Goal: Communication & Community: Answer question/provide support

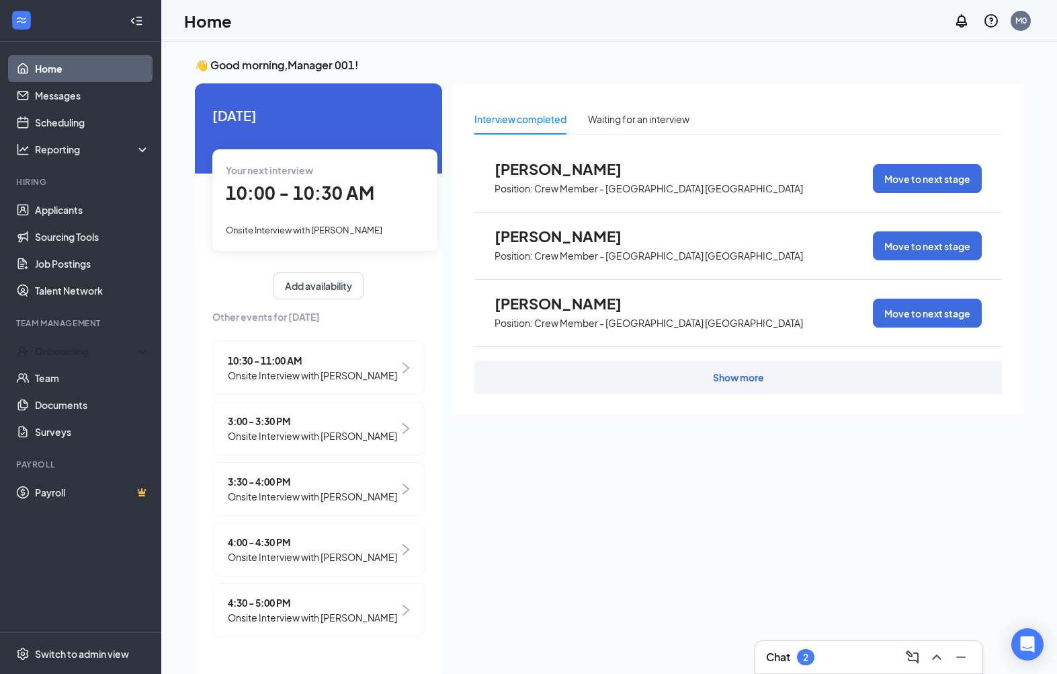
click at [44, 353] on div "Onboarding" at bounding box center [87, 350] width 104 height 13
click at [42, 386] on link "Overview" at bounding box center [92, 377] width 115 height 27
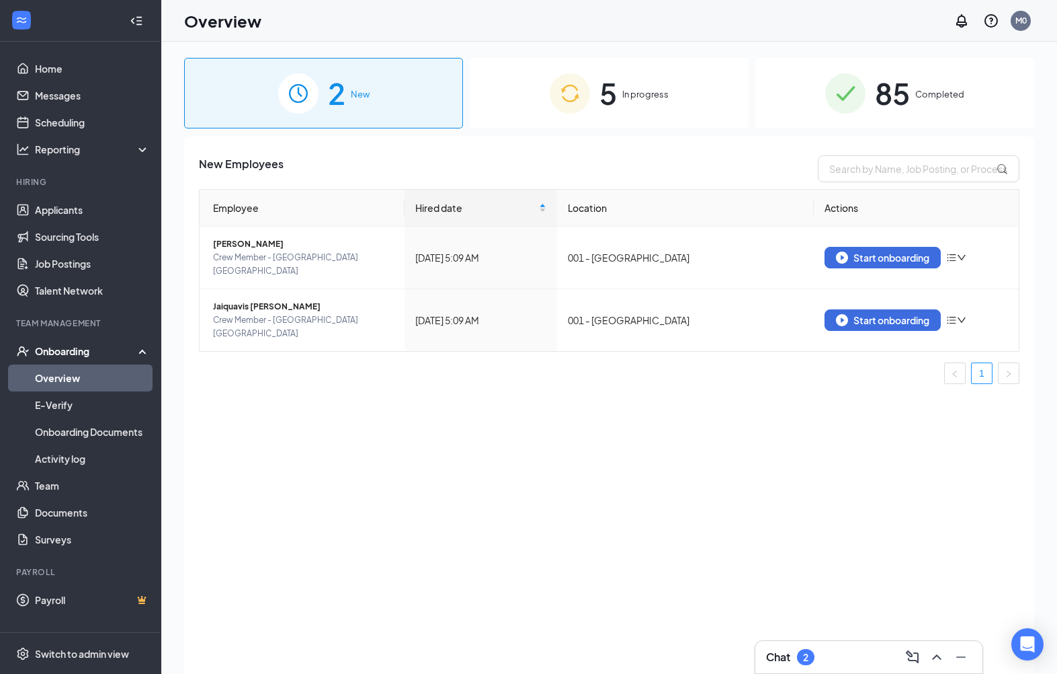
click at [901, 251] on div "Start onboarding" at bounding box center [882, 257] width 93 height 12
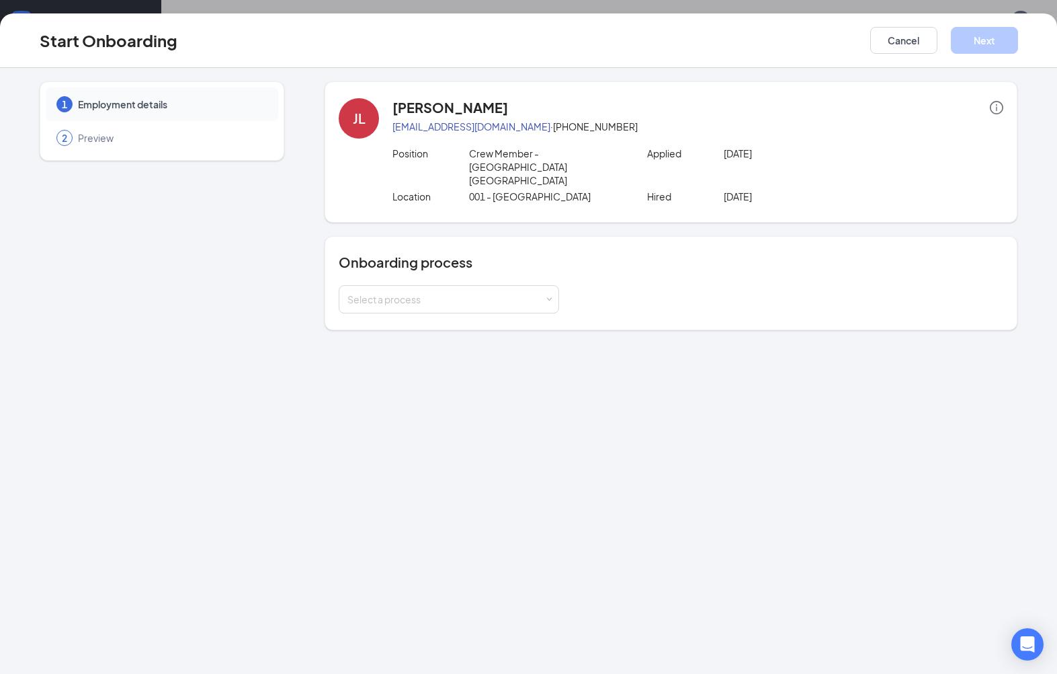
click at [543, 292] on div "Select a process" at bounding box center [446, 298] width 197 height 13
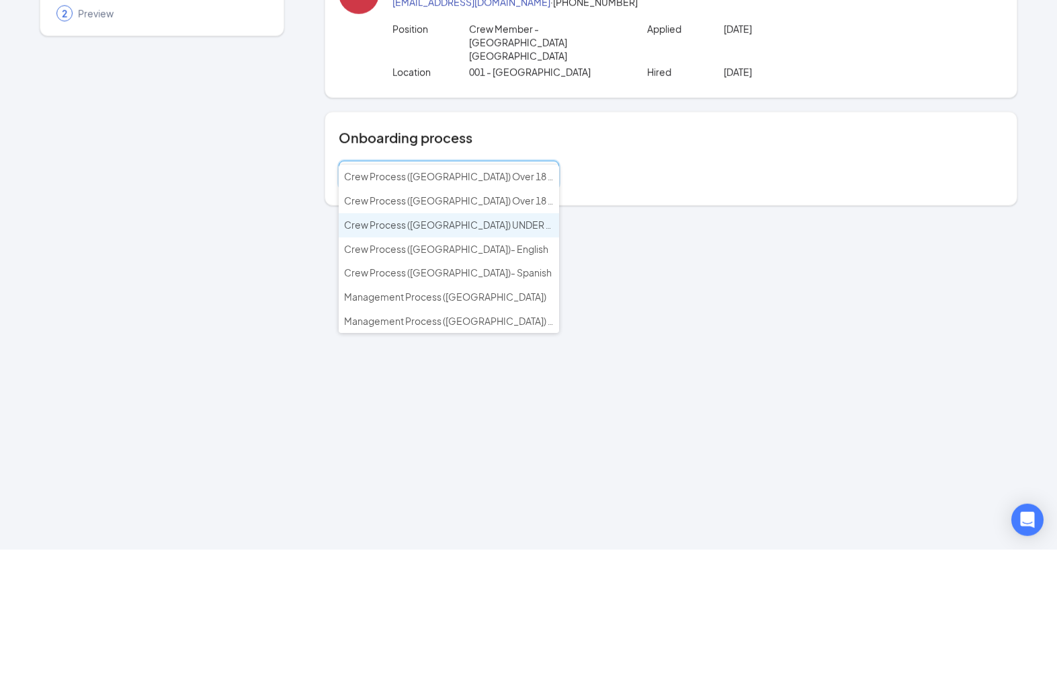
click at [524, 343] on span "Crew Process ([GEOGRAPHIC_DATA]) UNDER 18 - English" at bounding box center [469, 349] width 251 height 12
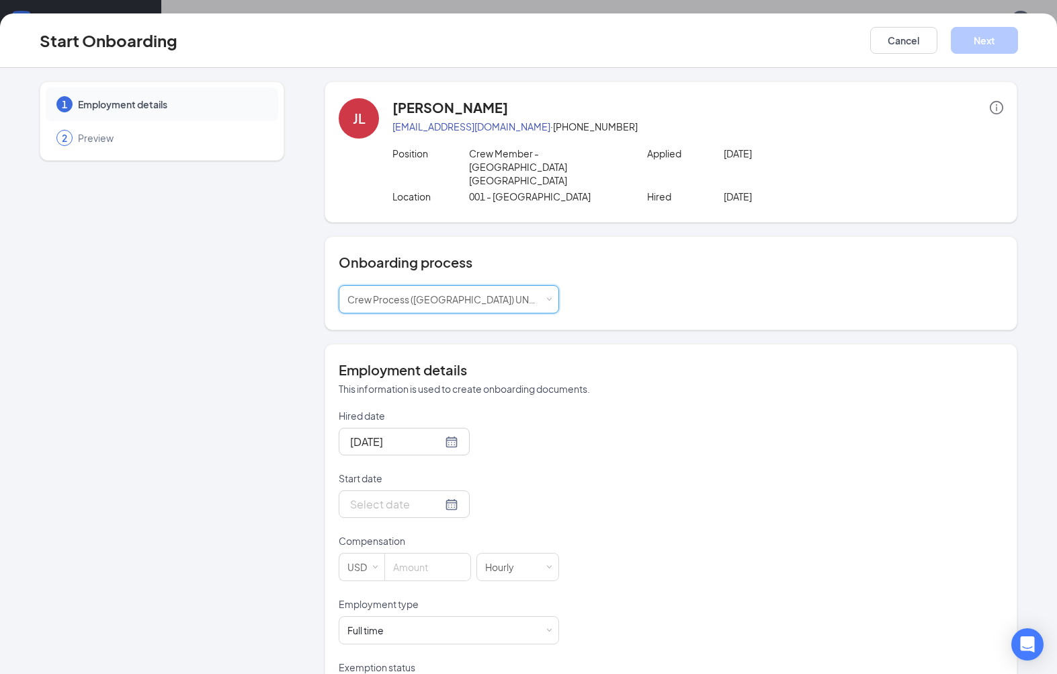
click at [426, 495] on input "Start date" at bounding box center [396, 503] width 92 height 17
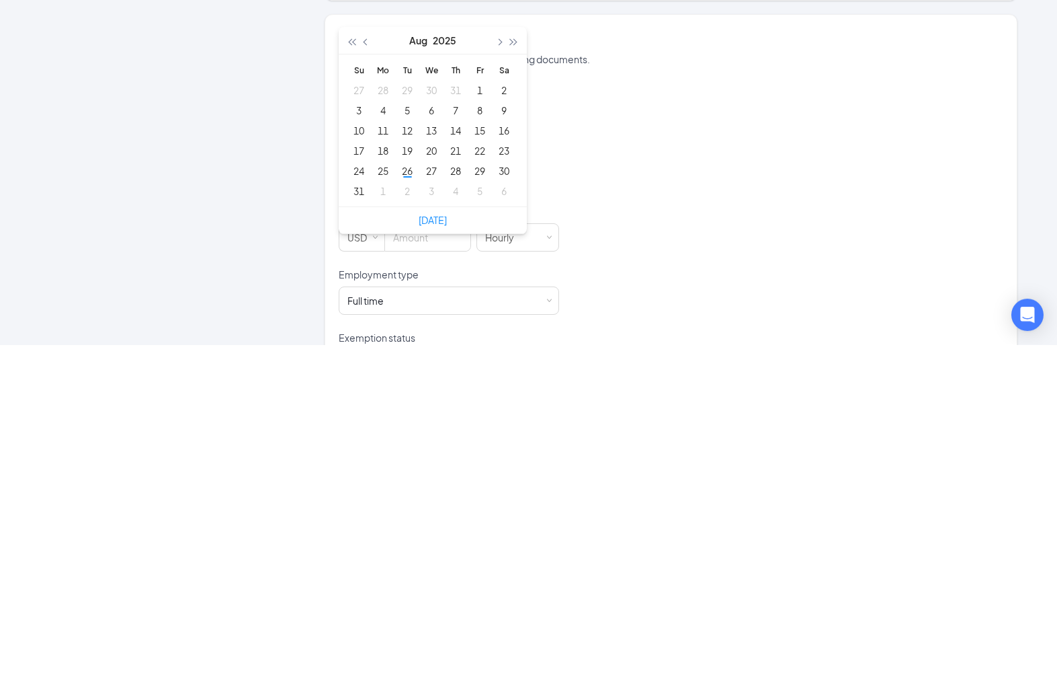
type input "[DATE]"
click at [514, 490] on td "30" at bounding box center [504, 500] width 24 height 20
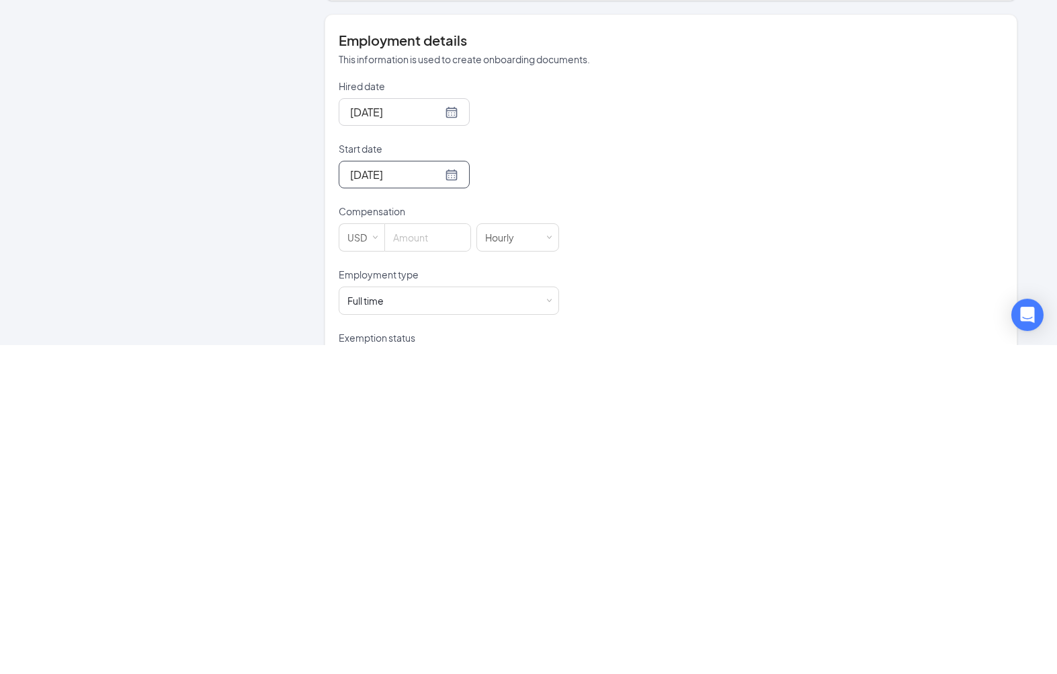
click at [447, 553] on input at bounding box center [427, 566] width 85 height 27
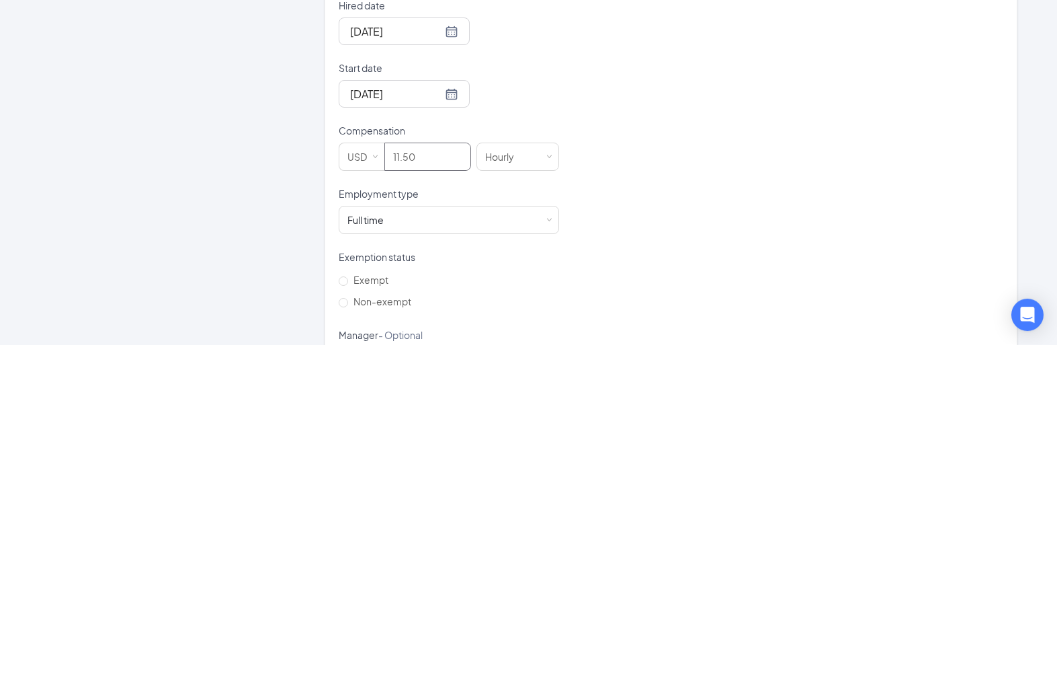
scroll to position [85, 0]
click at [458, 532] on div "Full time Works 30+ hours per week and is reasonably expected to work" at bounding box center [449, 545] width 203 height 27
type input "11.5"
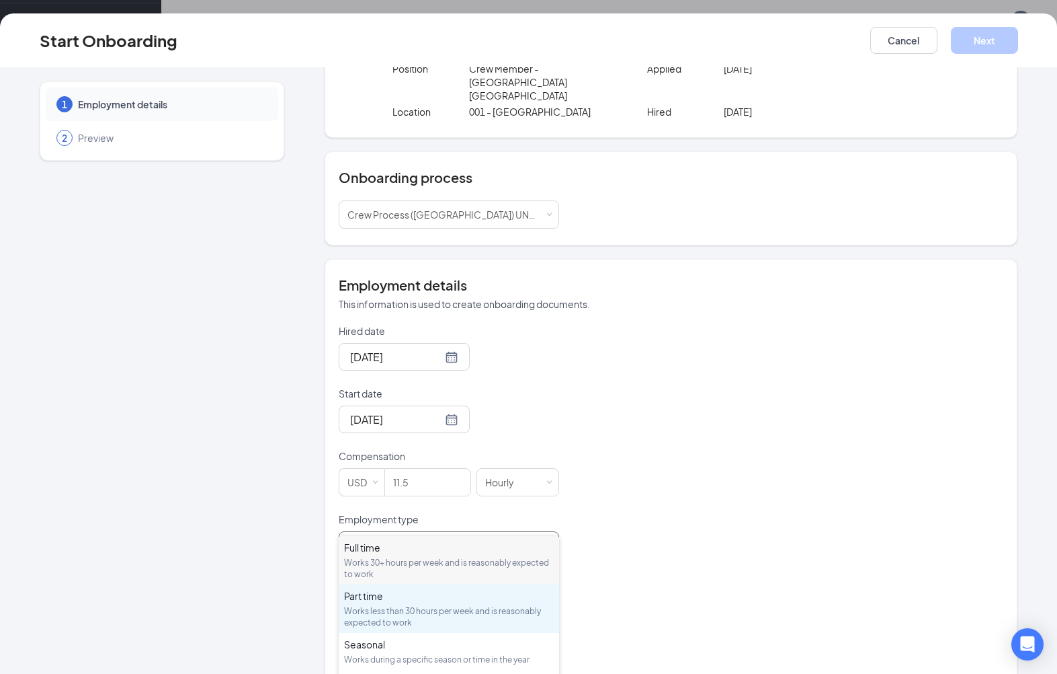
click at [431, 602] on div "Part time Works less than 30 hours per week and is reasonably expected to work" at bounding box center [449, 608] width 210 height 39
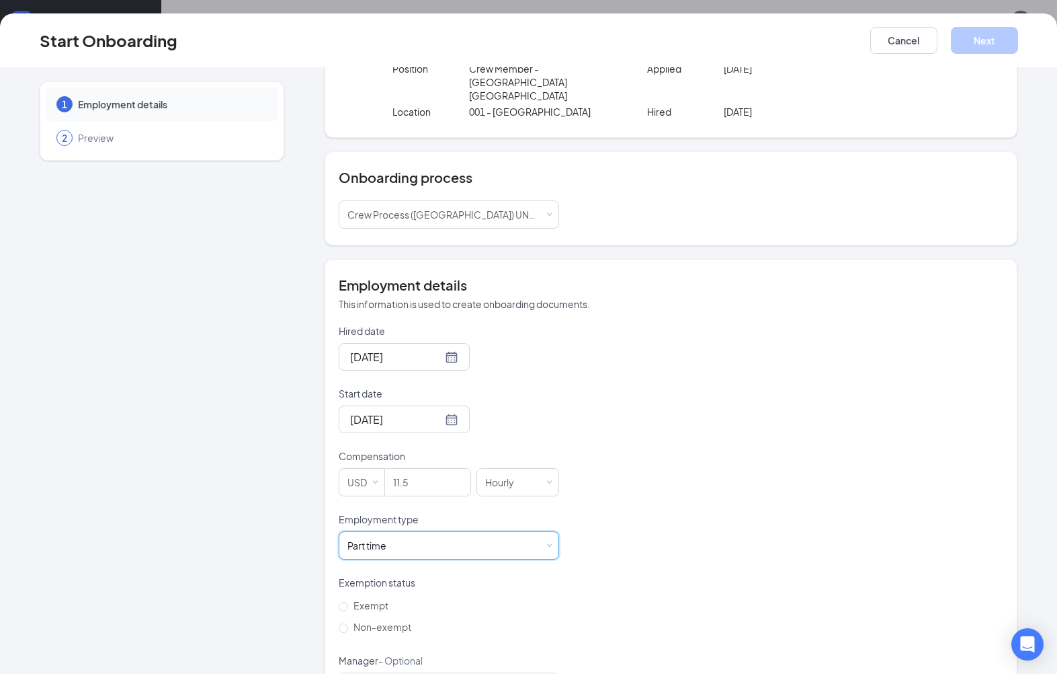
click at [343, 623] on input "Non-exempt" at bounding box center [343, 627] width 9 height 9
radio input "true"
click at [983, 42] on button "Next" at bounding box center [984, 40] width 67 height 27
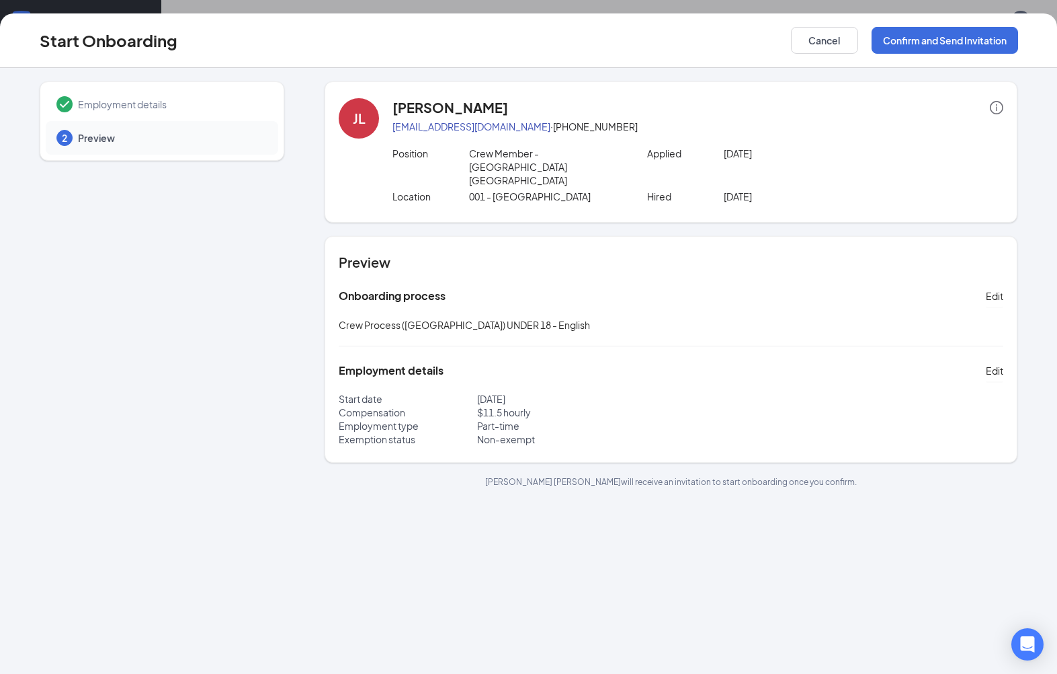
scroll to position [0, 0]
click at [956, 44] on button "Confirm and Send Invitation" at bounding box center [945, 40] width 147 height 27
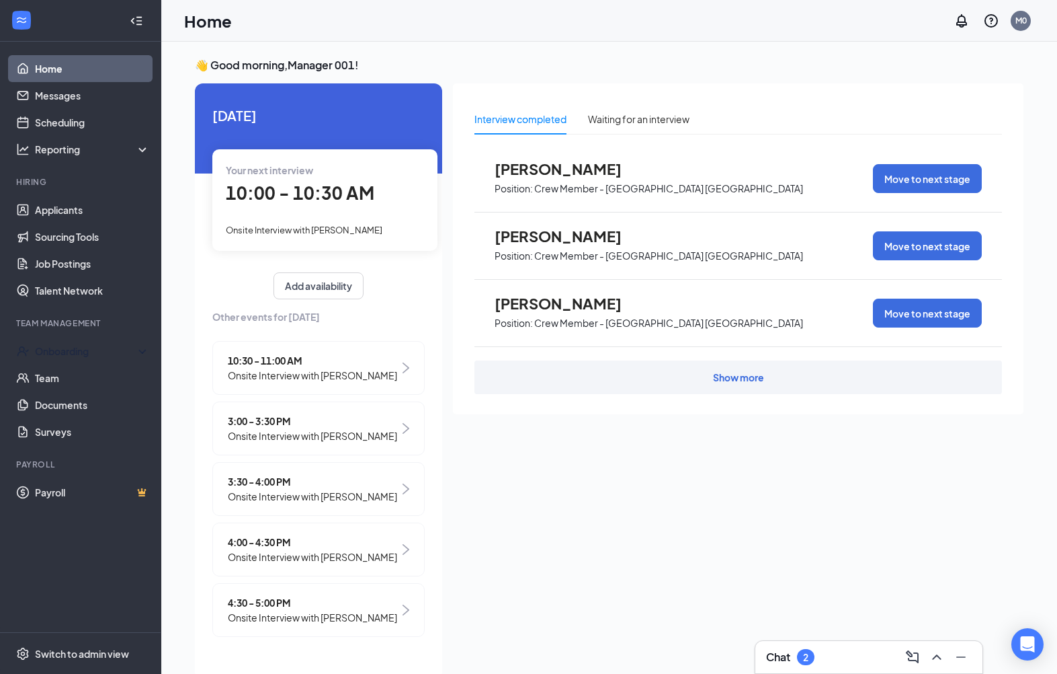
click at [49, 356] on div "Onboarding" at bounding box center [87, 350] width 104 height 13
click at [48, 384] on link "Overview" at bounding box center [92, 377] width 115 height 27
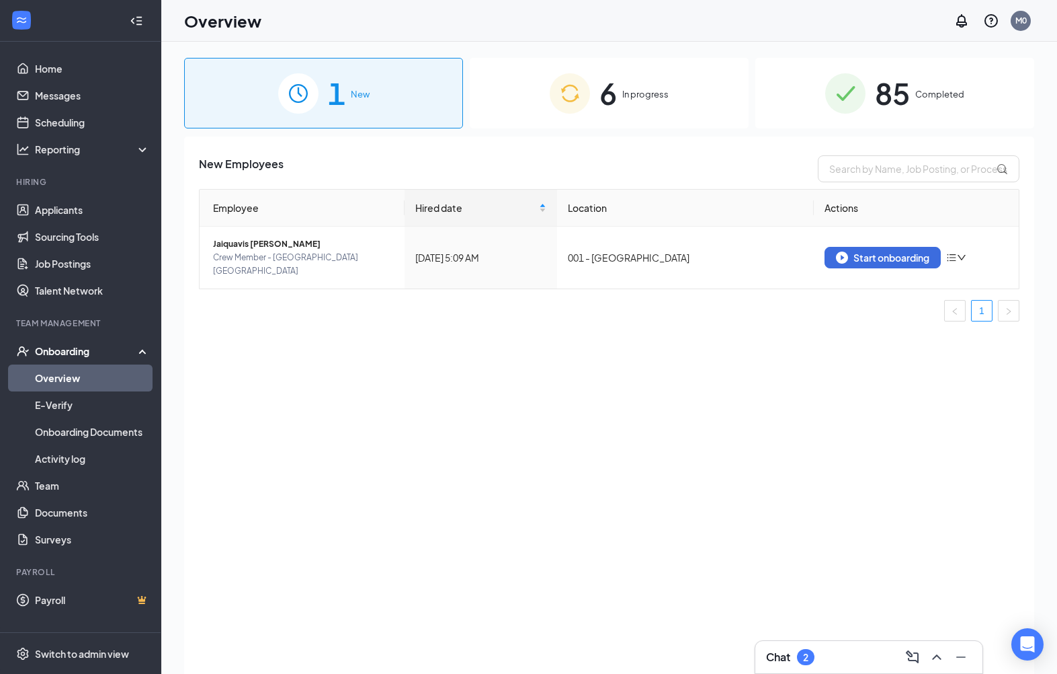
click at [914, 251] on div "Start onboarding" at bounding box center [882, 257] width 93 height 12
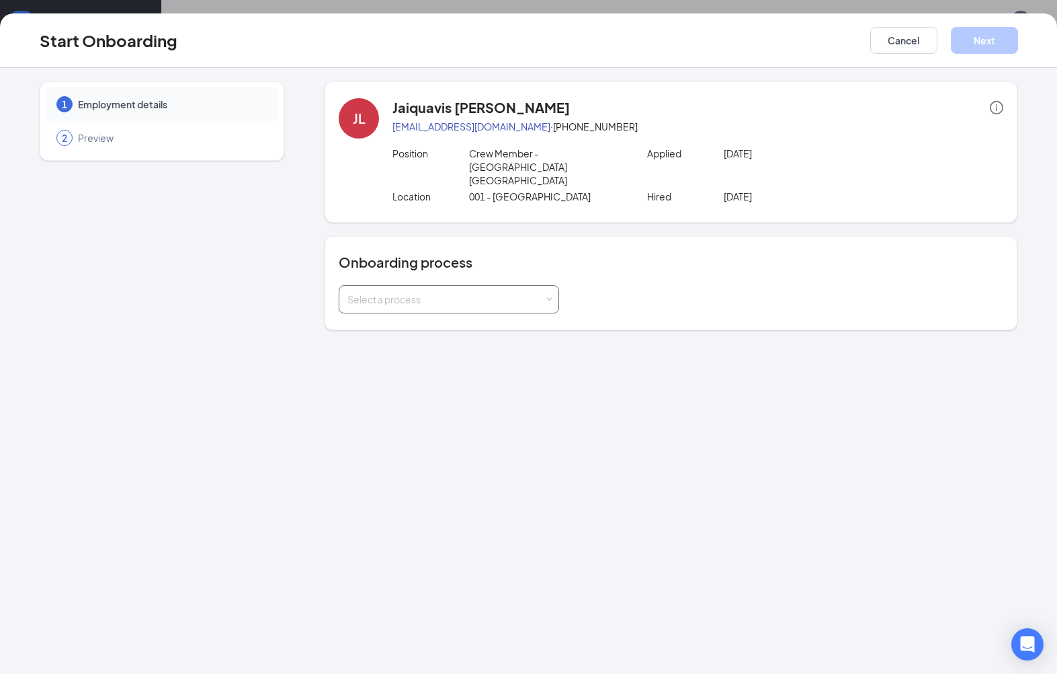
click at [559, 285] on div "Select a process" at bounding box center [449, 299] width 220 height 28
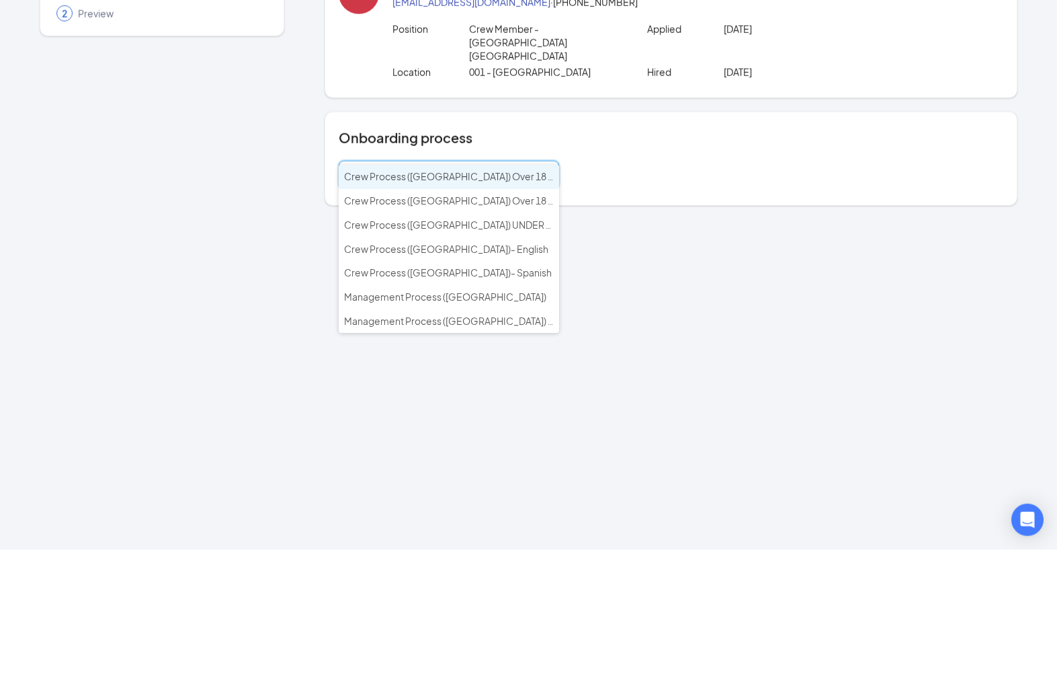
click at [507, 286] on input at bounding box center [449, 299] width 203 height 27
click at [513, 294] on span "Crew Process ([GEOGRAPHIC_DATA]) Over 18 - English" at bounding box center [464, 300] width 241 height 12
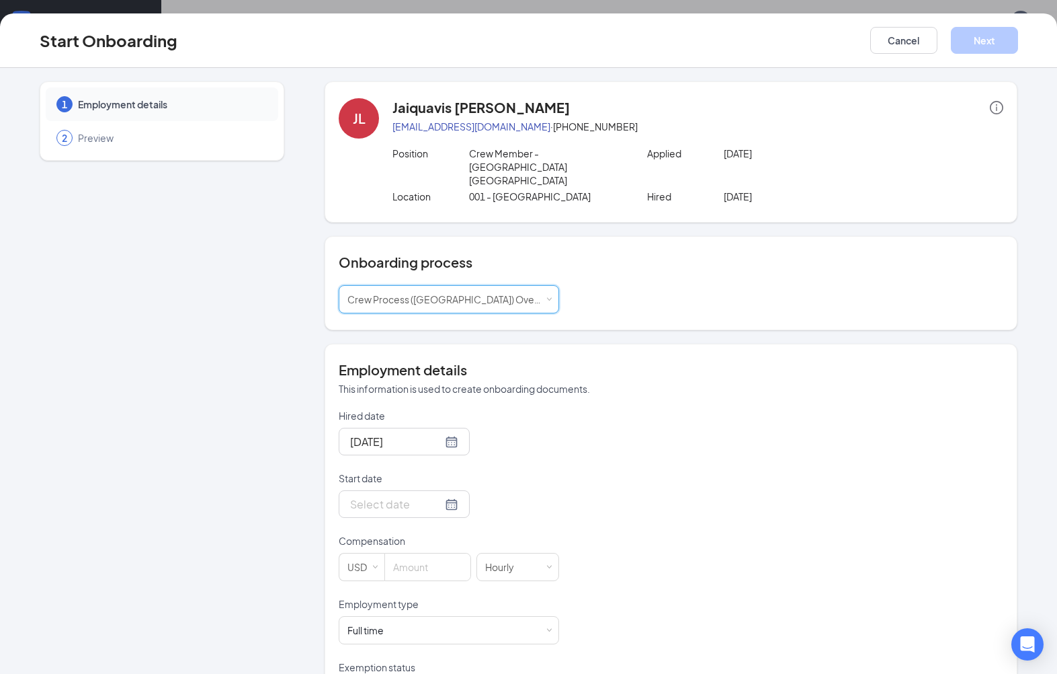
click at [444, 495] on div at bounding box center [404, 503] width 108 height 17
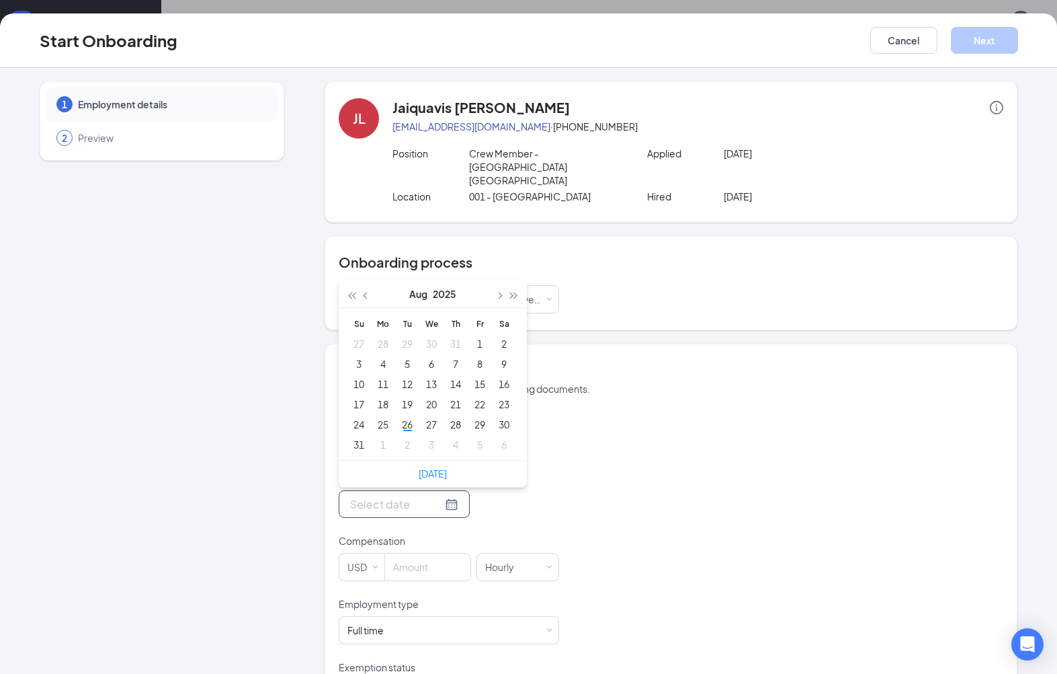
type input "[DATE]"
click at [511, 416] on div "30" at bounding box center [504, 424] width 16 height 16
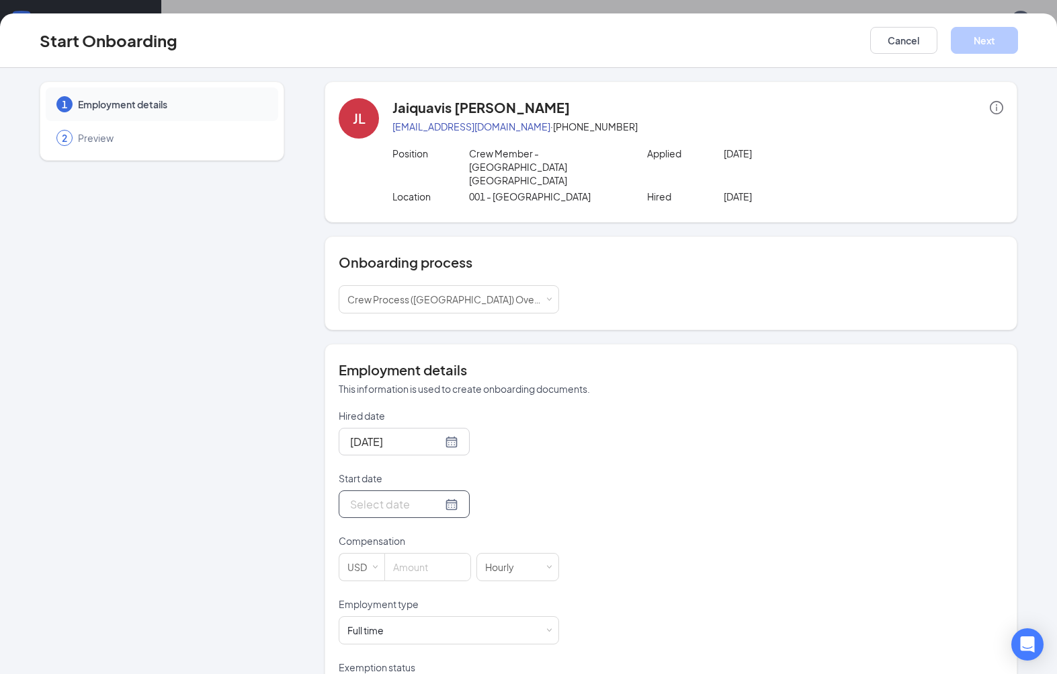
click at [450, 490] on div at bounding box center [404, 504] width 131 height 28
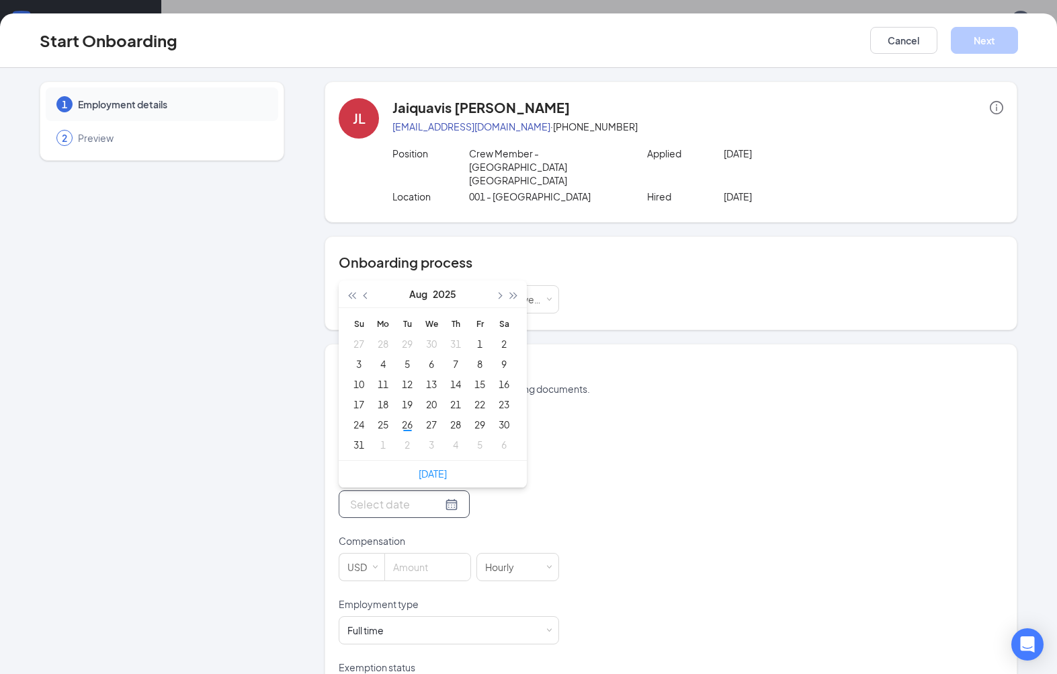
type input "Aug 30, 2025"
click at [510, 416] on div "30" at bounding box center [504, 424] width 16 height 16
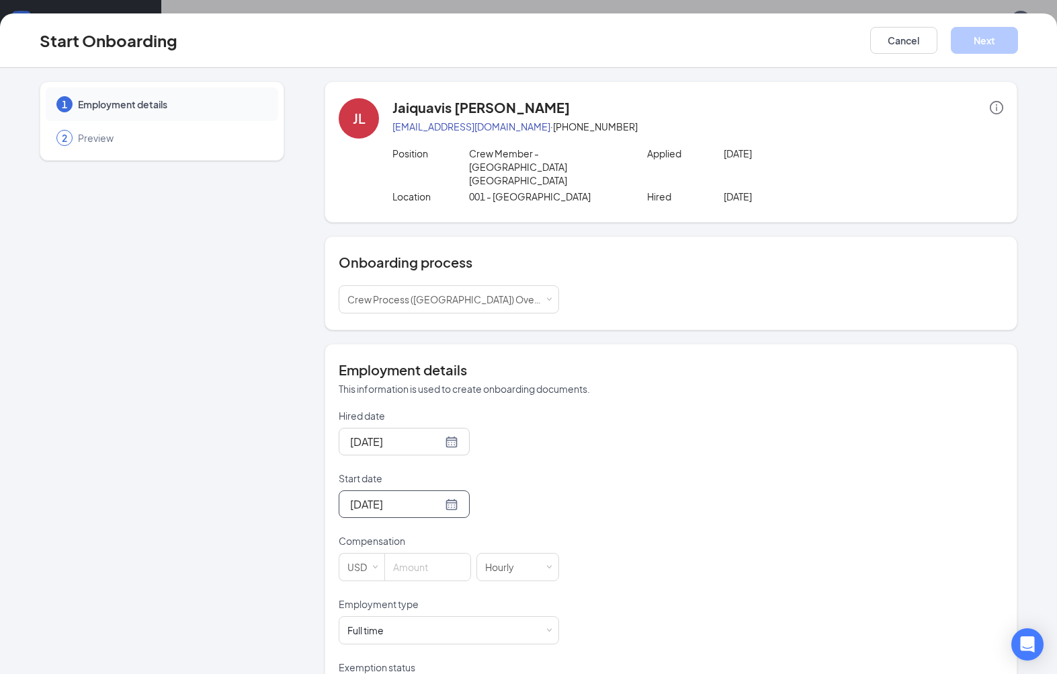
click at [444, 553] on input at bounding box center [427, 566] width 85 height 27
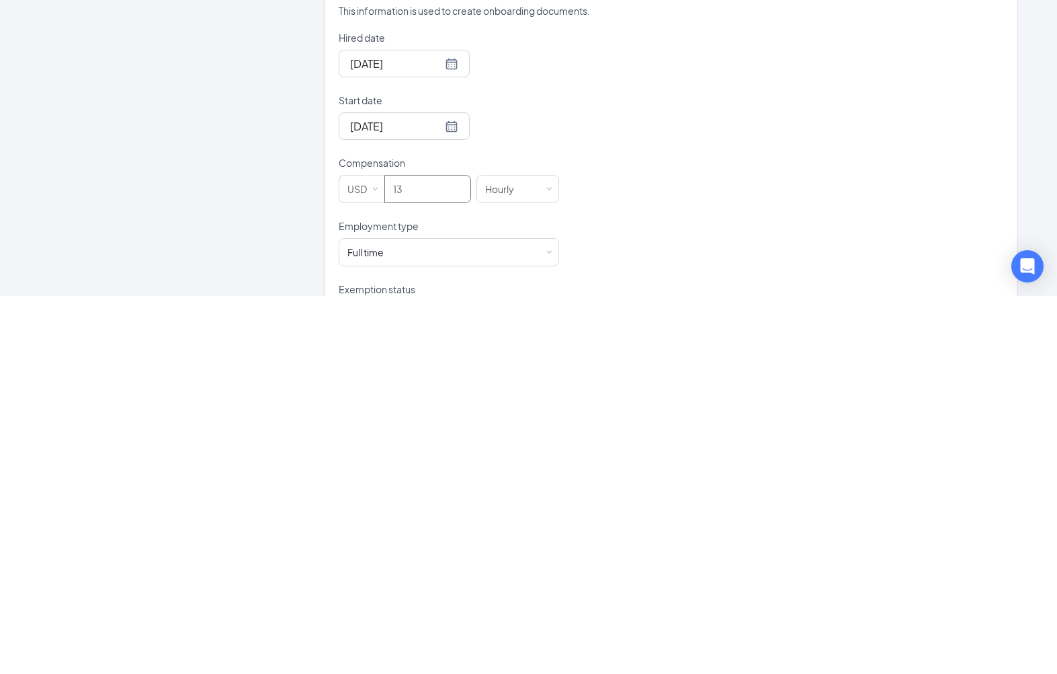
type input "13"
click at [464, 616] on div "Full time Works 30+ hours per week and is reasonably expected to work" at bounding box center [449, 629] width 203 height 27
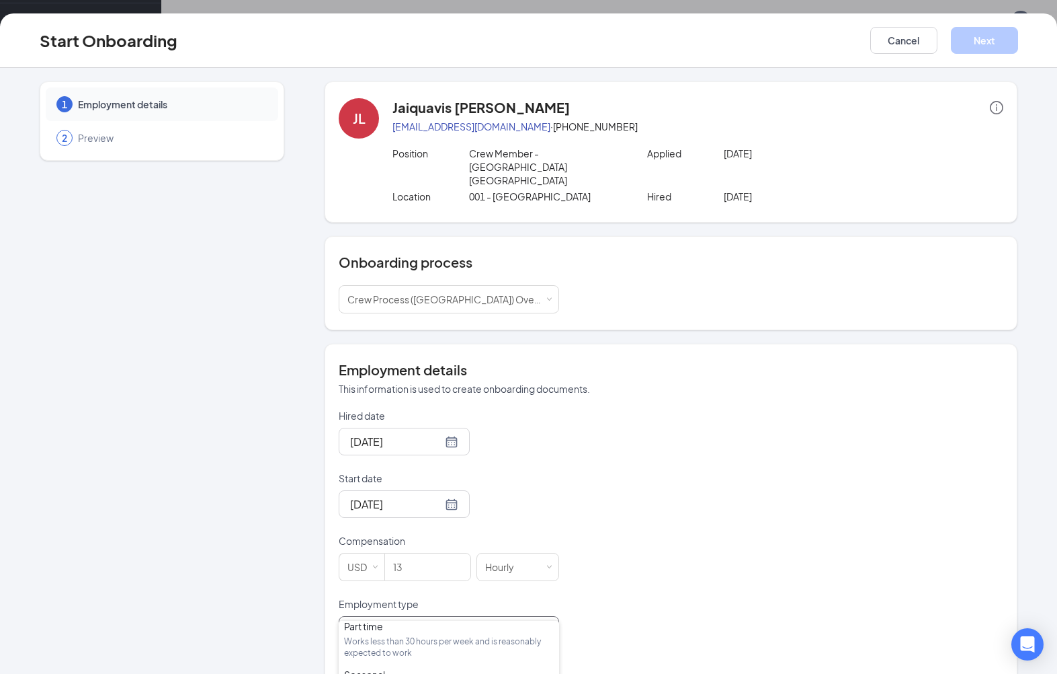
scroll to position [54, 0]
click at [397, 637] on div "Works less than 30 hours per week and is reasonably expected to work" at bounding box center [449, 647] width 210 height 23
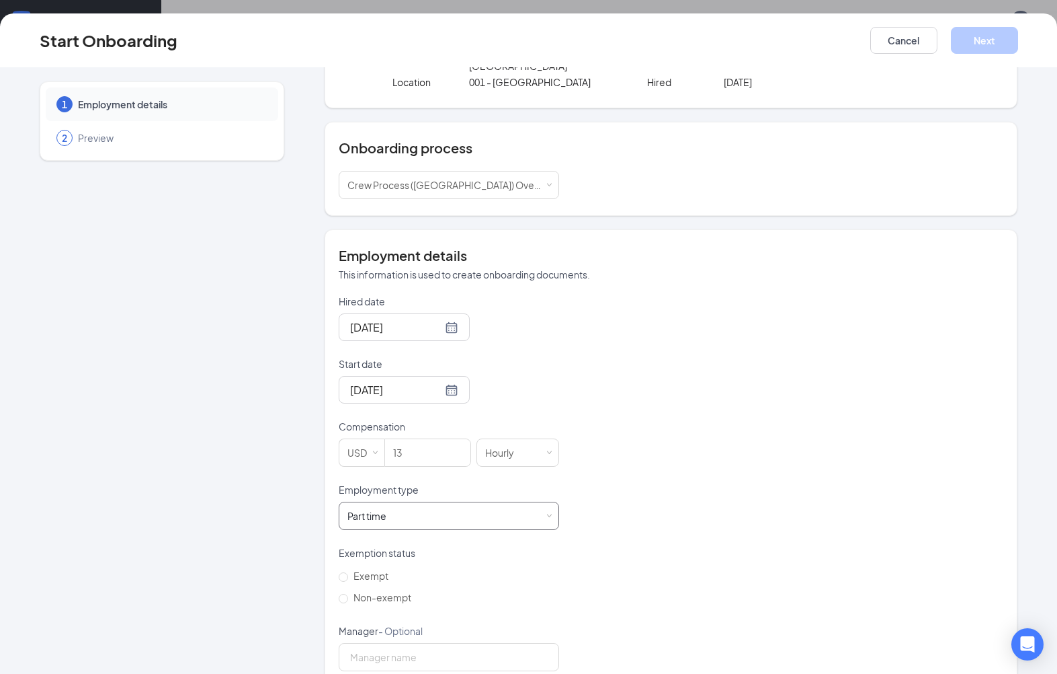
scroll to position [114, 0]
click at [348, 594] on input "Non-exempt" at bounding box center [343, 598] width 9 height 9
radio input "true"
click at [999, 45] on button "Next" at bounding box center [984, 40] width 67 height 27
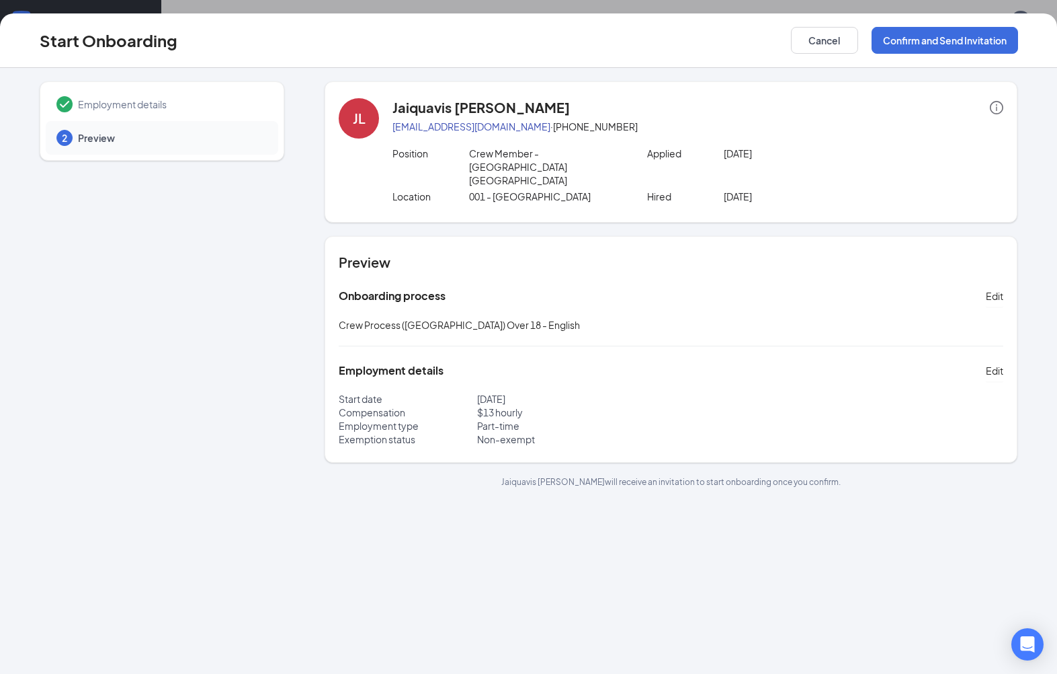
scroll to position [0, 0]
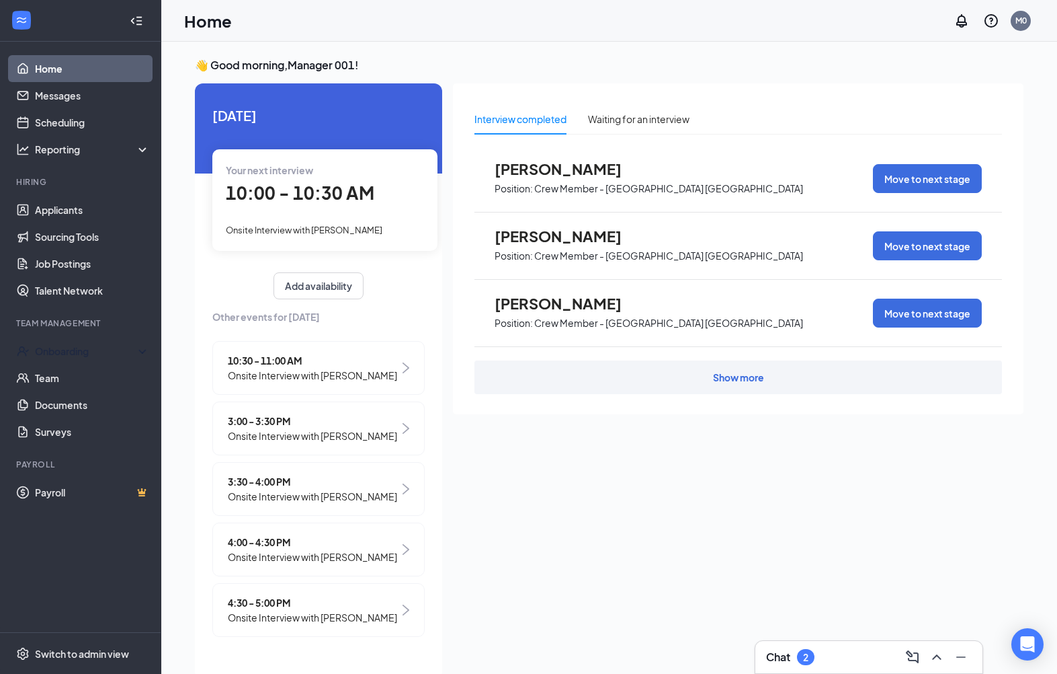
click at [42, 338] on div "Onboarding" at bounding box center [80, 350] width 161 height 27
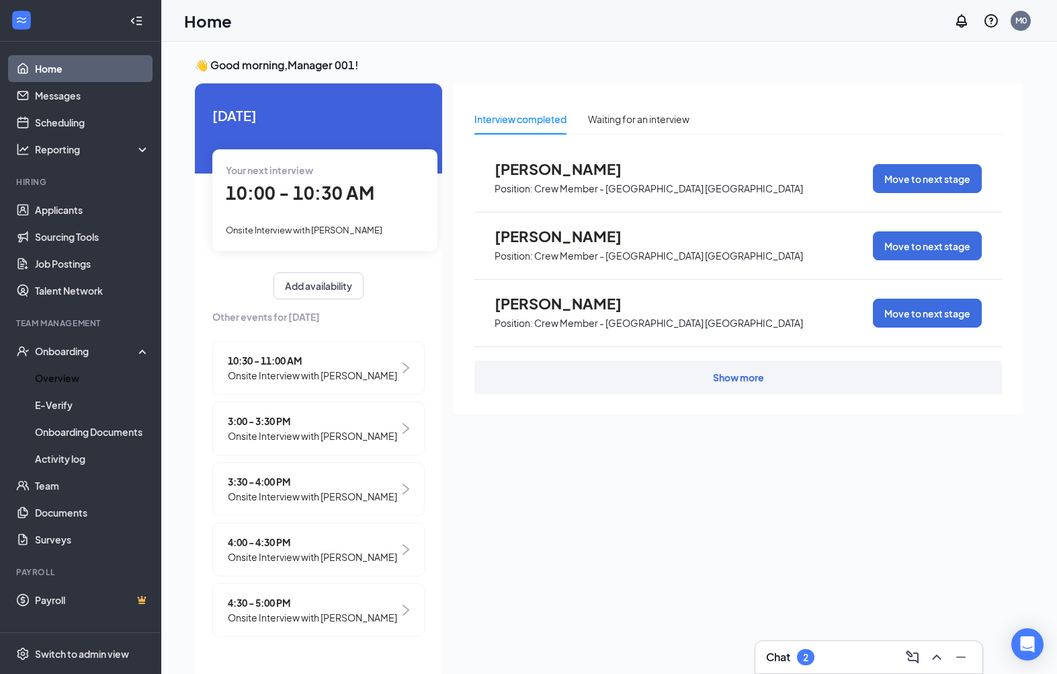
click at [35, 375] on link "Overview" at bounding box center [92, 377] width 115 height 27
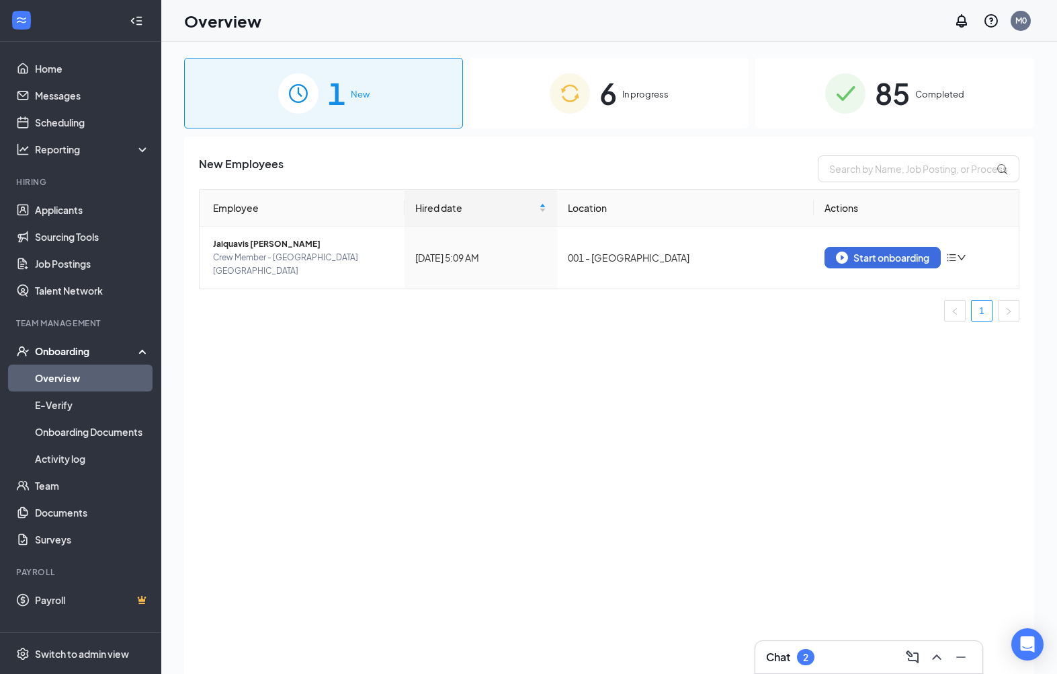
click at [895, 251] on div "Start onboarding" at bounding box center [882, 257] width 93 height 12
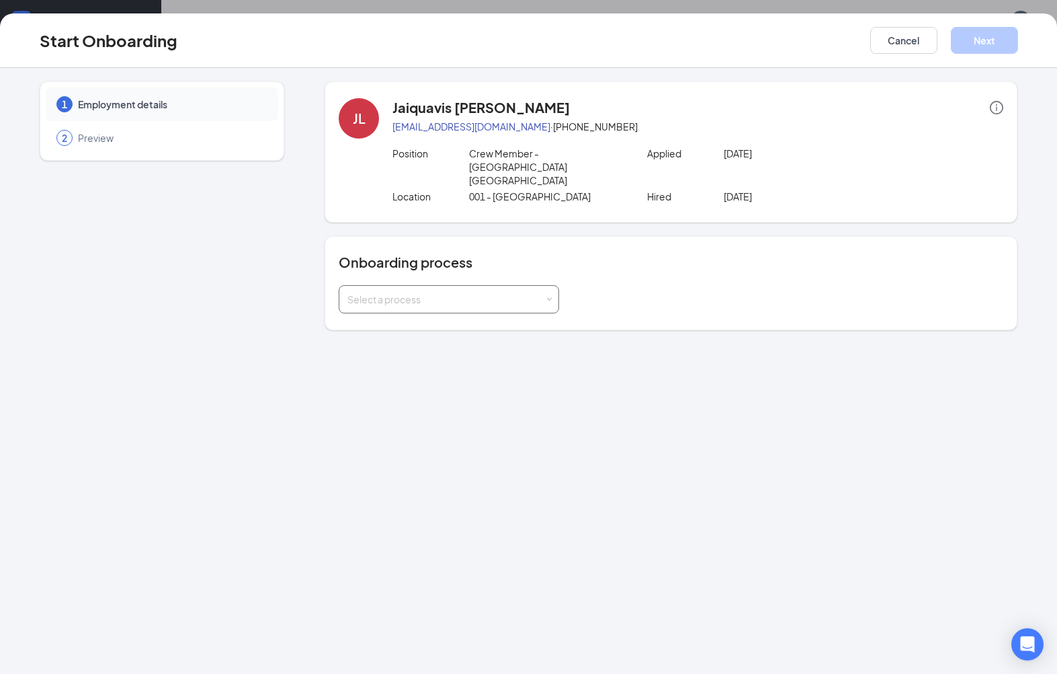
click at [547, 286] on div "Select a process" at bounding box center [449, 299] width 203 height 27
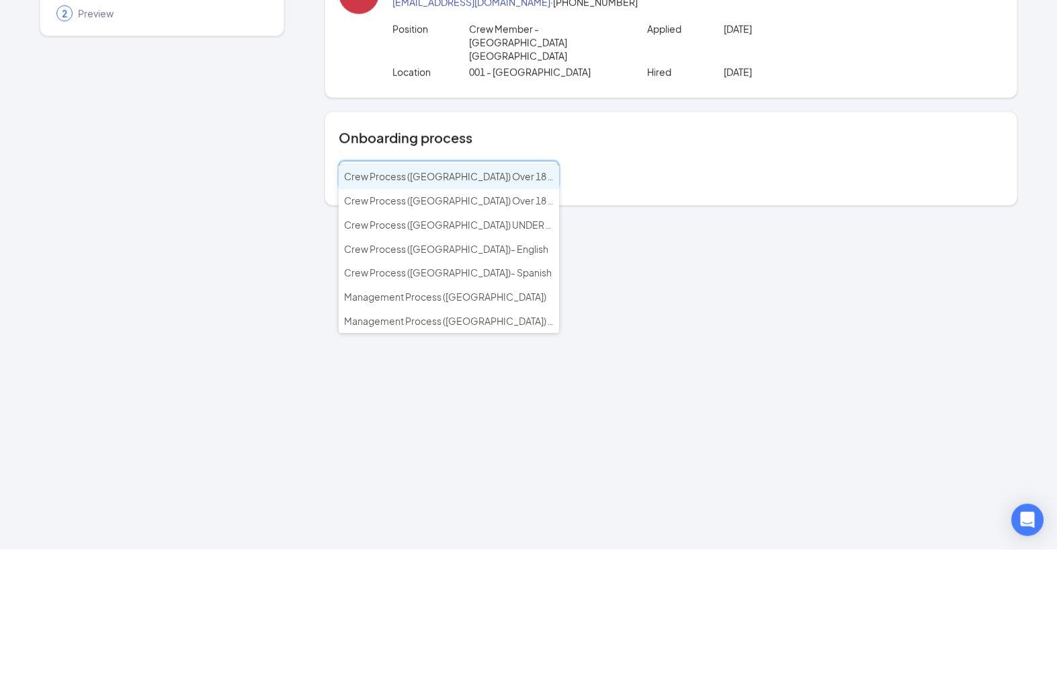
click at [491, 289] on li "Crew Process ([GEOGRAPHIC_DATA]) Over 18 - English" at bounding box center [449, 301] width 220 height 24
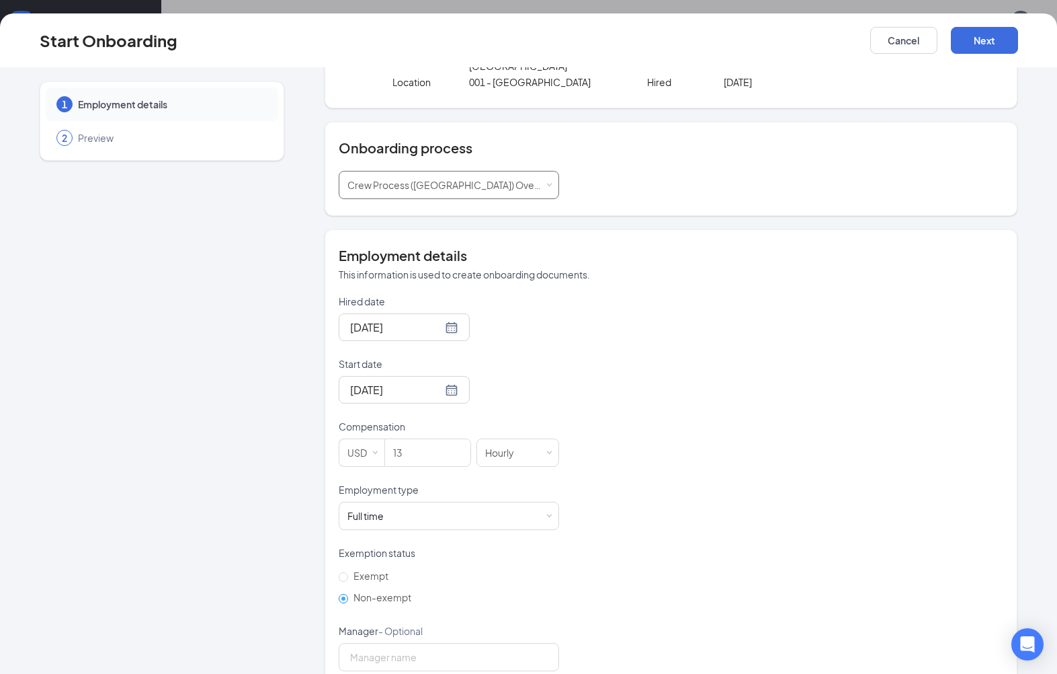
scroll to position [114, 0]
click at [489, 503] on div "Full time Works 30+ hours per week and is reasonably expected to work" at bounding box center [449, 516] width 203 height 27
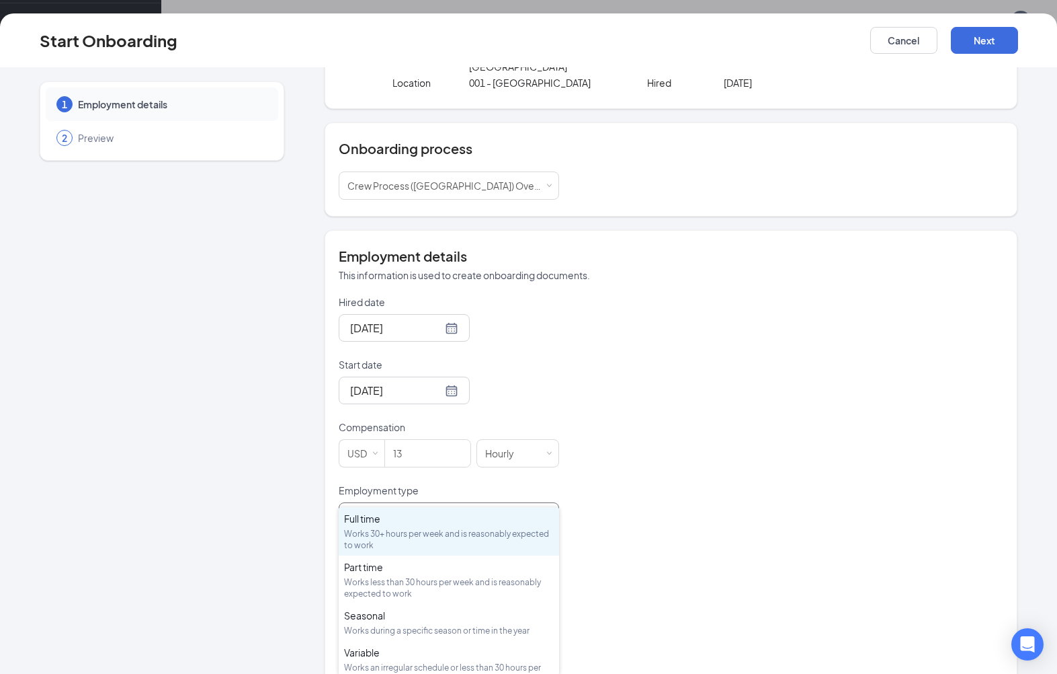
click at [435, 581] on div "Works less than 30 hours per week and is reasonably expected to work" at bounding box center [449, 587] width 210 height 23
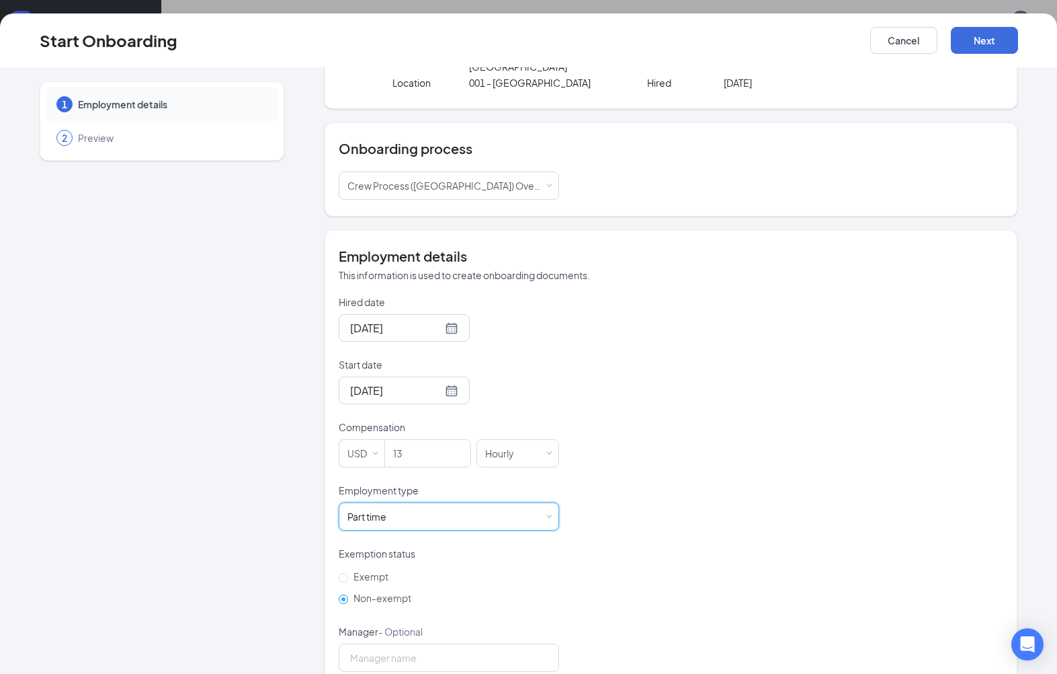
click at [983, 41] on button "Next" at bounding box center [984, 40] width 67 height 27
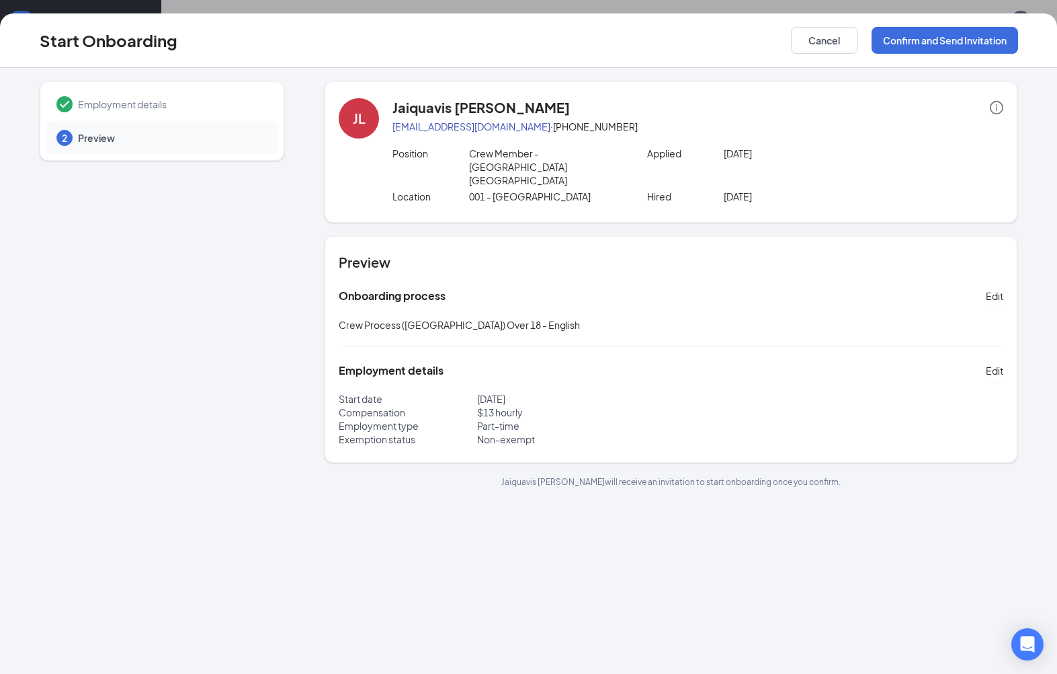
scroll to position [0, 0]
click at [967, 36] on button "Confirm and Send Invitation" at bounding box center [945, 40] width 147 height 27
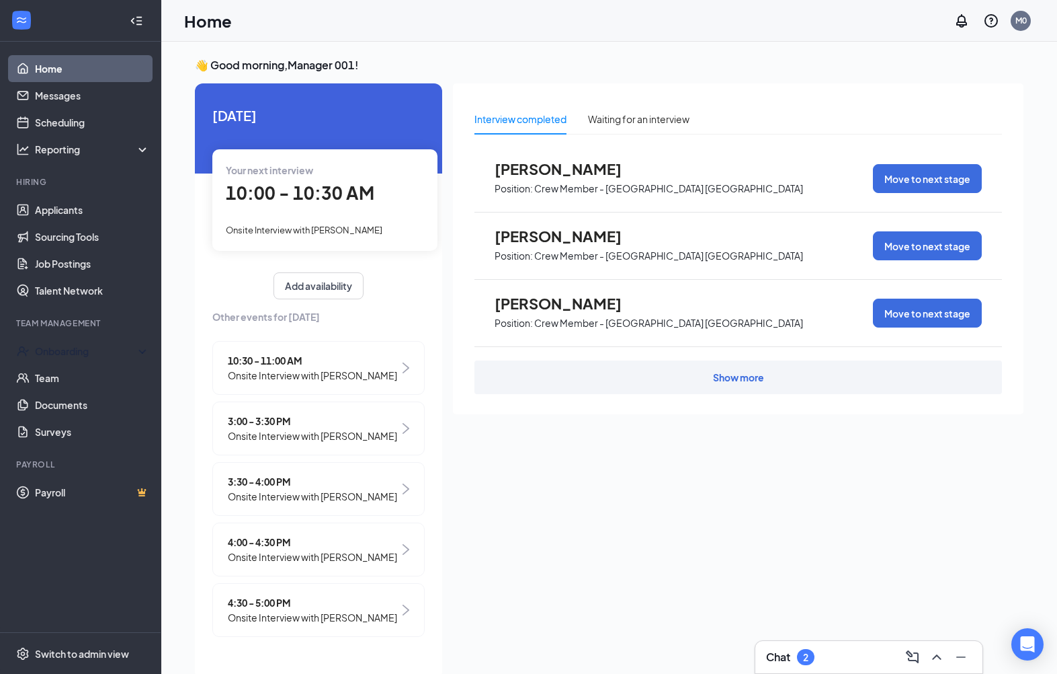
click at [42, 356] on div "Onboarding" at bounding box center [87, 350] width 104 height 13
click at [42, 382] on link "Overview" at bounding box center [92, 377] width 115 height 27
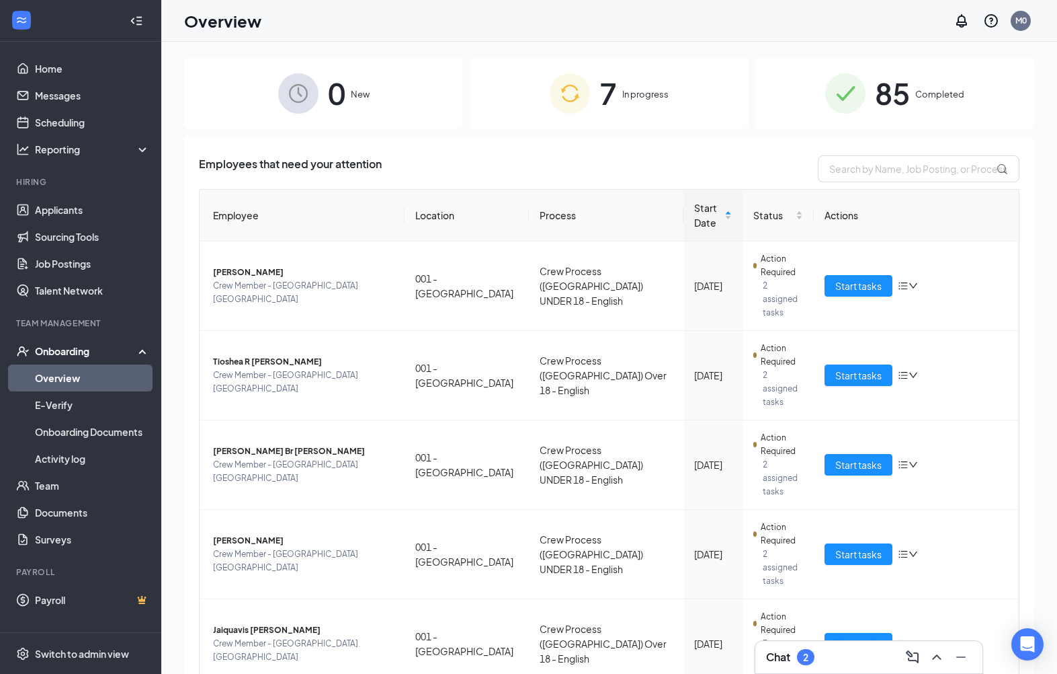
click at [618, 96] on div "7 In progress" at bounding box center [609, 93] width 279 height 71
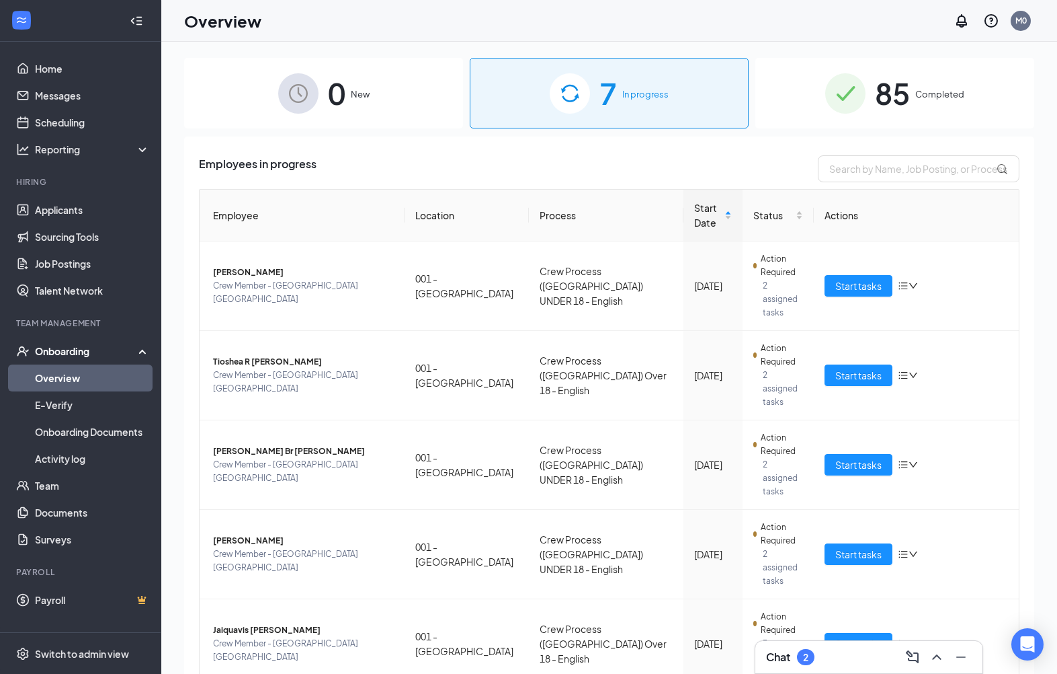
click at [852, 546] on span "Start tasks" at bounding box center [859, 553] width 46 height 15
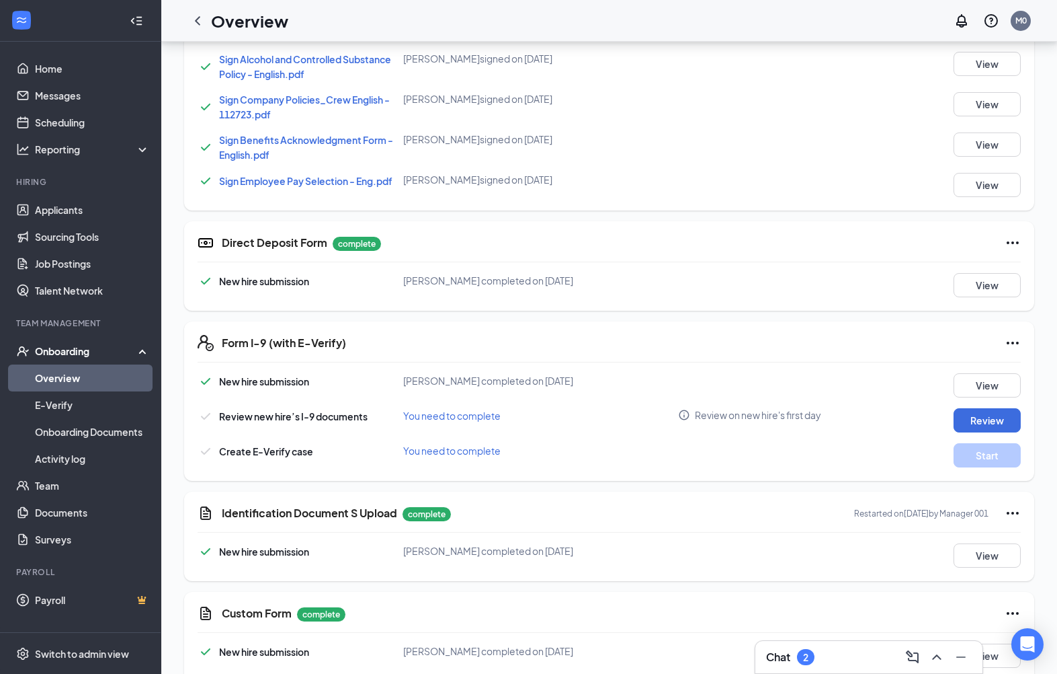
scroll to position [743, 0]
click at [982, 549] on button "View" at bounding box center [987, 554] width 67 height 24
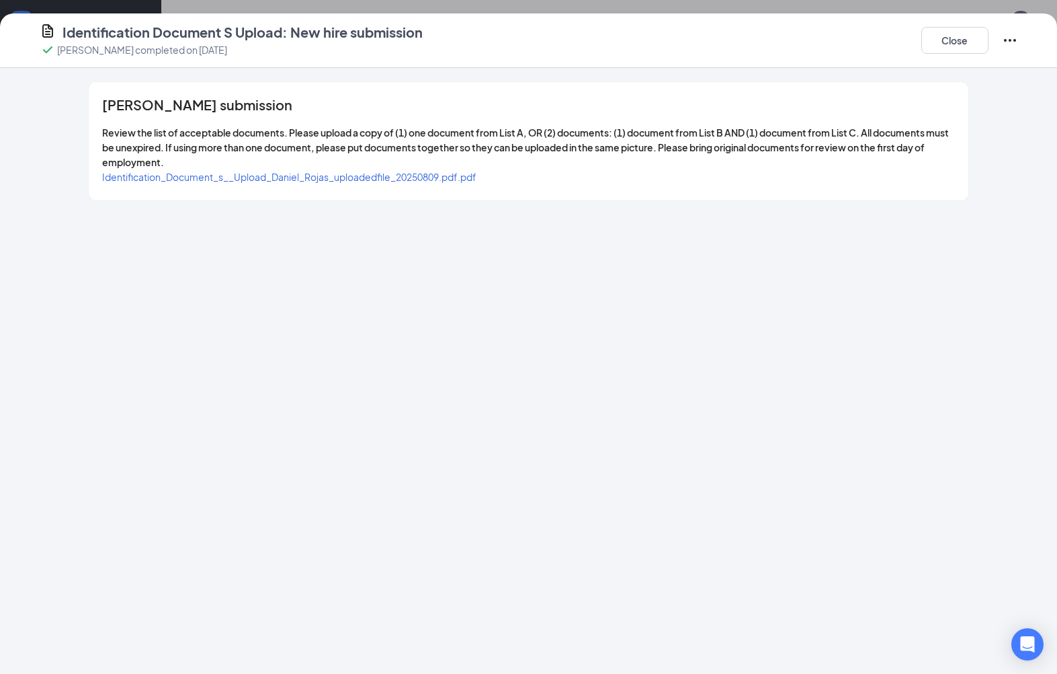
click at [354, 176] on span "Identification_Document_s__Upload_Daniel_Rojas_uploadedfile_20250809.pdf.pdf" at bounding box center [289, 177] width 374 height 12
click at [961, 29] on button "Close" at bounding box center [955, 40] width 67 height 27
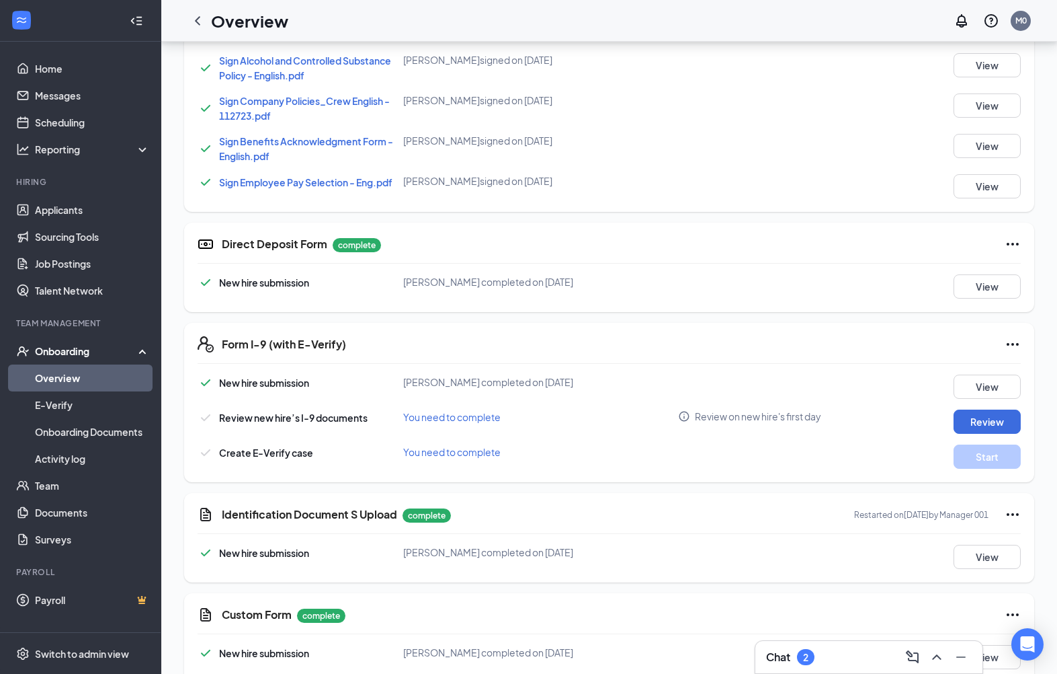
scroll to position [743, 0]
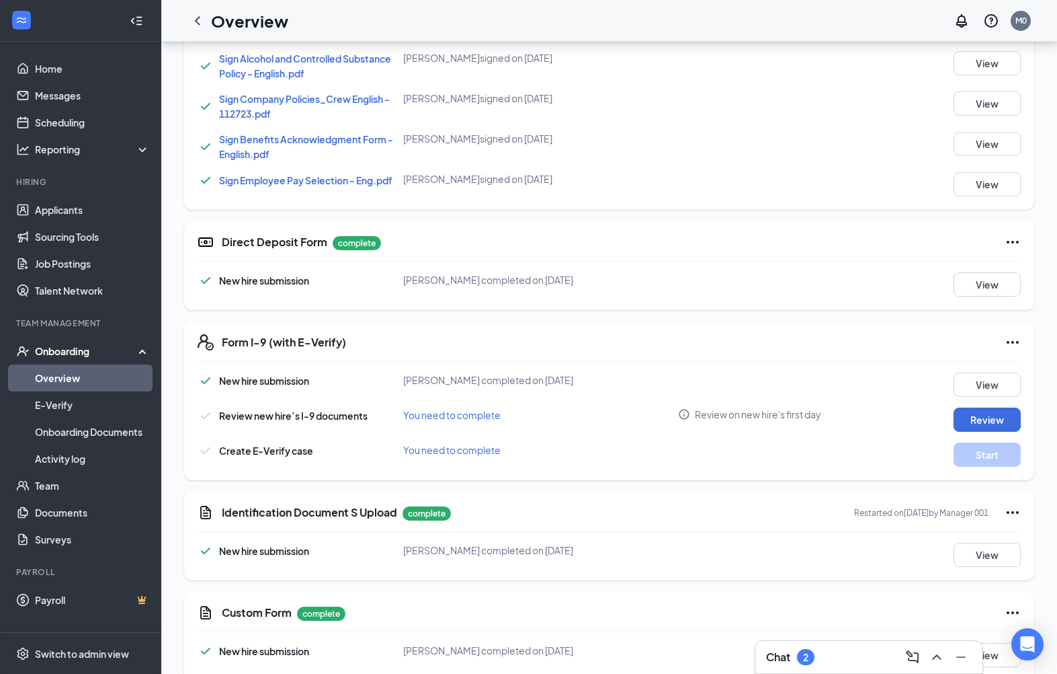
click at [1017, 510] on icon "Ellipses" at bounding box center [1013, 512] width 16 height 16
click at [990, 538] on span "Restart" at bounding box center [982, 539] width 32 height 13
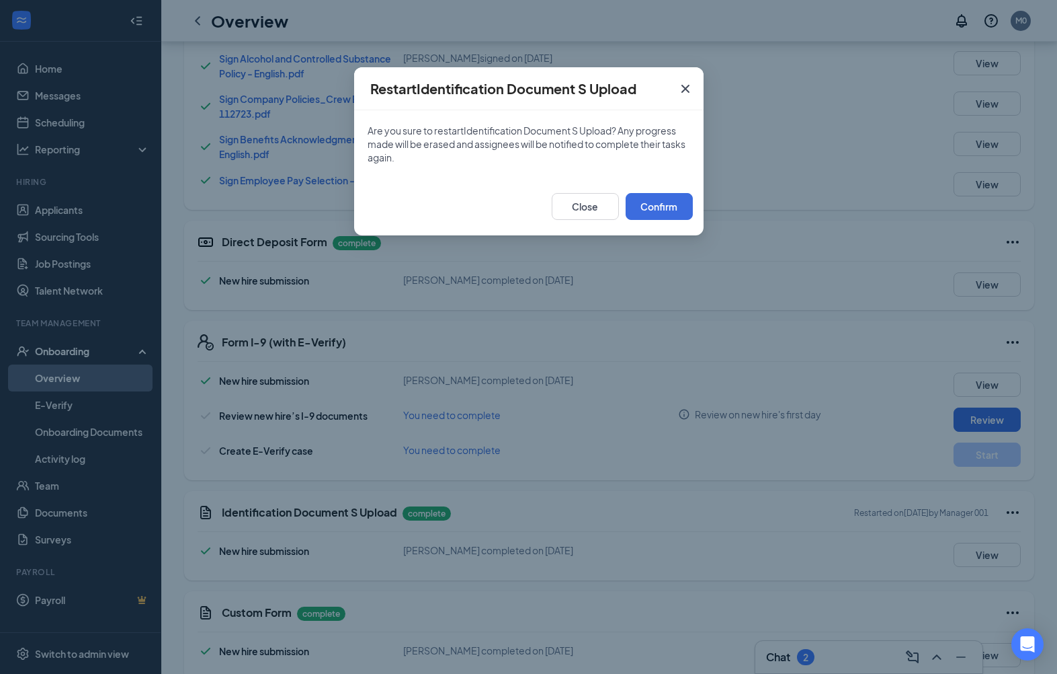
click at [659, 194] on button "Confirm" at bounding box center [659, 206] width 67 height 27
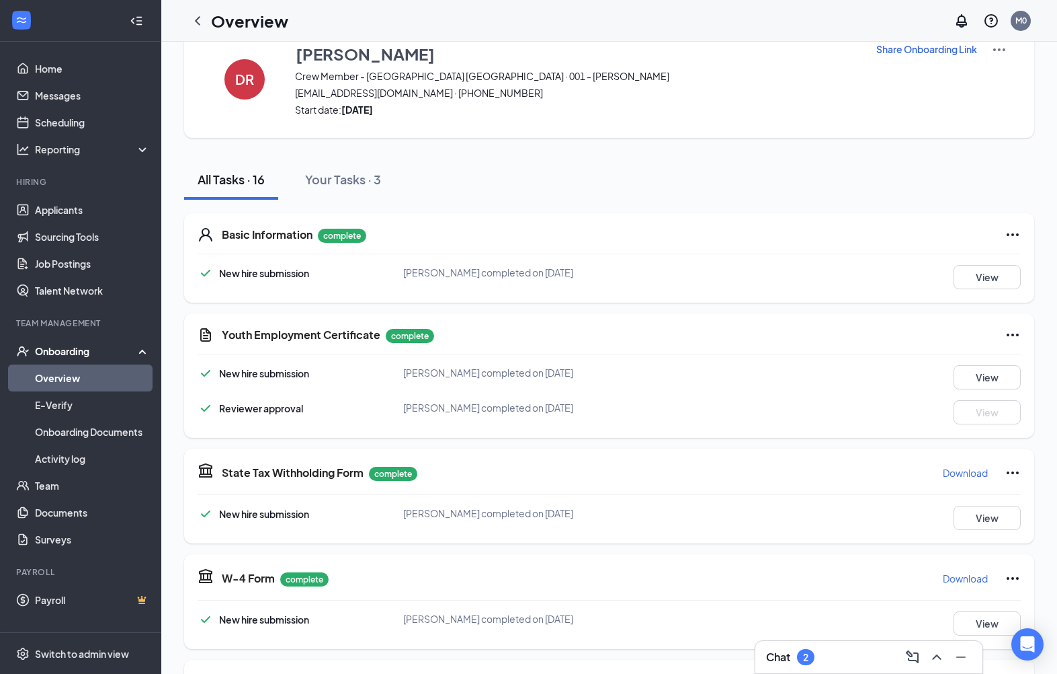
scroll to position [0, 0]
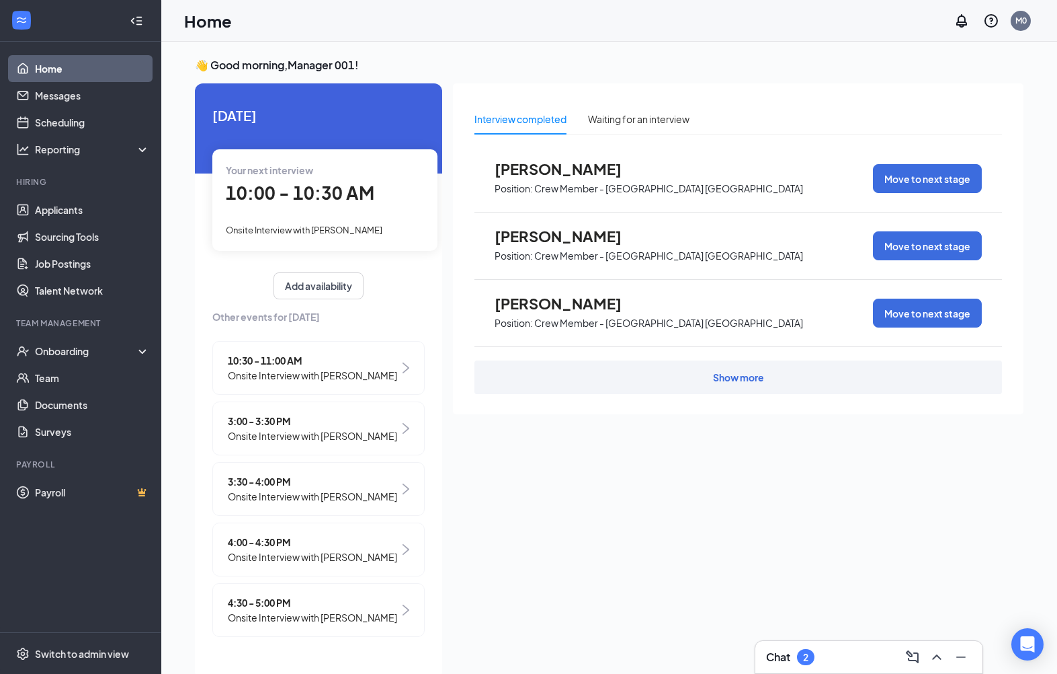
click at [46, 358] on div "Onboarding" at bounding box center [80, 350] width 161 height 27
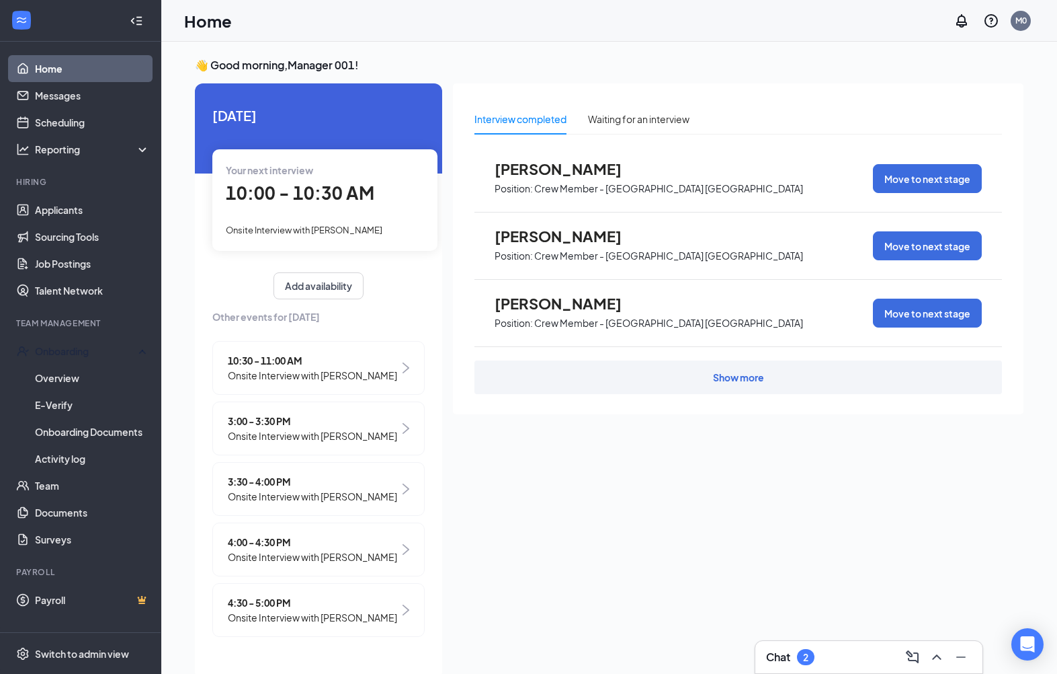
click at [44, 376] on link "Overview" at bounding box center [92, 377] width 115 height 27
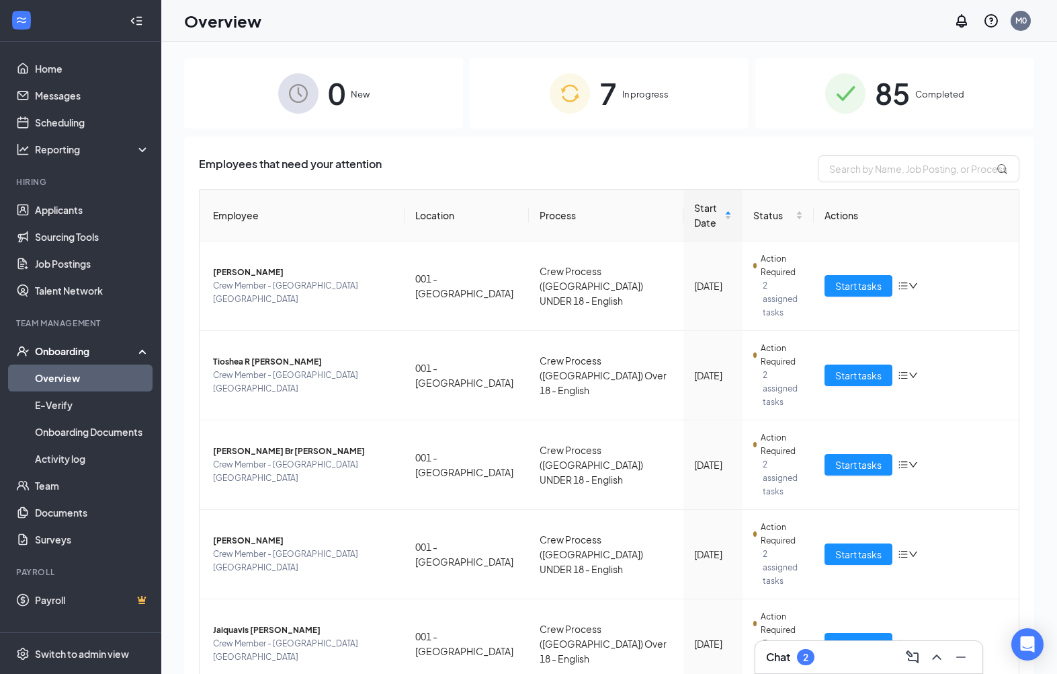
click at [918, 281] on icon "down" at bounding box center [913, 285] width 9 height 9
click at [837, 310] on div "Stop process" at bounding box center [844, 310] width 145 height 13
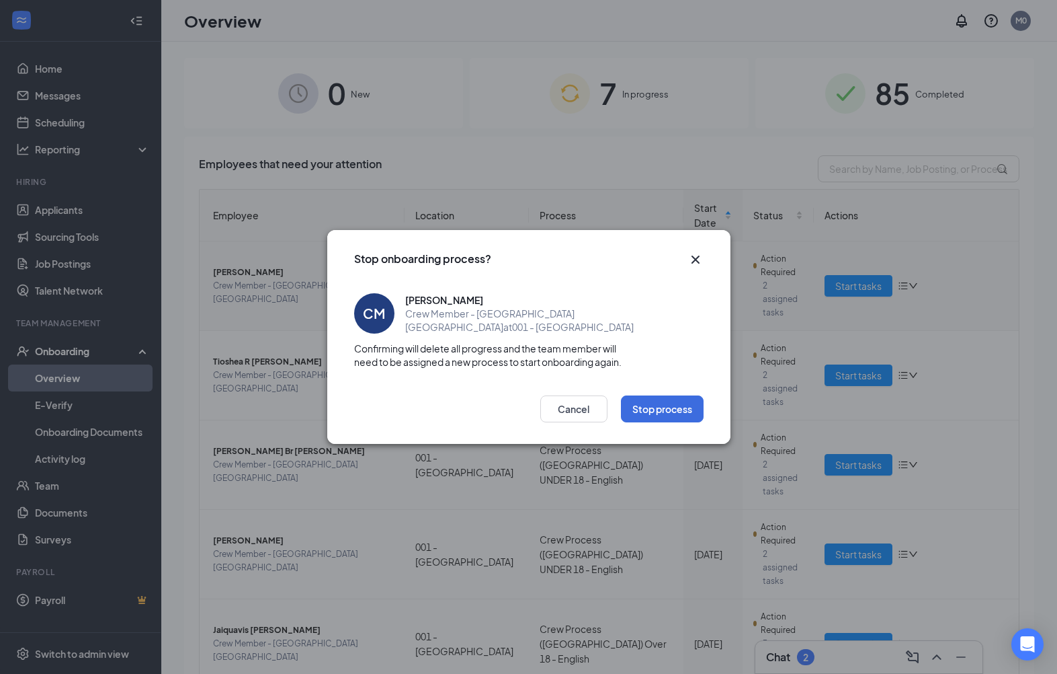
click at [649, 421] on button "Stop process" at bounding box center [662, 408] width 83 height 27
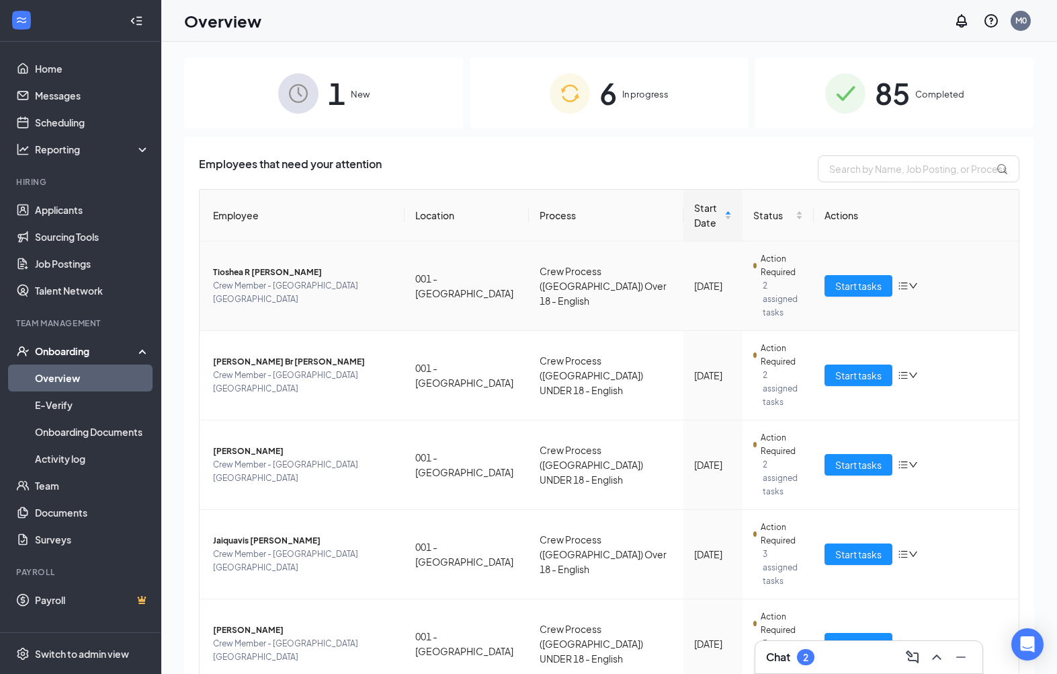
click at [918, 284] on icon "down" at bounding box center [913, 285] width 8 height 5
click at [841, 340] on div "Change process" at bounding box center [844, 340] width 145 height 13
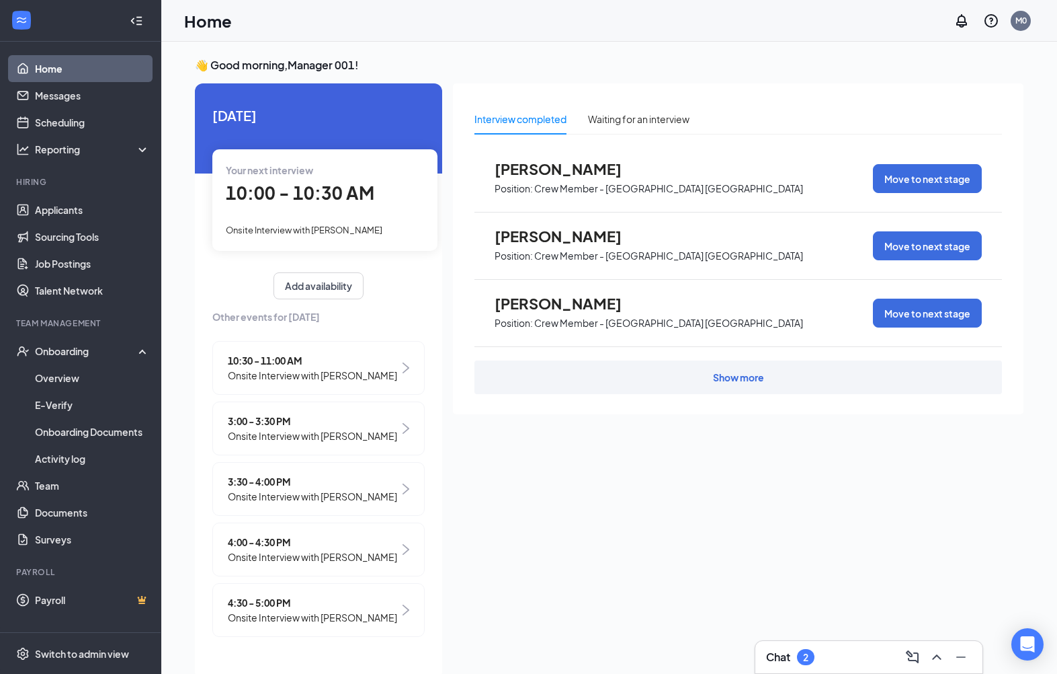
click at [50, 376] on link "Overview" at bounding box center [92, 377] width 115 height 27
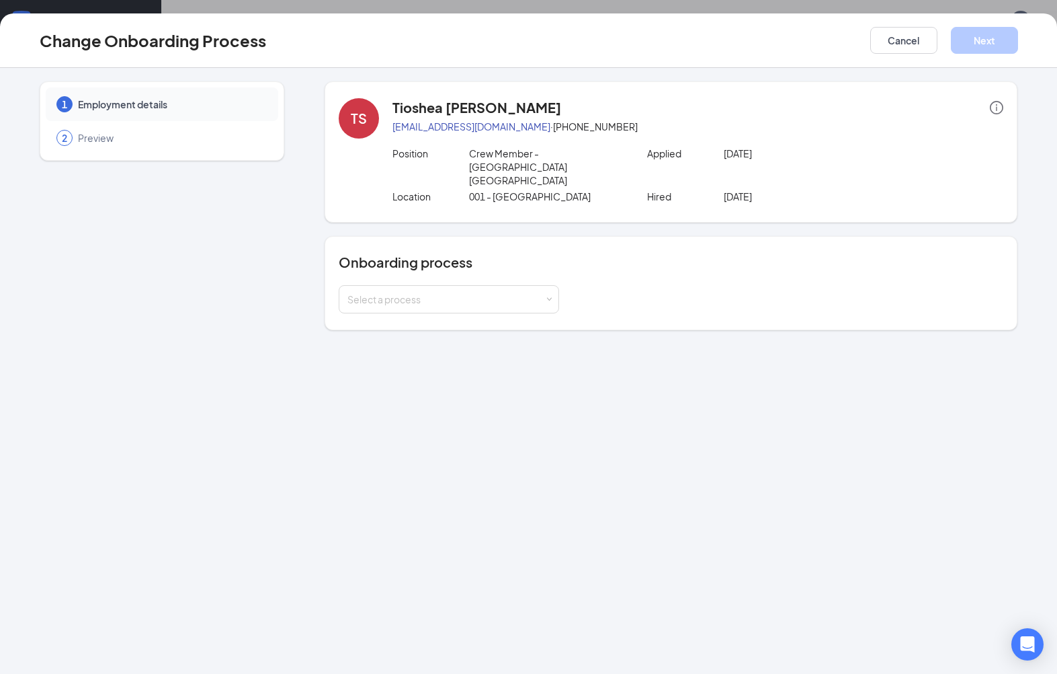
click at [906, 36] on button "Cancel" at bounding box center [903, 40] width 67 height 27
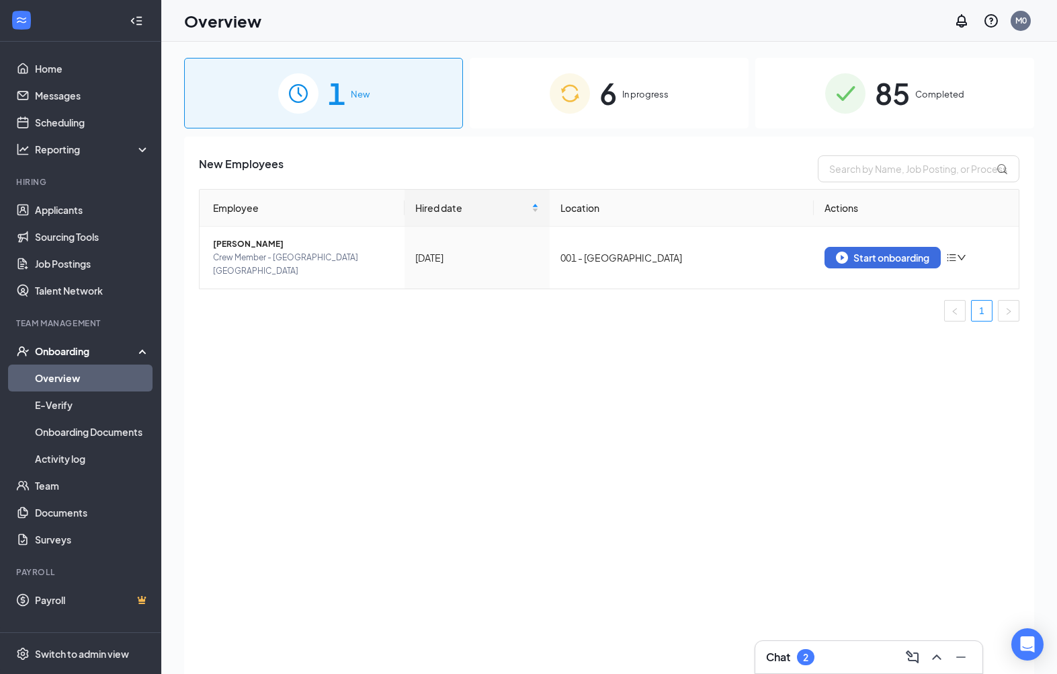
click at [612, 87] on span "6" at bounding box center [608, 93] width 17 height 46
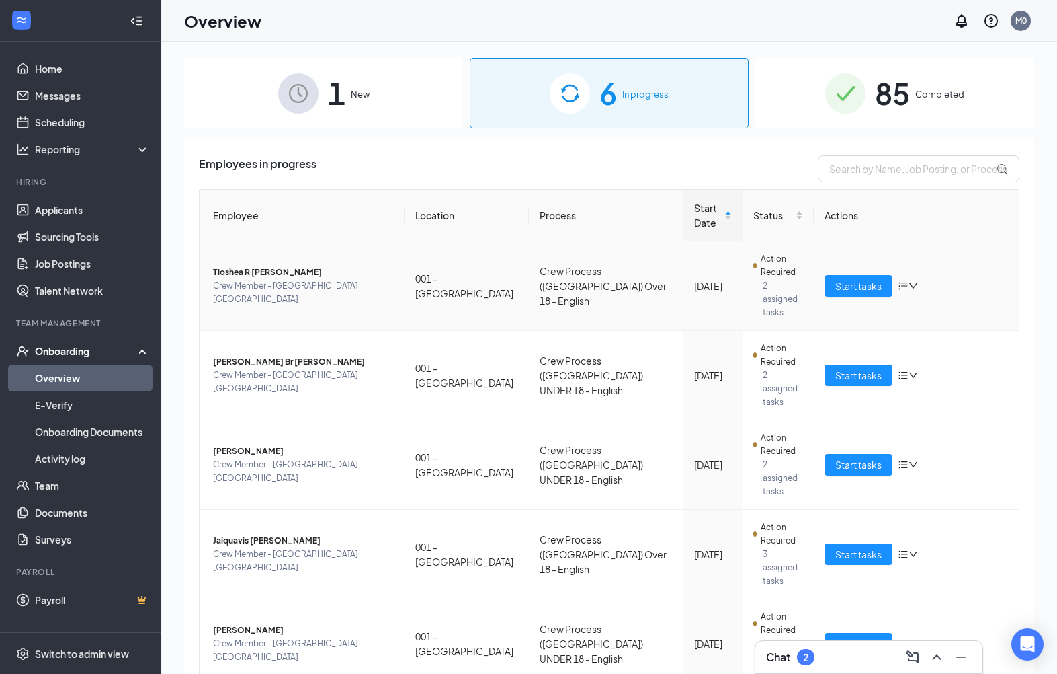
click at [909, 285] on icon "bars" at bounding box center [903, 285] width 11 height 11
click at [823, 307] on div "Stop process" at bounding box center [844, 310] width 145 height 13
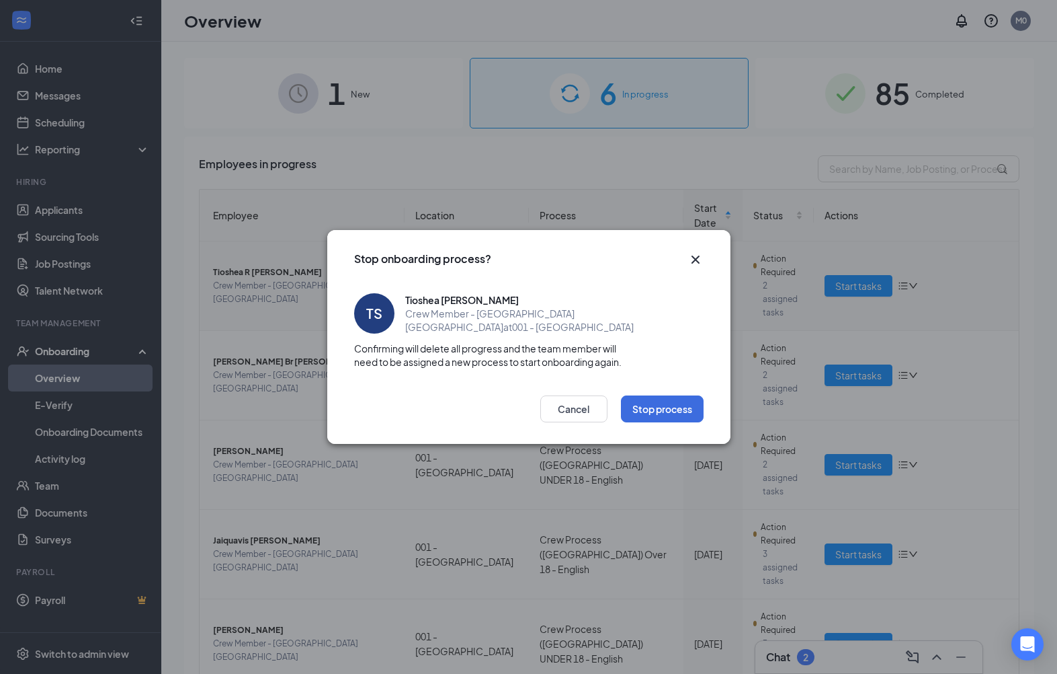
click at [674, 417] on button "Stop process" at bounding box center [662, 408] width 83 height 27
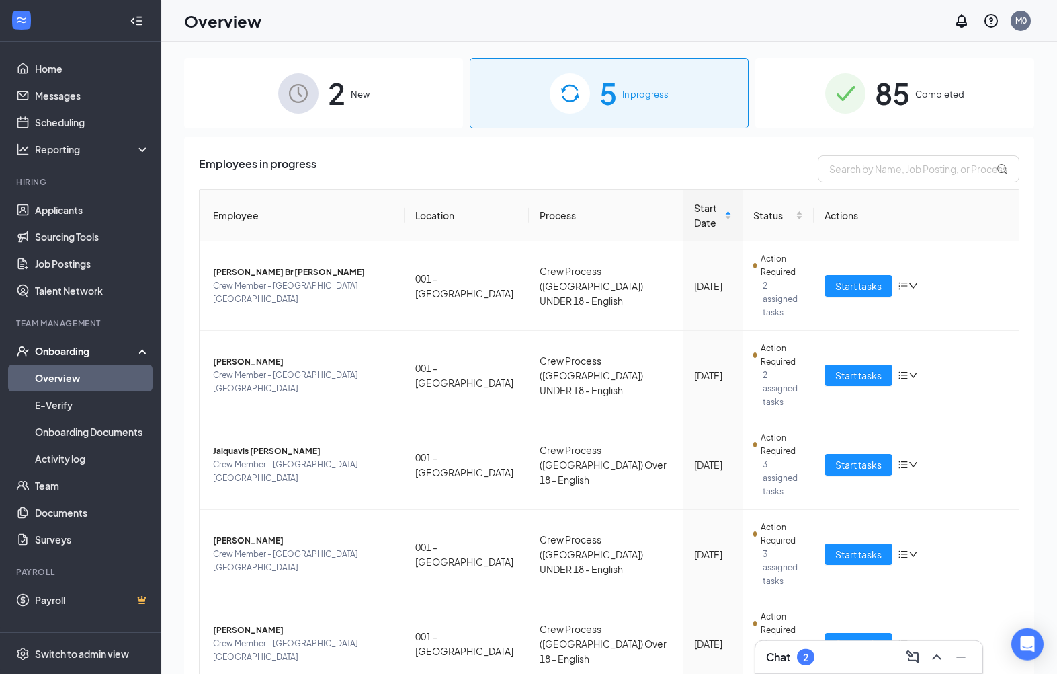
scroll to position [1, 0]
click at [237, 278] on span "[PERSON_NAME] Br [PERSON_NAME]" at bounding box center [303, 271] width 181 height 13
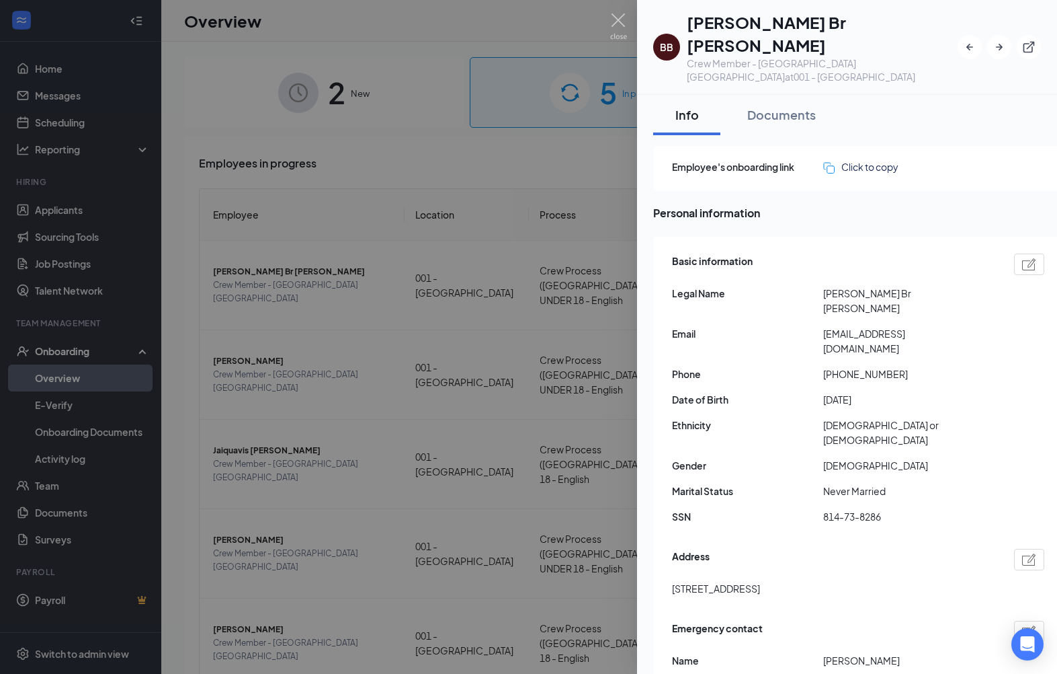
click at [355, 602] on div at bounding box center [528, 337] width 1057 height 674
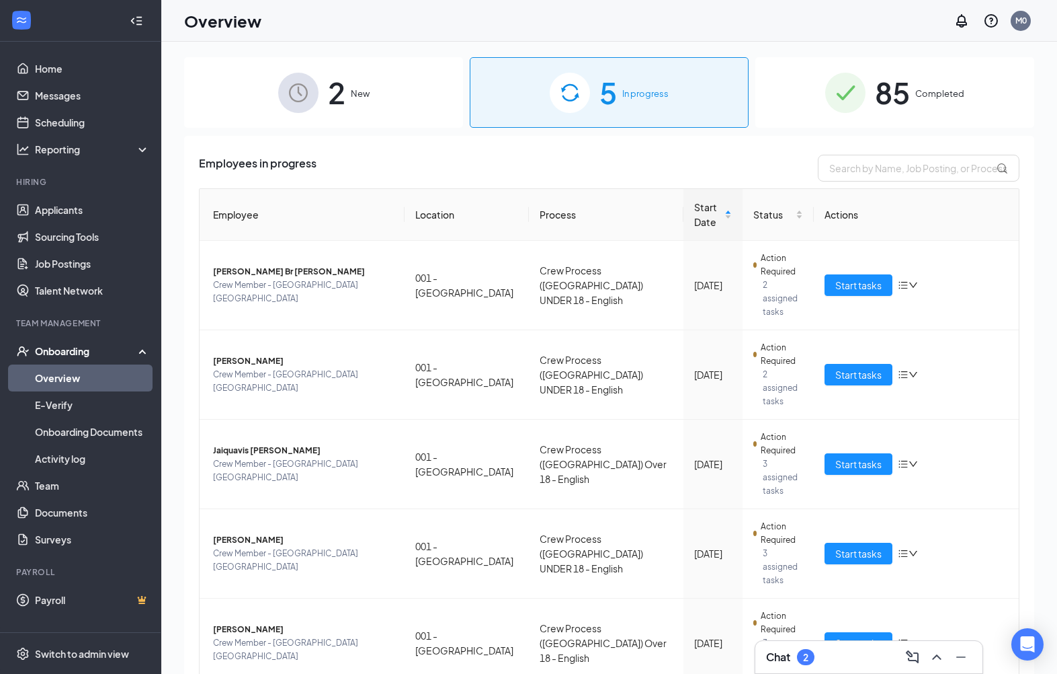
click at [874, 286] on span "Start tasks" at bounding box center [859, 285] width 46 height 15
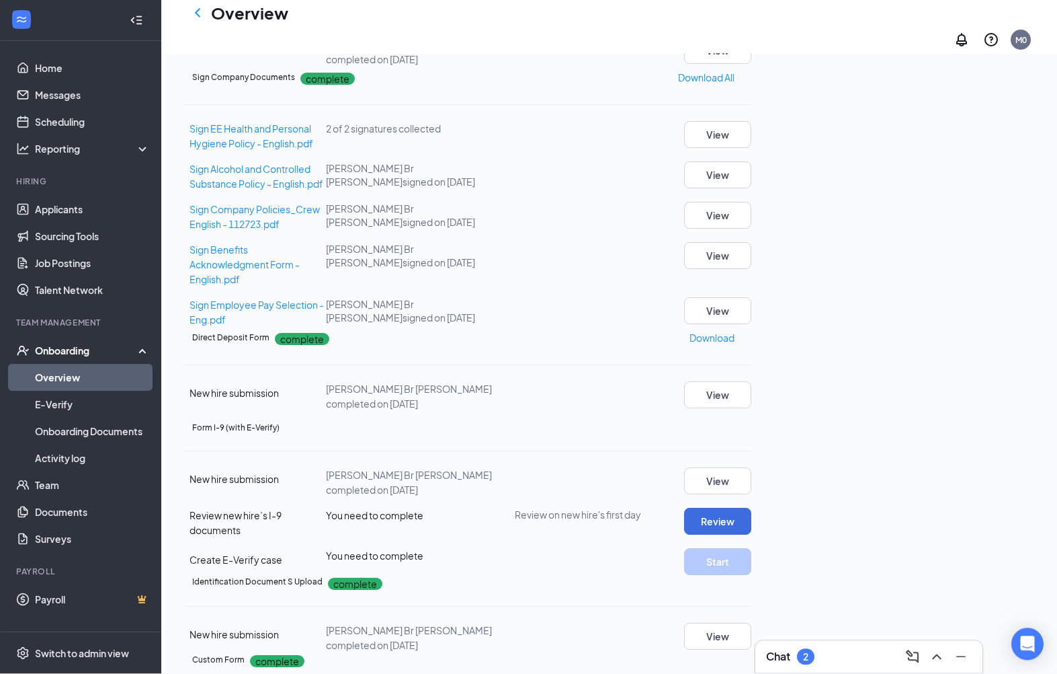
scroll to position [344, 0]
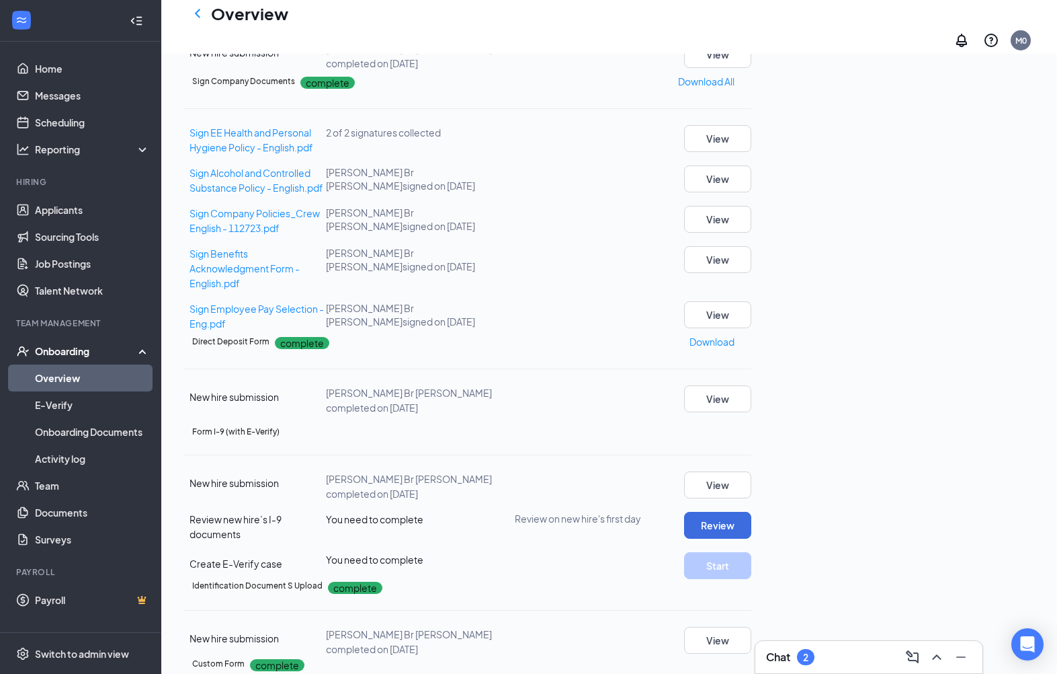
click at [496, 626] on div "New hire submission Brandon Br Mejia completed on Jul 7, 2025 View" at bounding box center [467, 641] width 567 height 30
click at [751, 626] on button "View" at bounding box center [717, 639] width 67 height 27
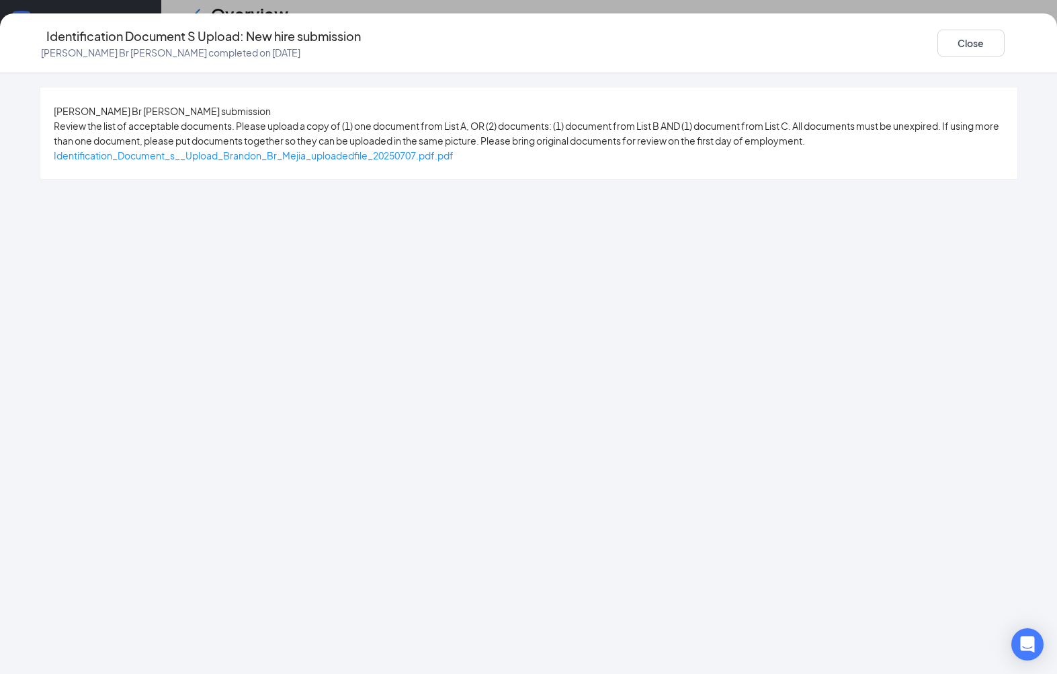
click at [421, 161] on span "Identification_Document_s__Upload_Brandon_Br_Mejia_uploadedfile_20250707.pdf.pdf" at bounding box center [254, 155] width 400 height 12
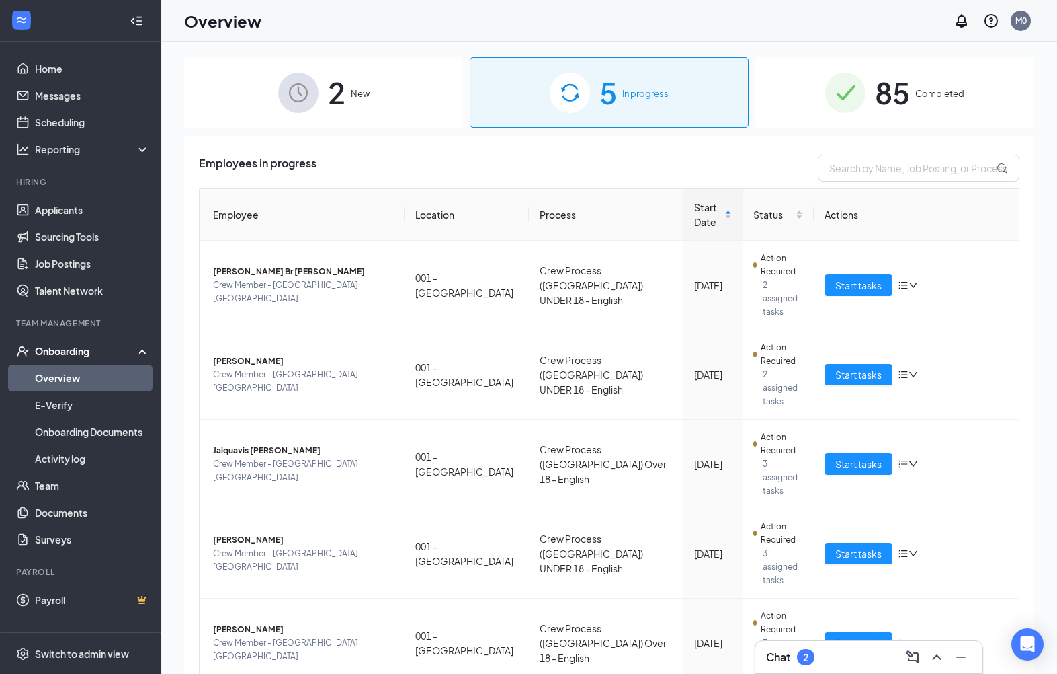
click at [862, 278] on span "Start tasks" at bounding box center [859, 285] width 46 height 15
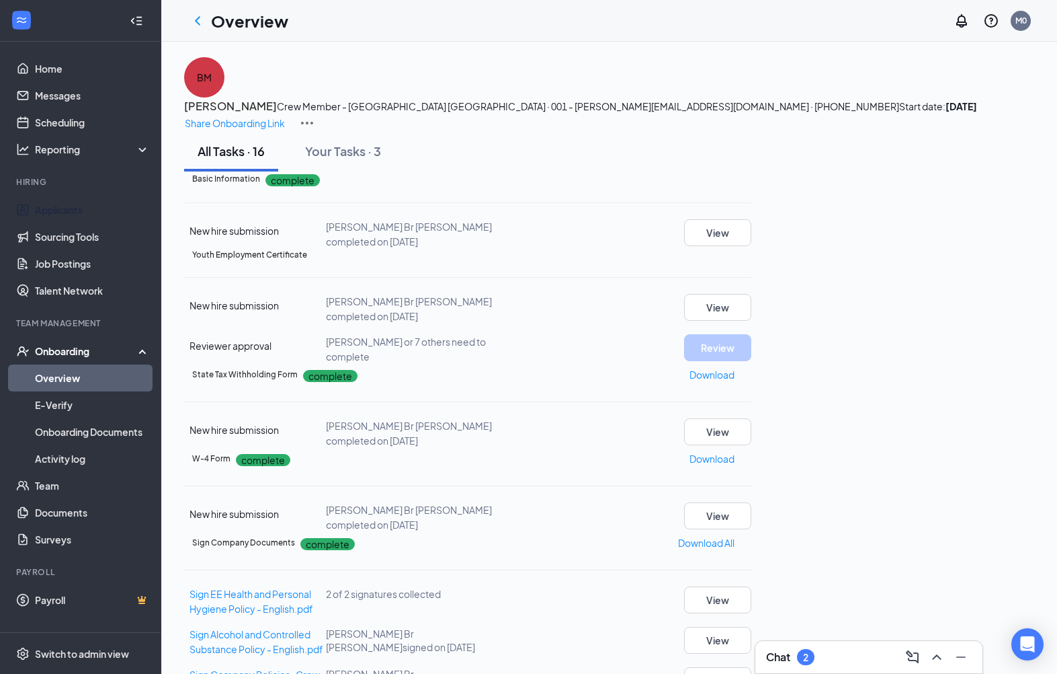
click at [38, 202] on link "Applicants" at bounding box center [92, 209] width 115 height 27
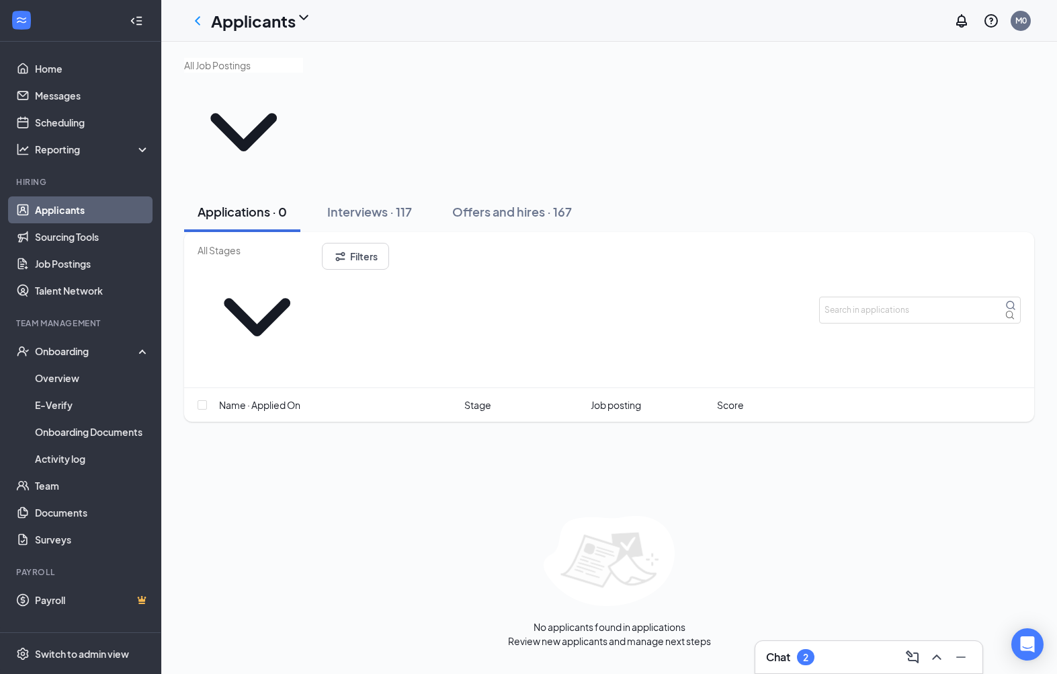
click at [534, 192] on button "Offers and hires · 167" at bounding box center [512, 212] width 147 height 40
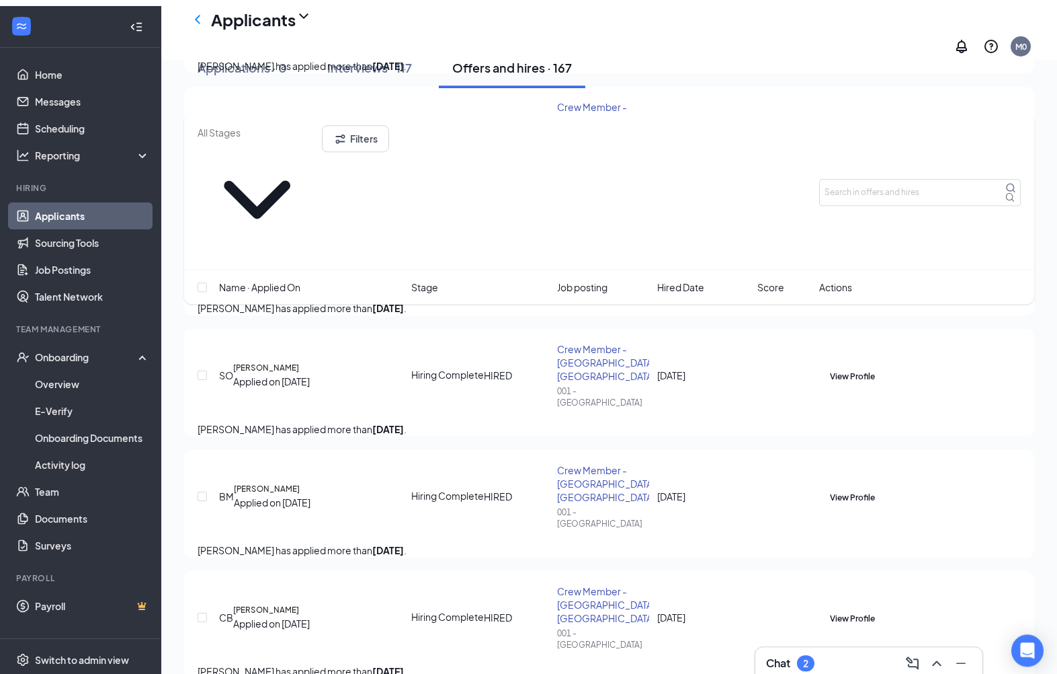
scroll to position [1944, 0]
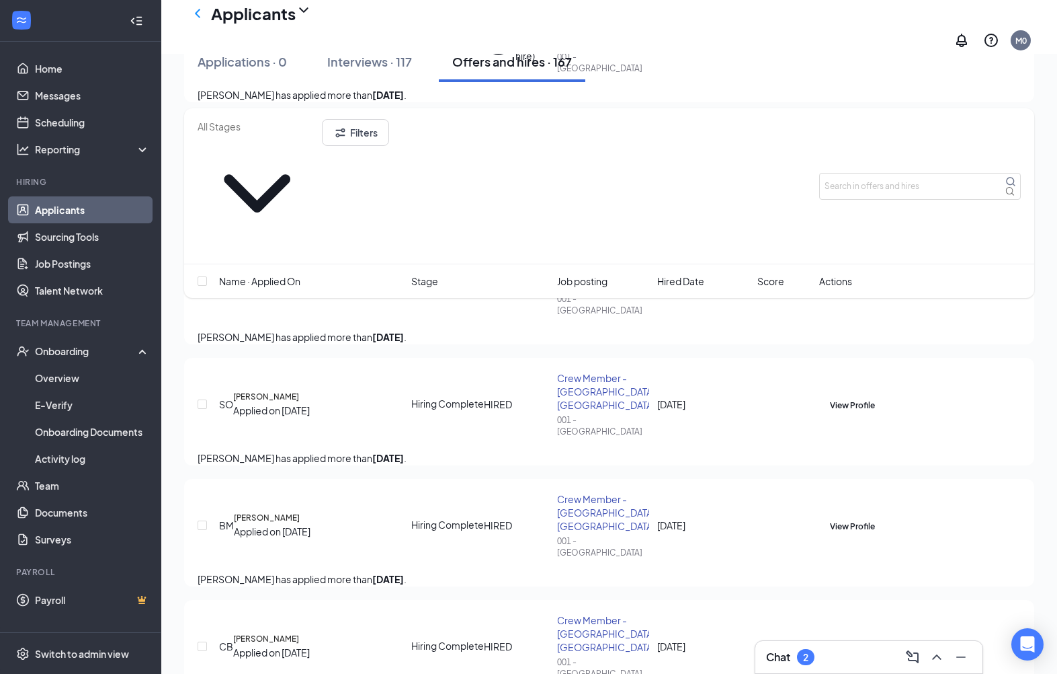
click at [830, 518] on div at bounding box center [830, 525] width 0 height 15
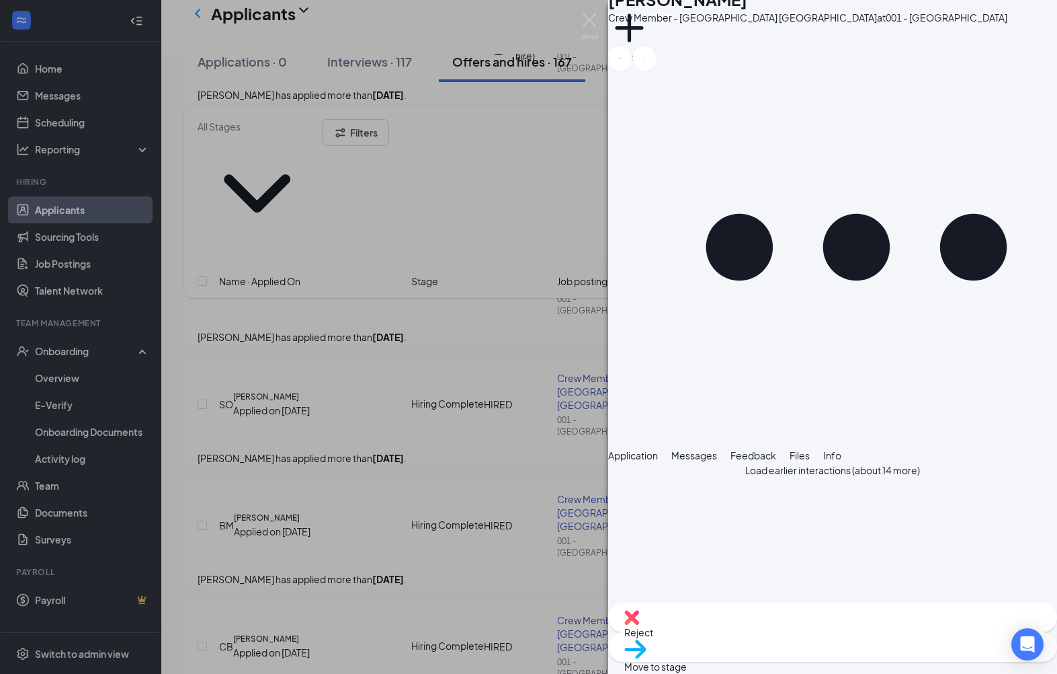
scroll to position [17, 0]
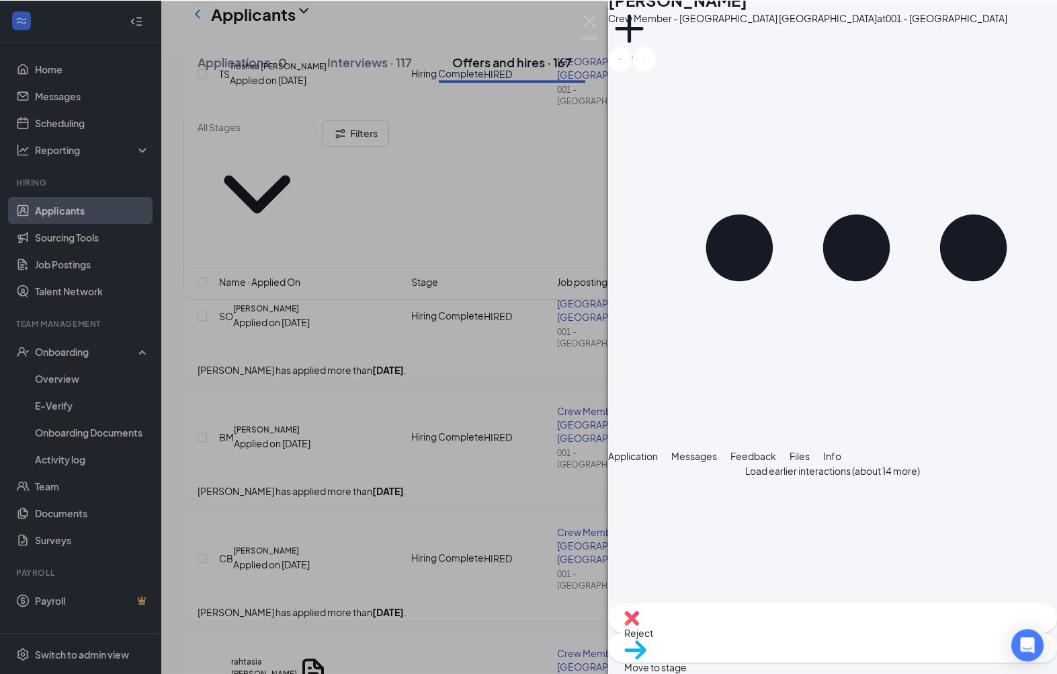
scroll to position [2029, 0]
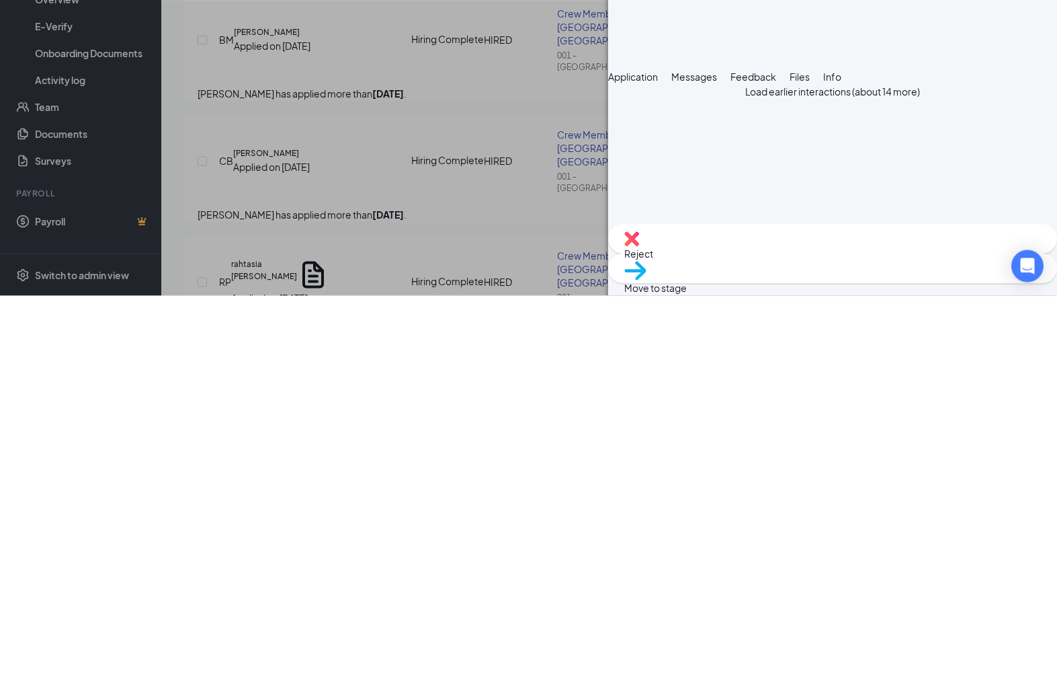
type textarea "Are you still interested in the job because I have everything just need to set …"
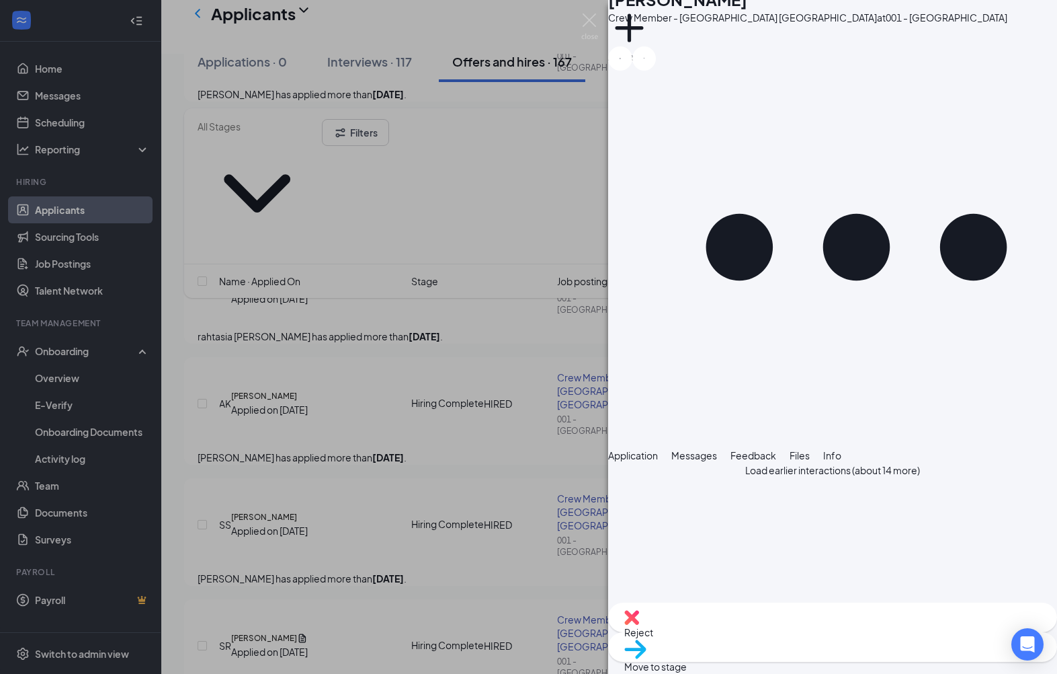
scroll to position [323, 0]
click at [225, 106] on div "BM Brandon Mejia Crew Member - Selma NC at 001 - Selma Add a tag Application Me…" at bounding box center [528, 337] width 1057 height 674
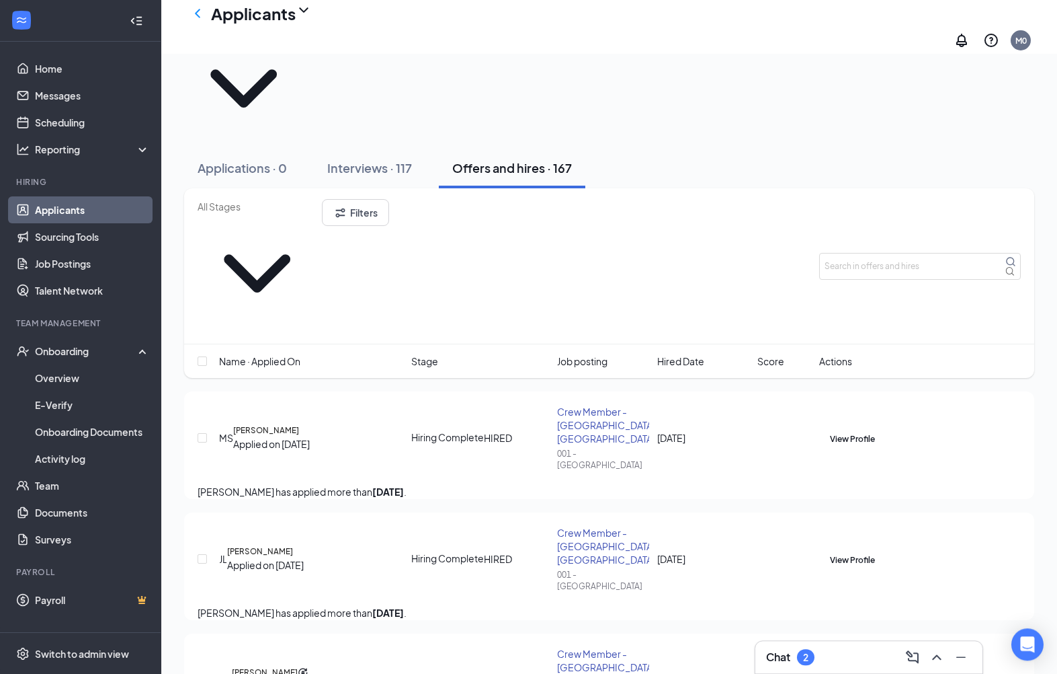
scroll to position [56, 0]
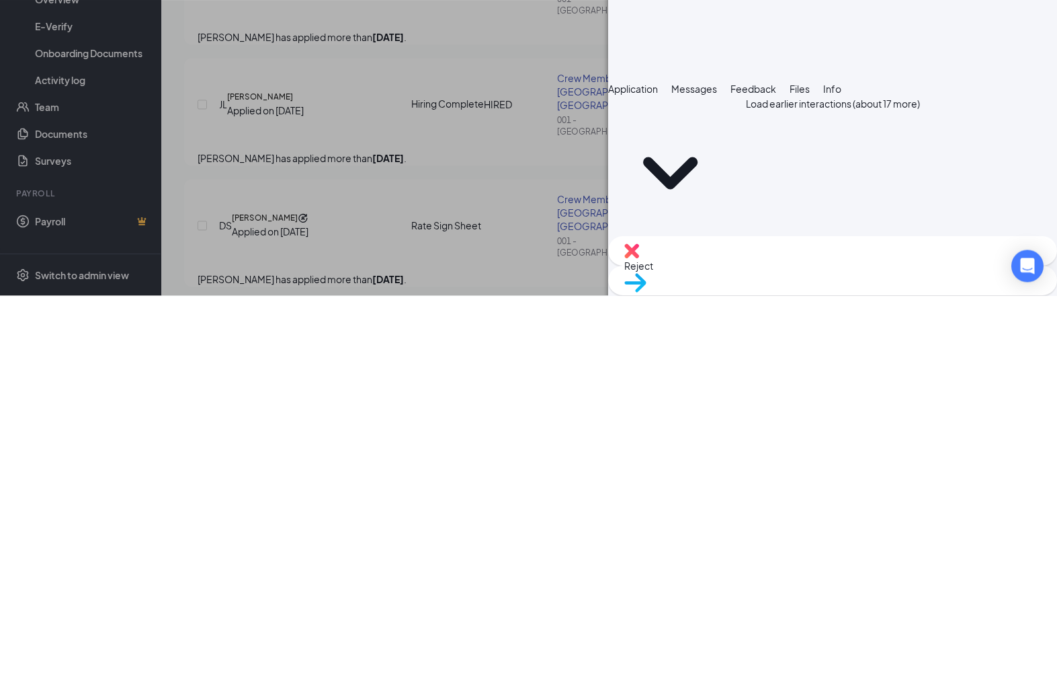
type textarea "When you start onboarding in need you to register for worker permit again then …"
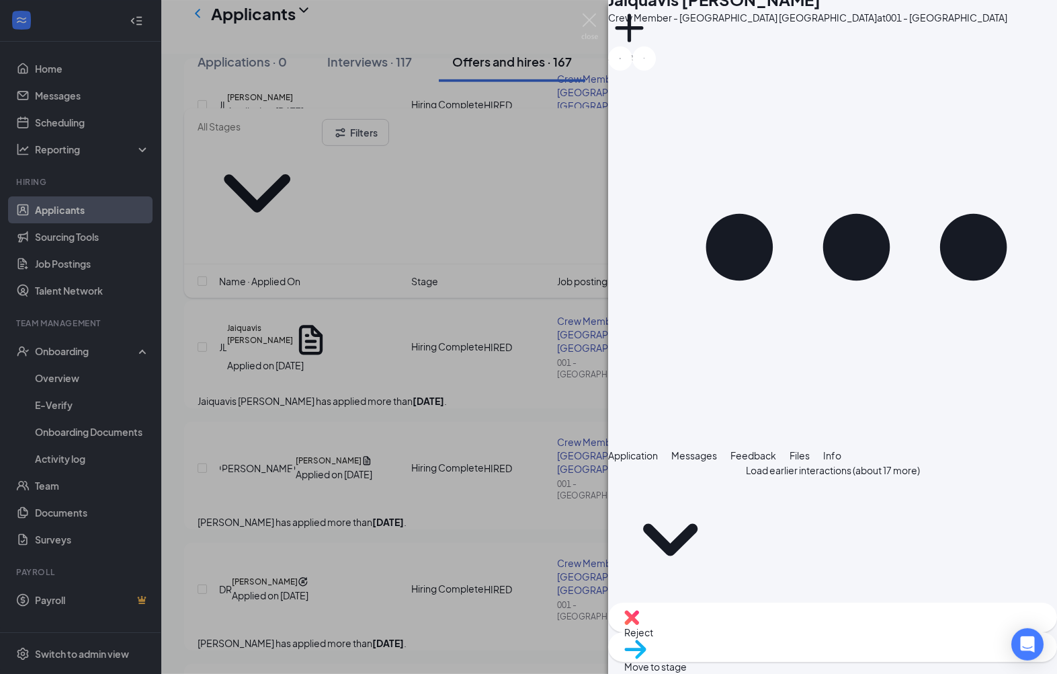
scroll to position [282, 0]
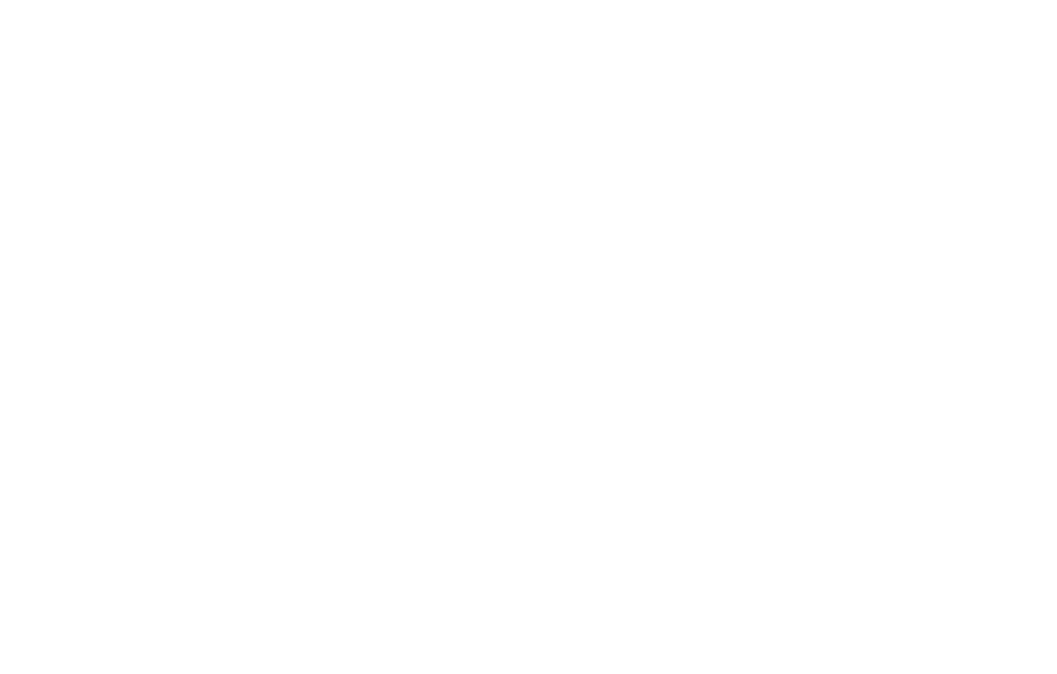
click at [814, 41] on body at bounding box center [528, 337] width 1057 height 674
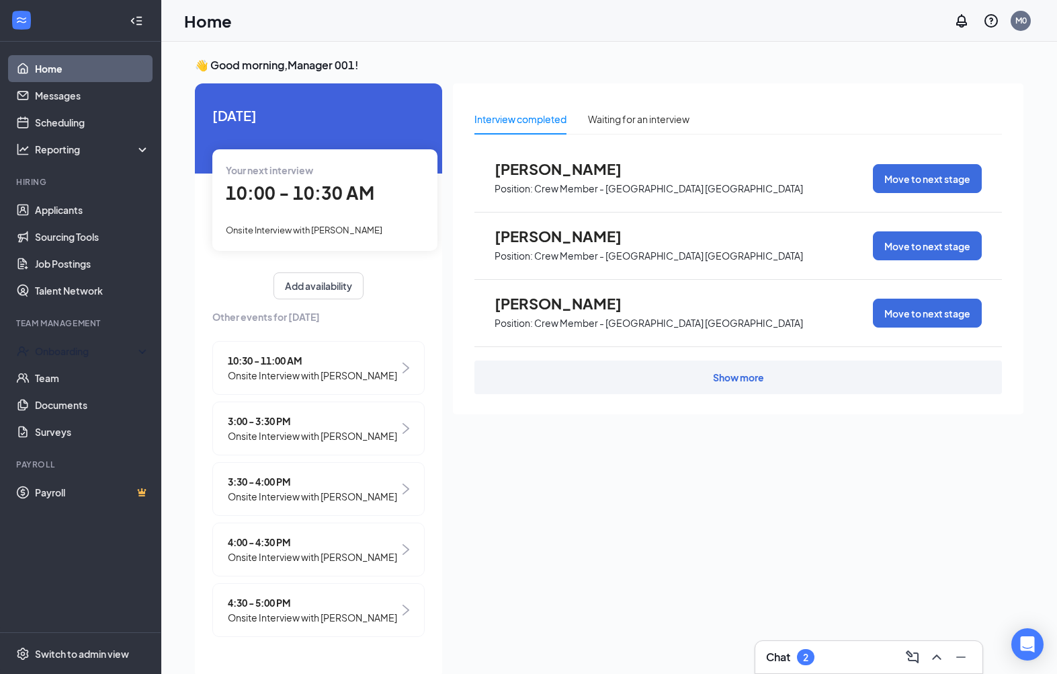
click at [38, 345] on div "Onboarding" at bounding box center [87, 350] width 104 height 13
click at [64, 377] on link "Overview" at bounding box center [92, 377] width 115 height 27
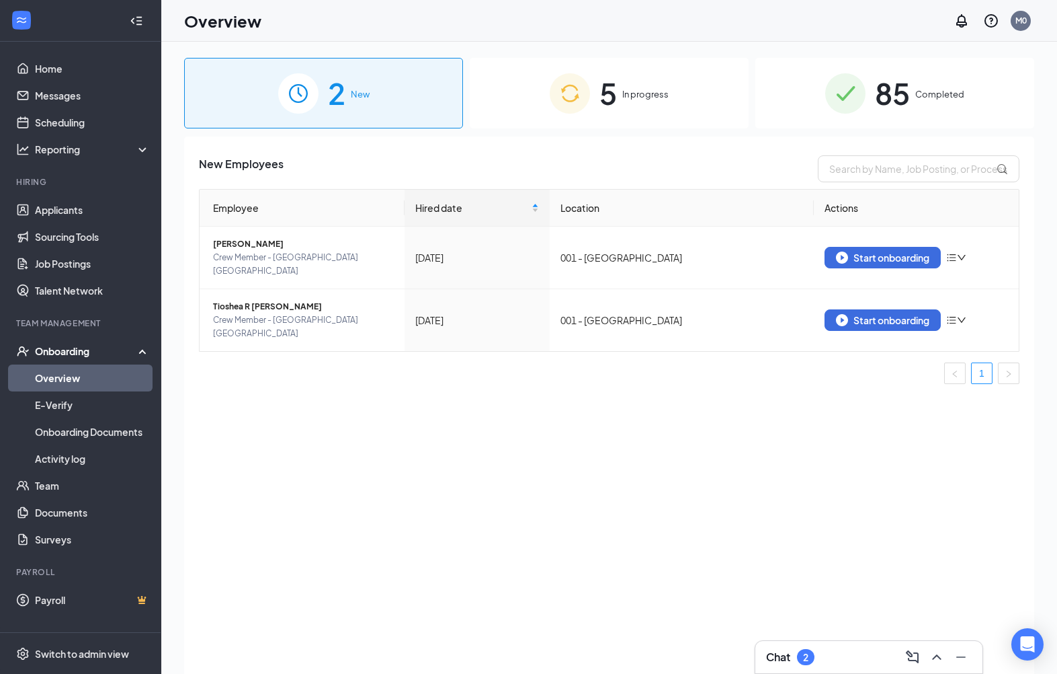
click at [967, 254] on icon "down" at bounding box center [961, 257] width 9 height 9
click at [939, 282] on div "Remove from onboarding" at bounding box center [898, 280] width 145 height 13
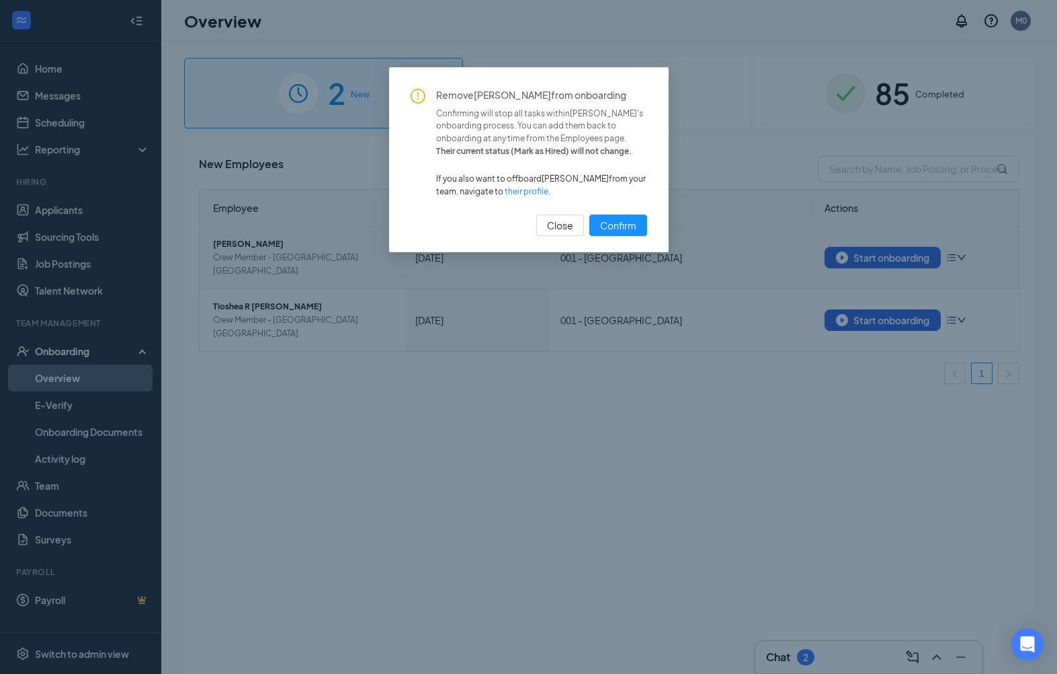
click at [622, 233] on span "Confirm" at bounding box center [618, 225] width 36 height 15
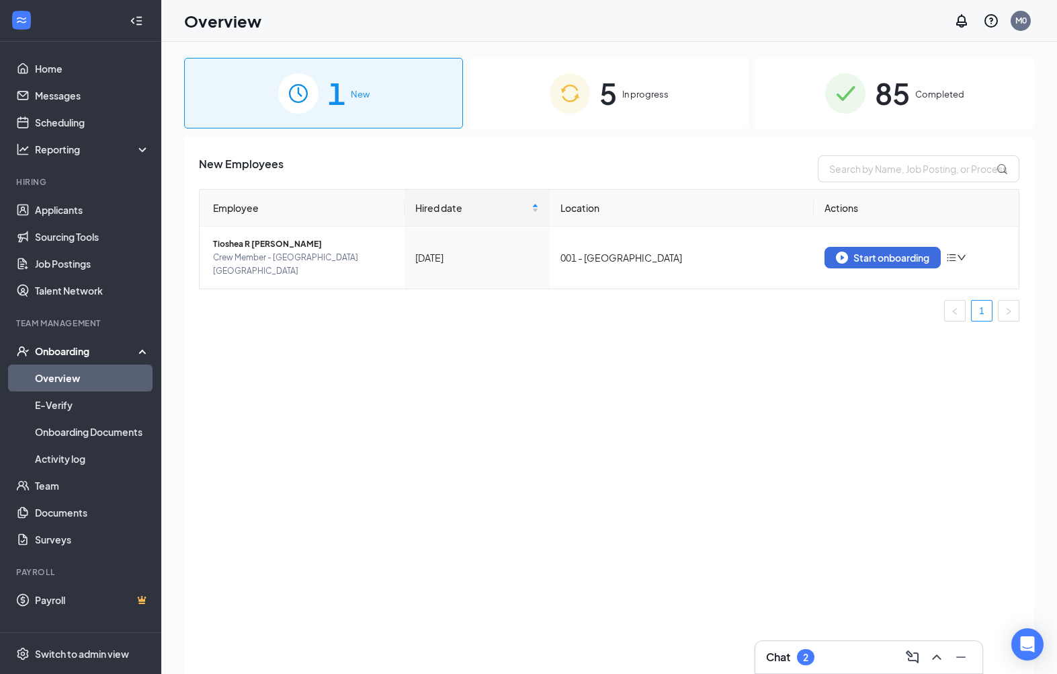
click at [967, 254] on icon "down" at bounding box center [961, 257] width 9 height 9
click at [948, 282] on div "Remove from onboarding" at bounding box center [898, 280] width 145 height 13
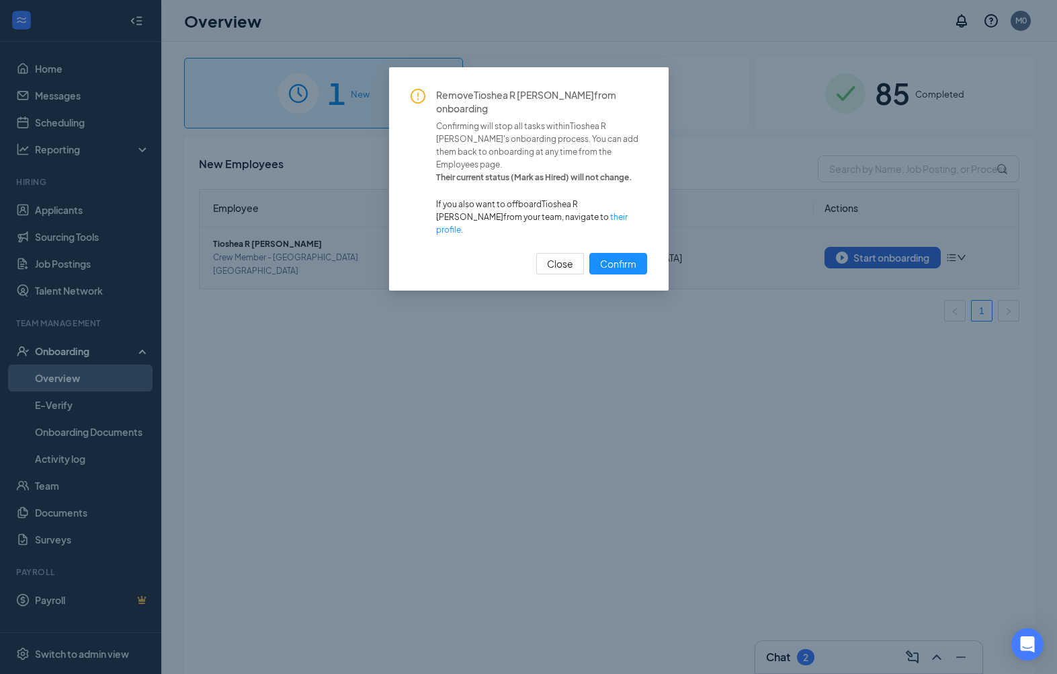
click at [623, 271] on span "Confirm" at bounding box center [618, 263] width 36 height 15
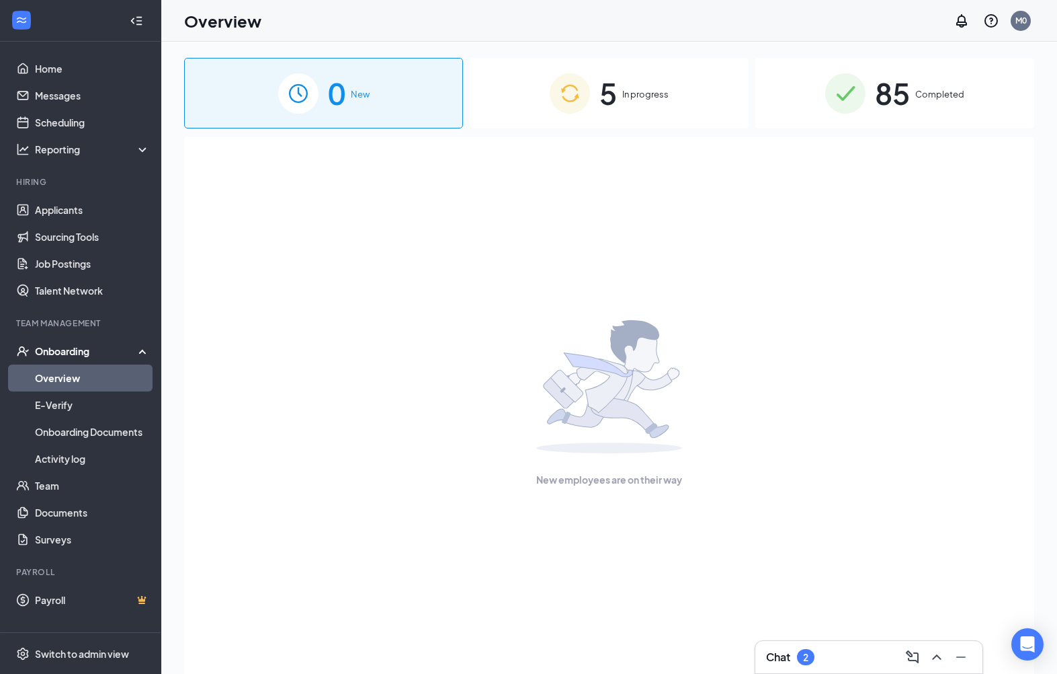
click at [614, 90] on div "5 In progress" at bounding box center [609, 93] width 279 height 71
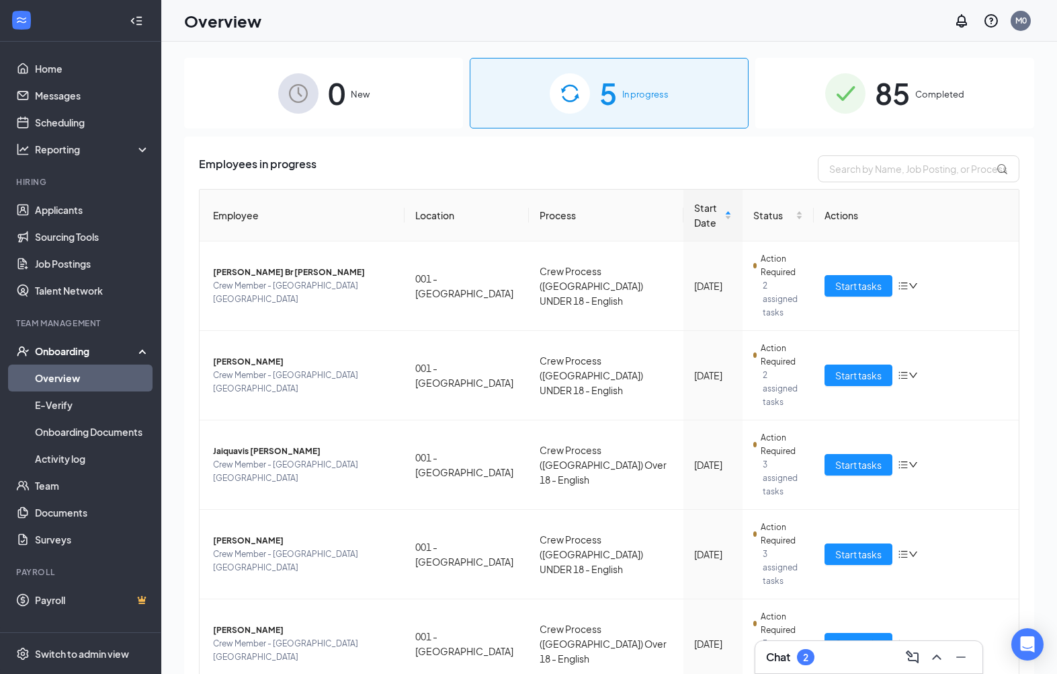
click at [854, 368] on button "Start tasks" at bounding box center [859, 375] width 68 height 22
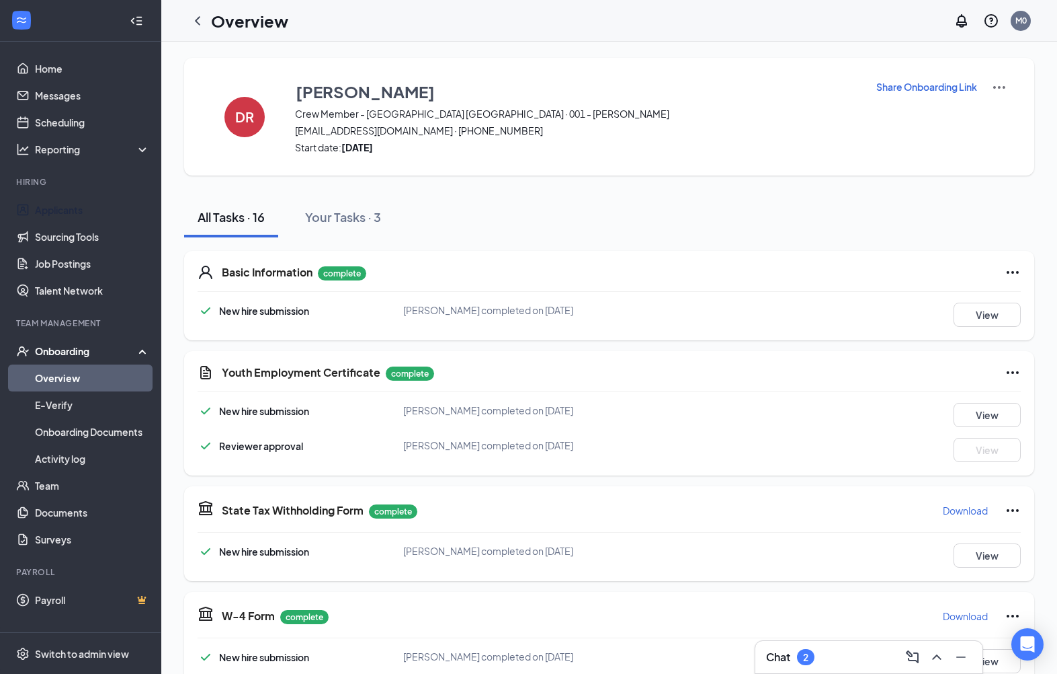
click at [52, 216] on link "Applicants" at bounding box center [92, 209] width 115 height 27
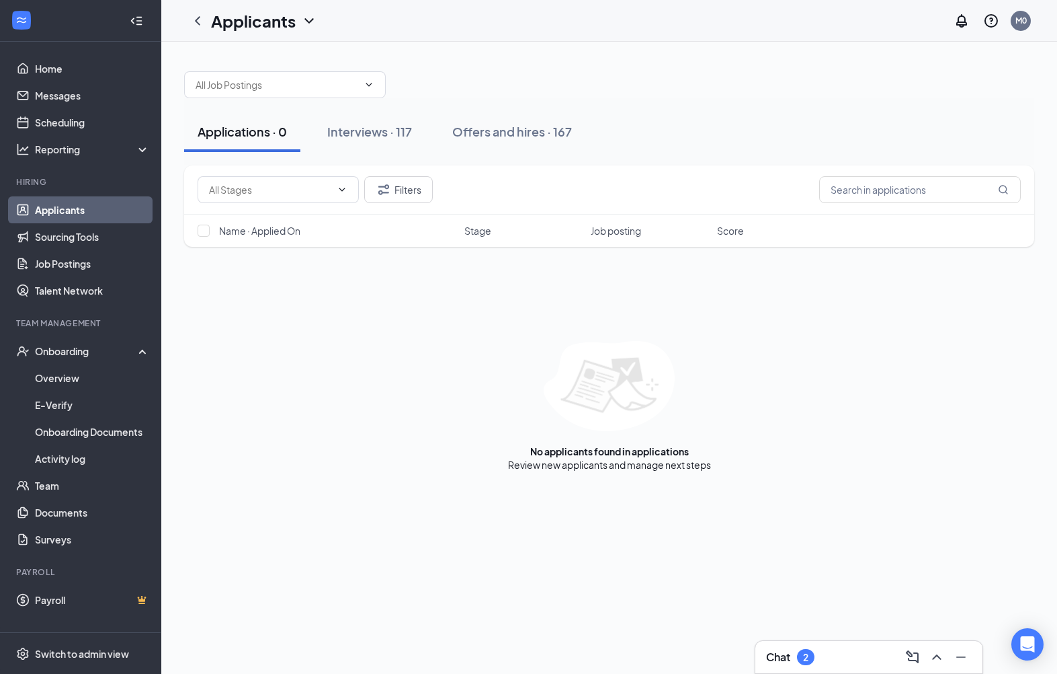
click at [498, 137] on div "Offers and hires · 167" at bounding box center [512, 131] width 120 height 17
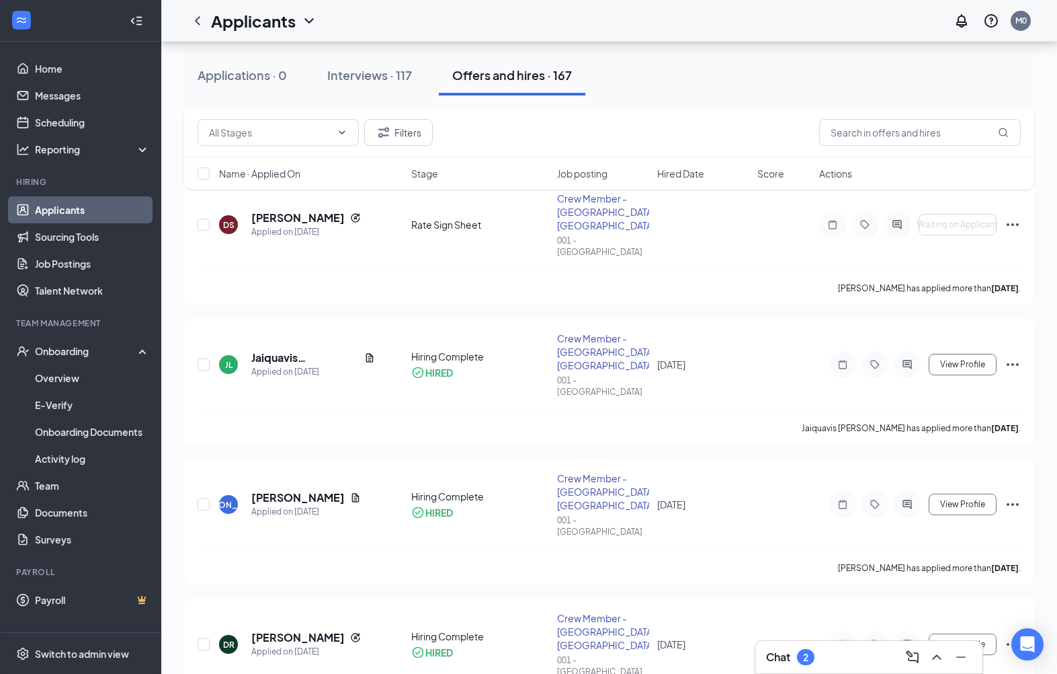
scroll to position [358, 0]
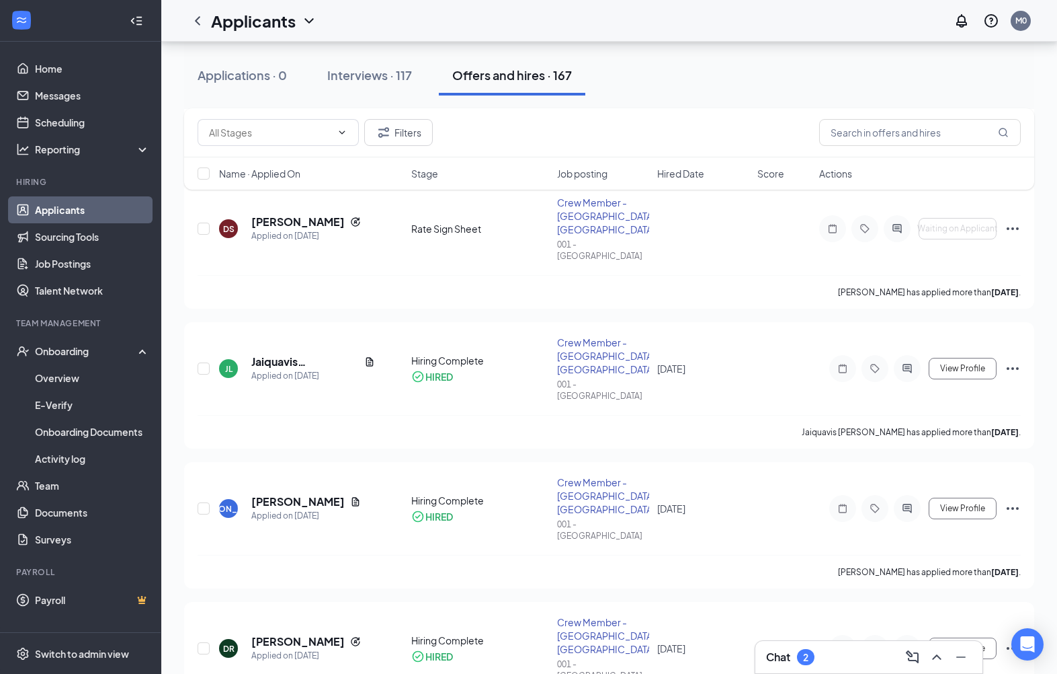
click at [911, 635] on div at bounding box center [907, 648] width 27 height 27
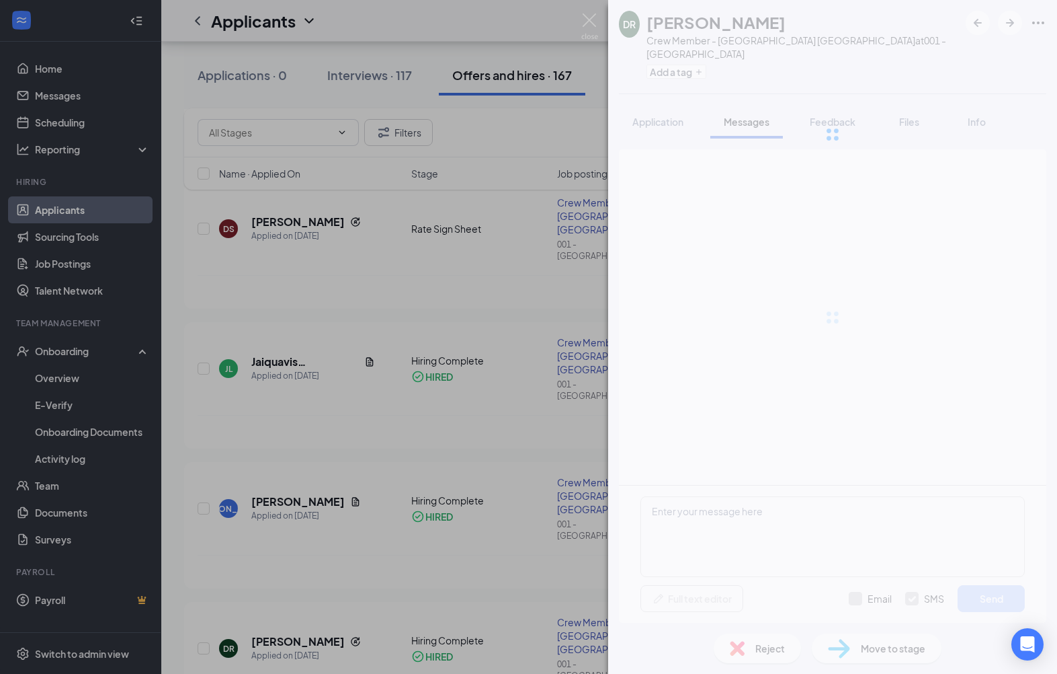
click at [901, 509] on div "DR [PERSON_NAME] Crew Member - [GEOGRAPHIC_DATA] [GEOGRAPHIC_DATA] at 001 - Sel…" at bounding box center [832, 337] width 449 height 674
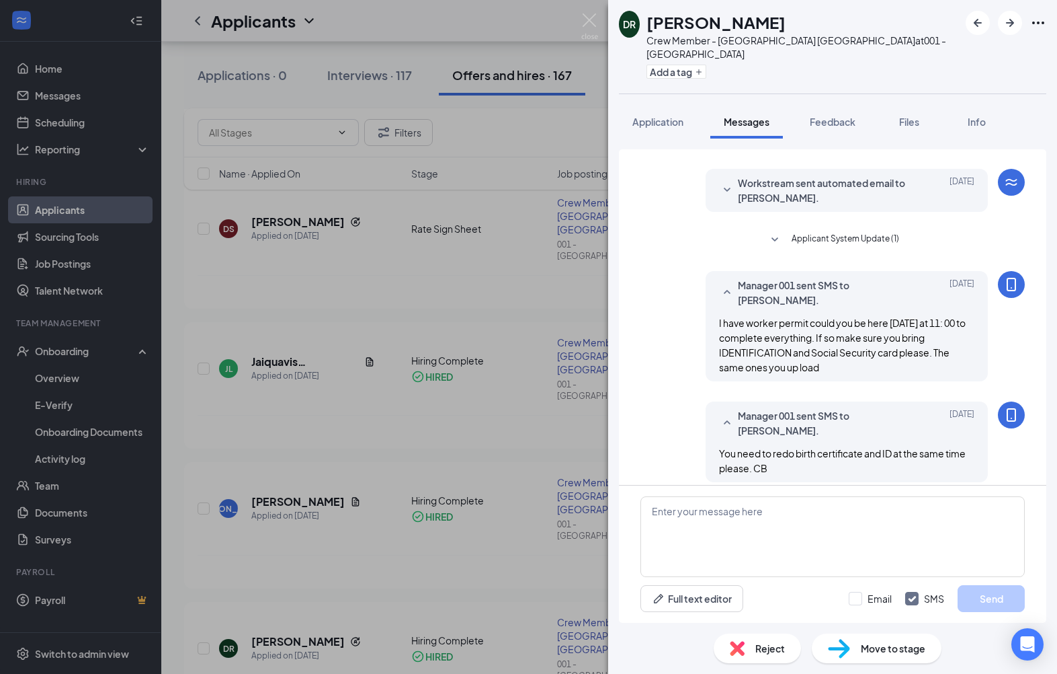
scroll to position [17, 0]
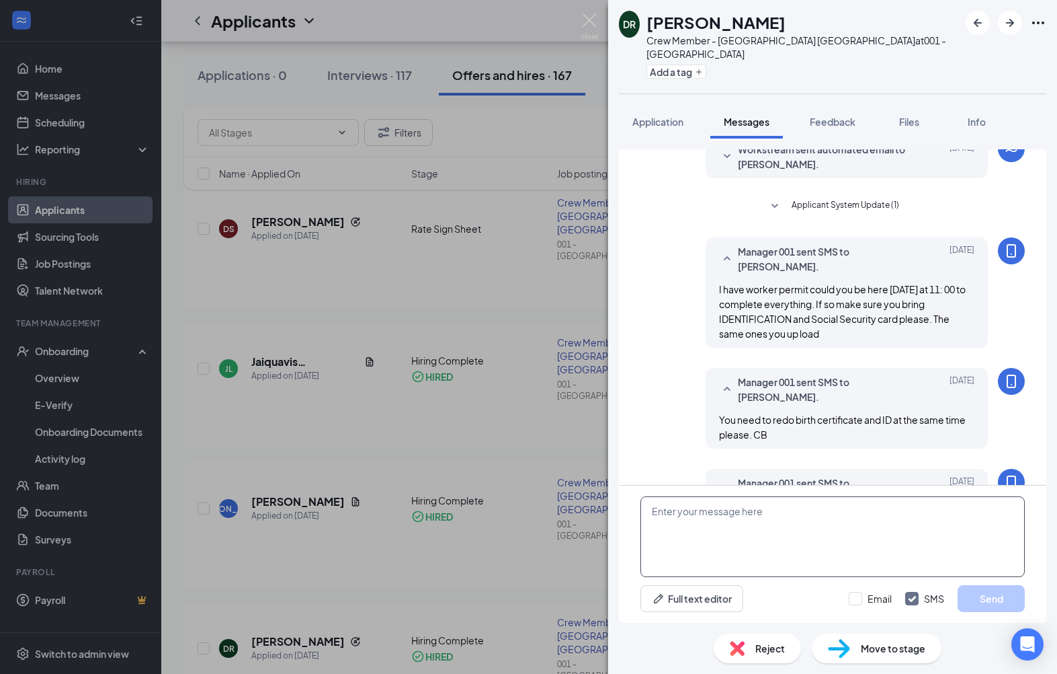
click at [751, 570] on textarea at bounding box center [833, 536] width 384 height 81
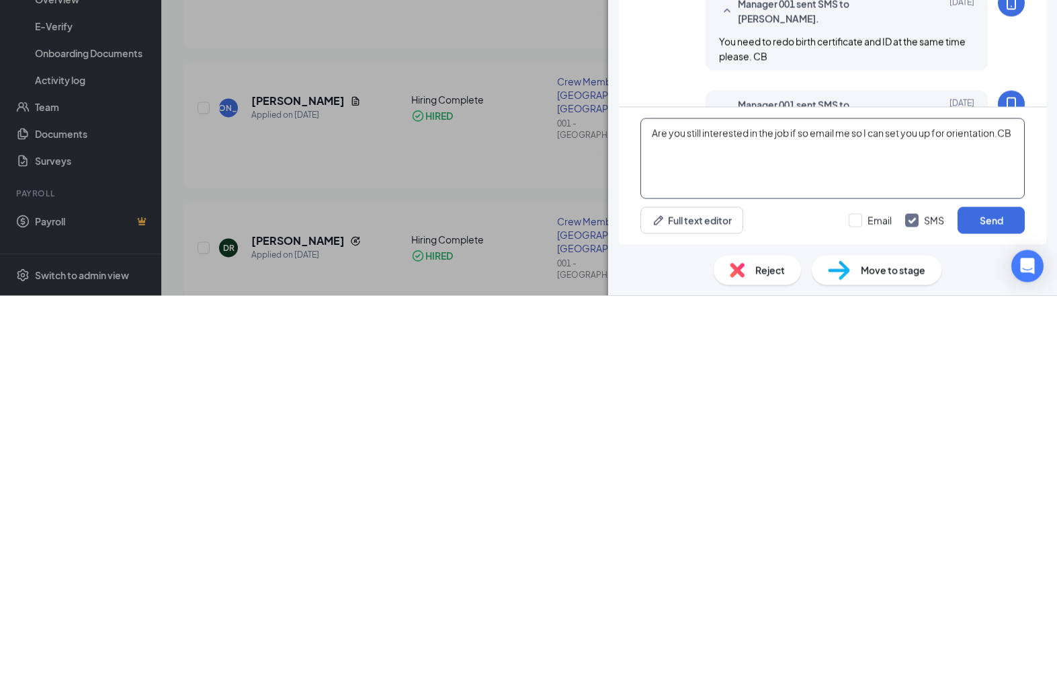
type textarea "Are you still interested in the job if so email me so I can set you up for orie…"
click at [994, 585] on button "Send" at bounding box center [991, 598] width 67 height 27
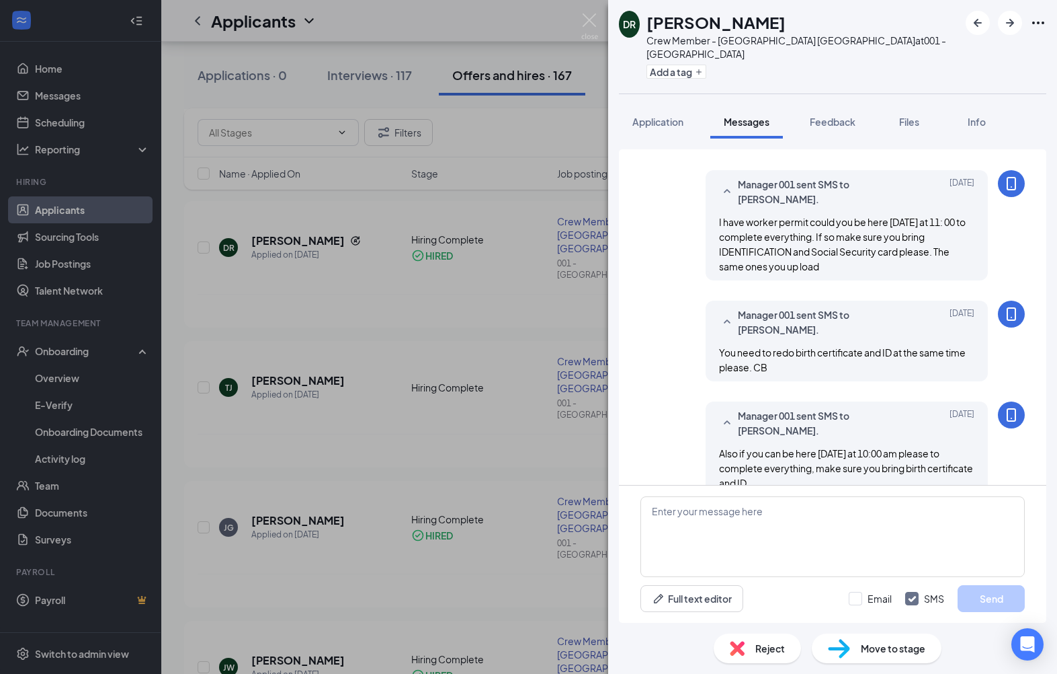
scroll to position [443, 0]
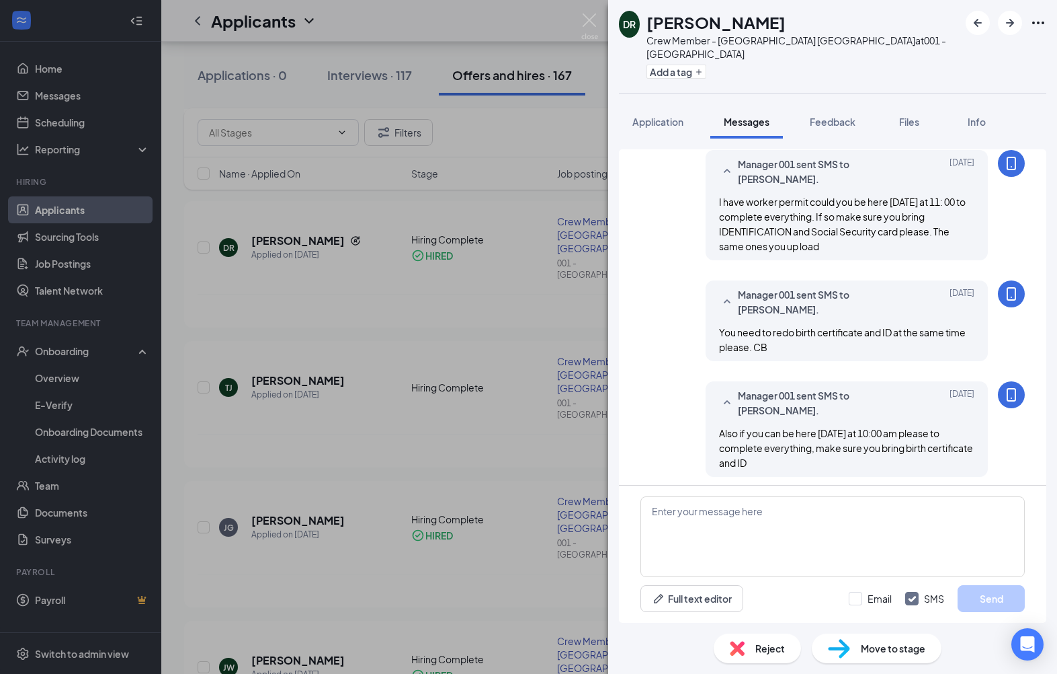
click at [49, 214] on div "DR [PERSON_NAME] Crew Member - Selma [GEOGRAPHIC_DATA] at 001 - Selma Add a tag…" at bounding box center [528, 337] width 1057 height 674
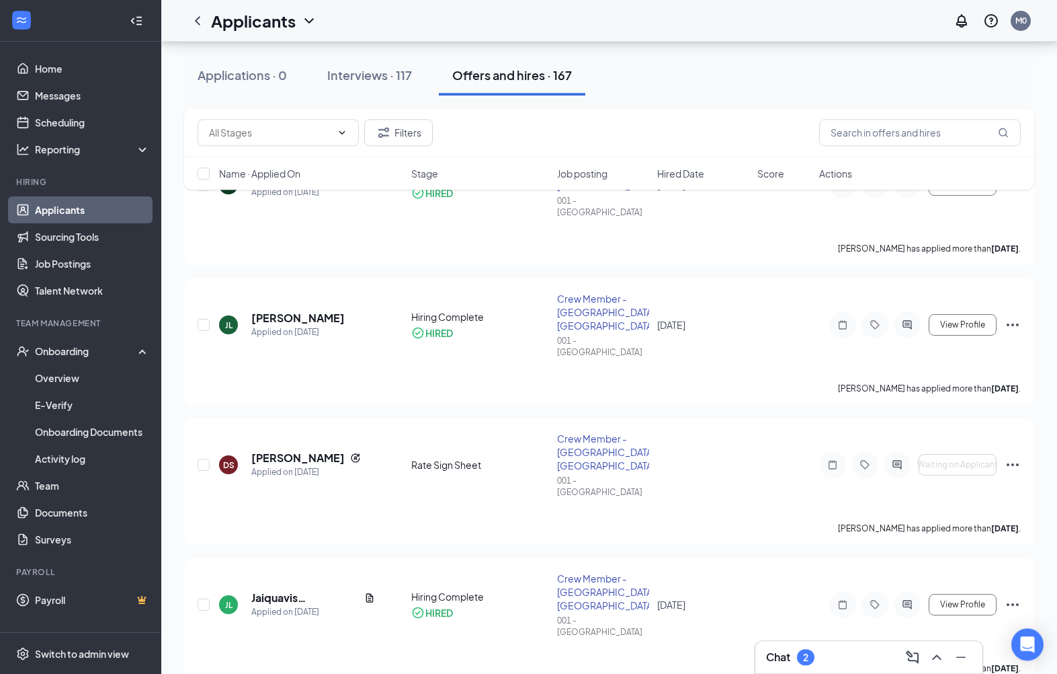
scroll to position [122, 0]
click at [891, 451] on div at bounding box center [897, 464] width 27 height 27
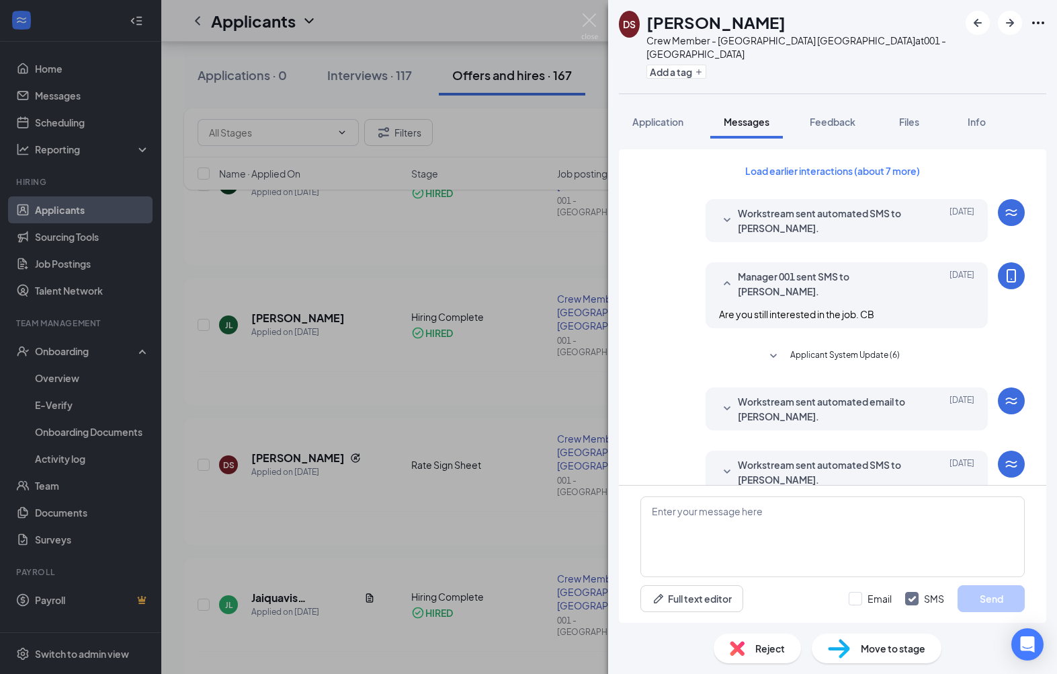
scroll to position [40, 0]
click at [793, 541] on textarea at bounding box center [833, 536] width 384 height 81
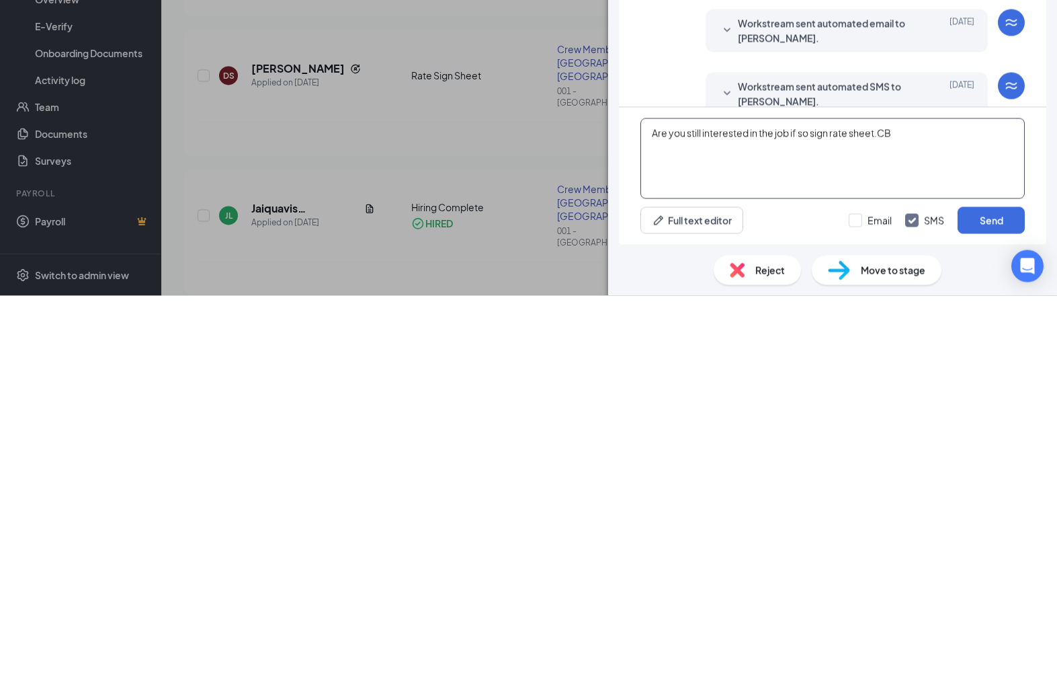
type textarea "Are you still interested in the job if so sign rate sheet.CB"
click at [1002, 585] on button "Send" at bounding box center [991, 598] width 67 height 27
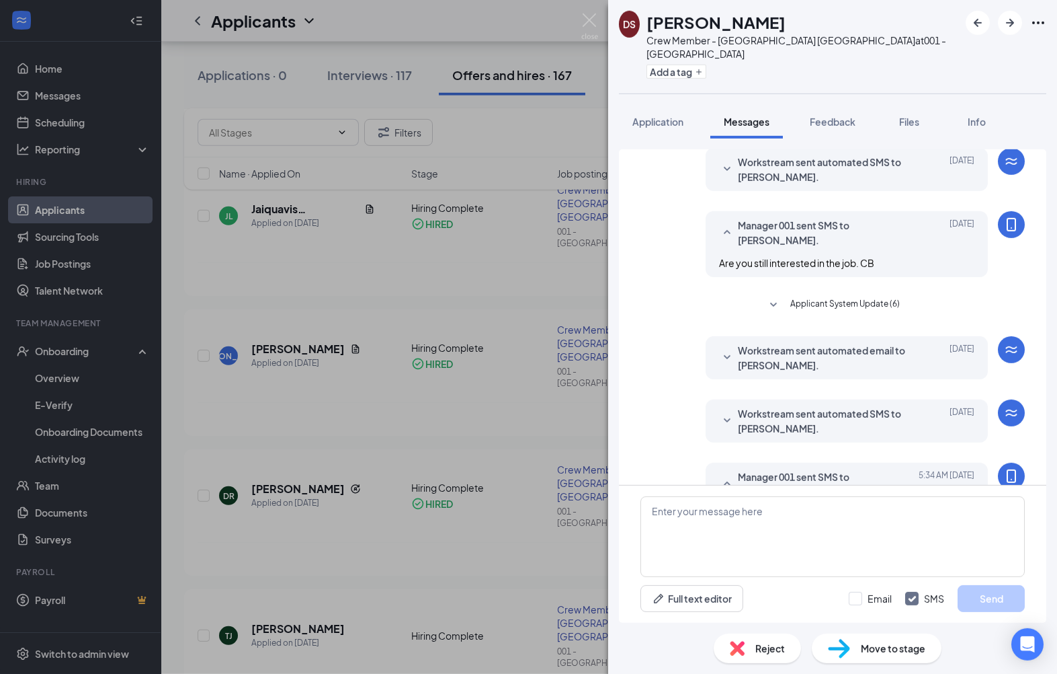
scroll to position [56, 0]
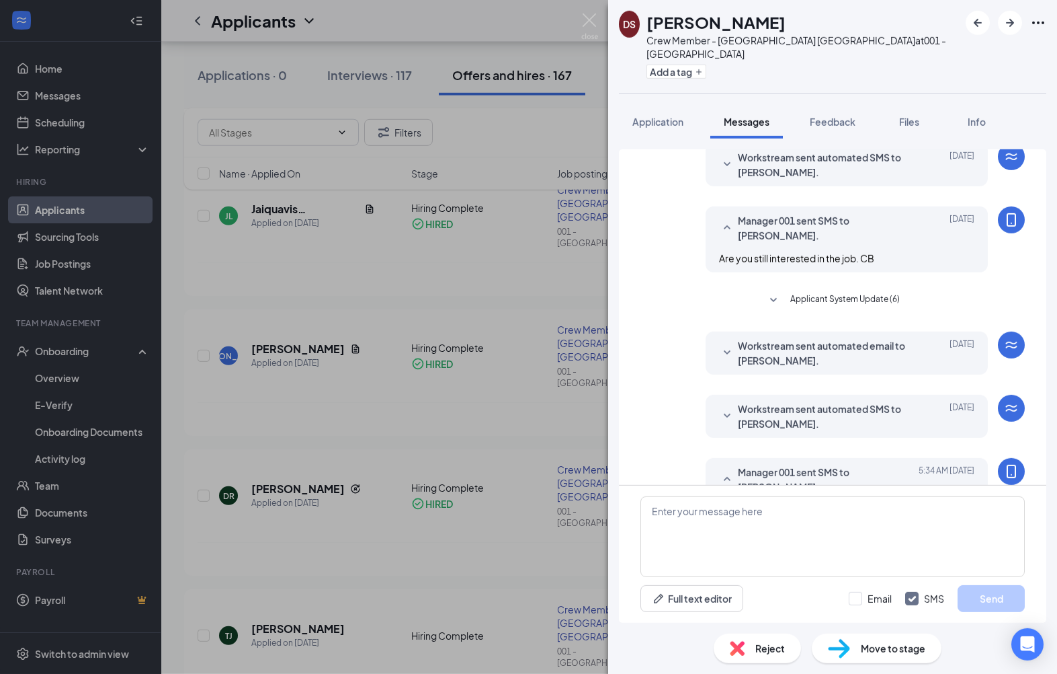
click at [694, 593] on button "Full text editor" at bounding box center [692, 598] width 103 height 27
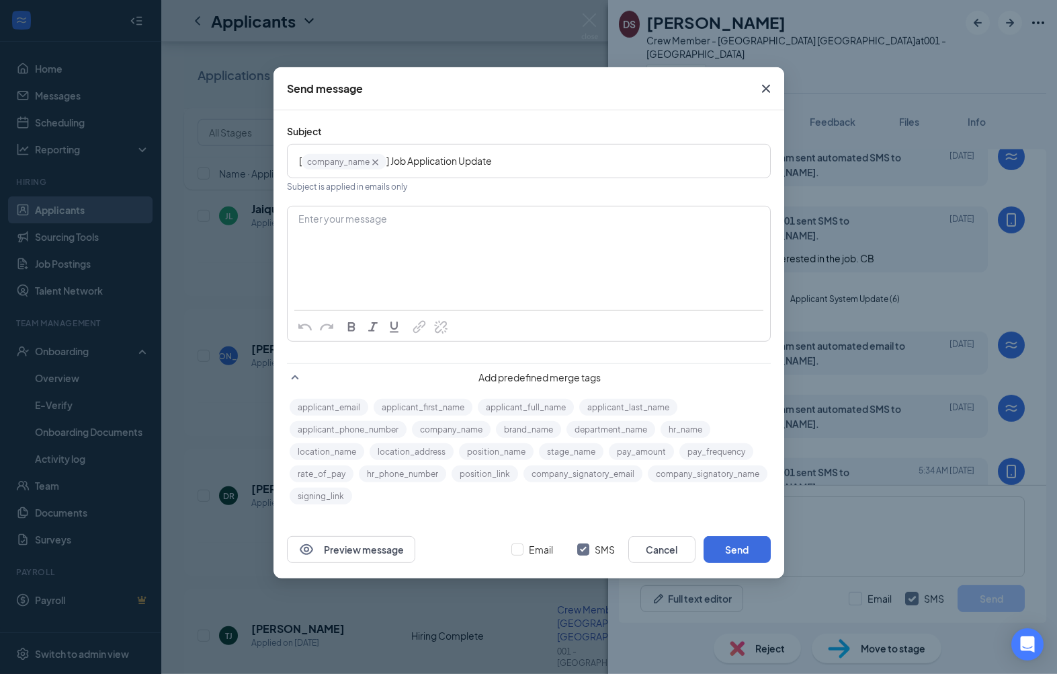
click at [768, 108] on button "Close" at bounding box center [766, 88] width 36 height 43
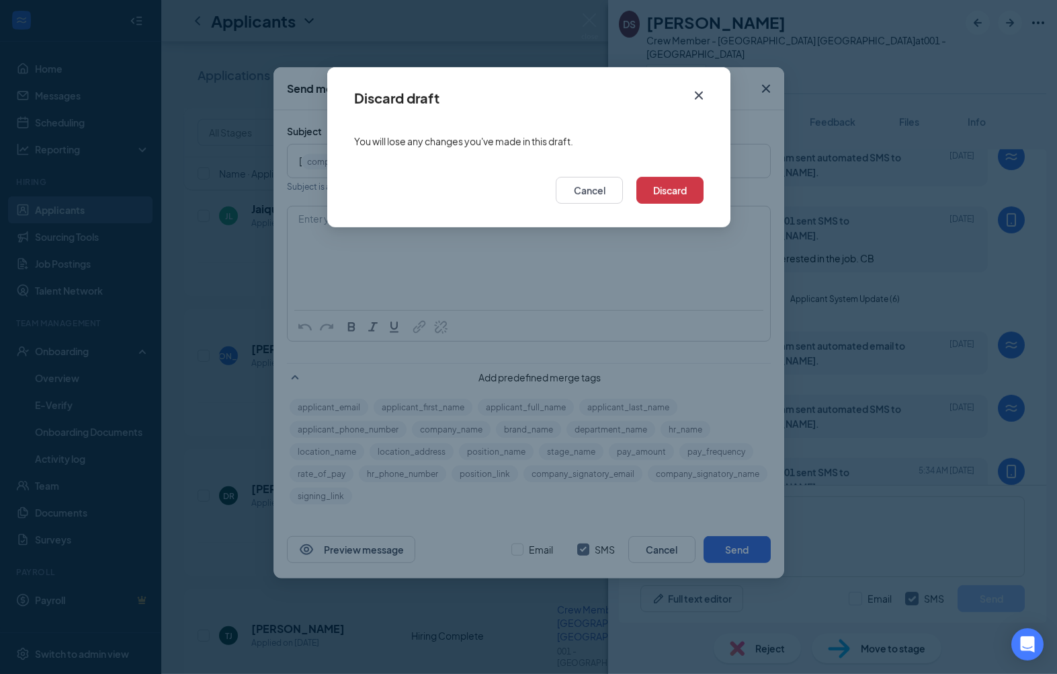
click at [742, 82] on div "Discard draft You will lose any changes you've made in this draft. Cancel Disca…" at bounding box center [528, 337] width 1057 height 674
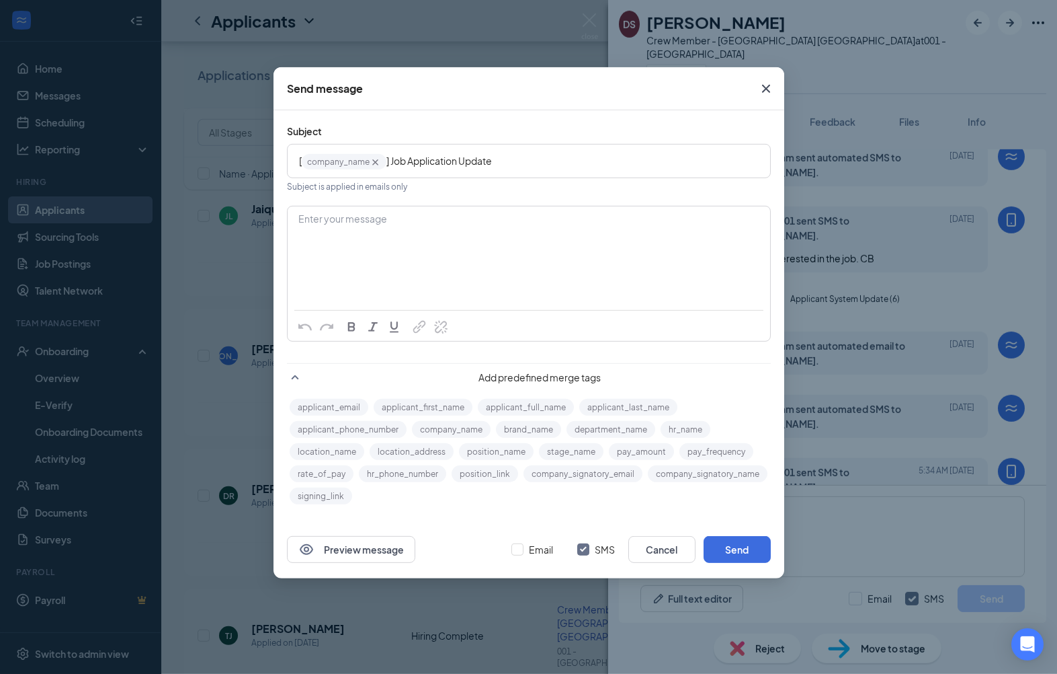
click at [762, 86] on icon "Cross" at bounding box center [766, 89] width 16 height 16
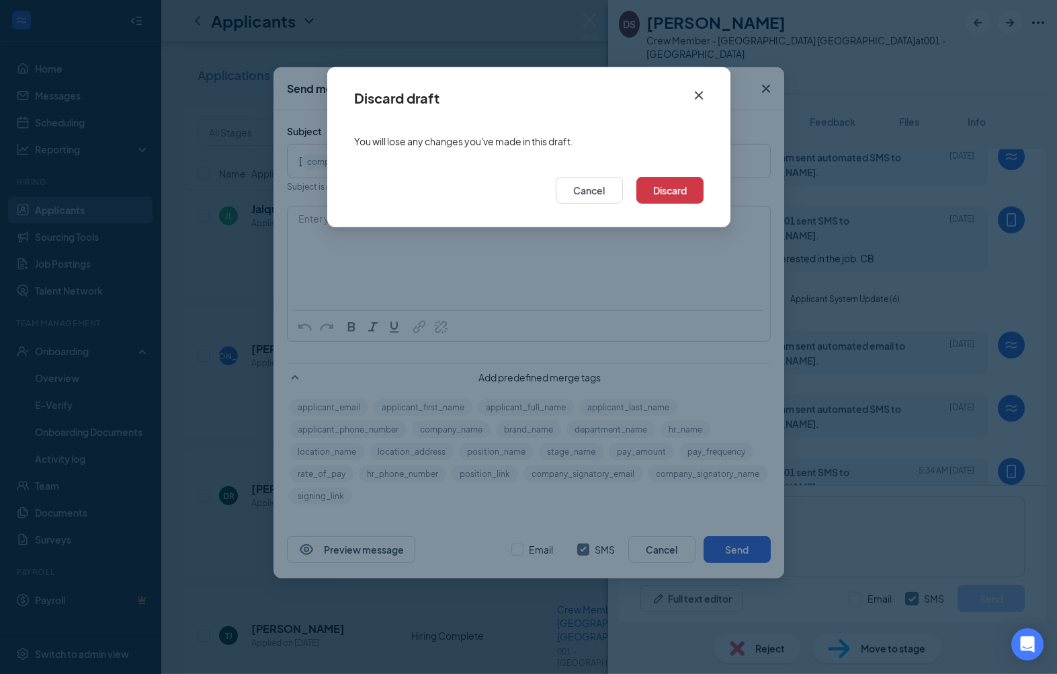
click at [875, 79] on div "Discard draft You will lose any changes you've made in this draft. Cancel Disca…" at bounding box center [528, 337] width 1057 height 674
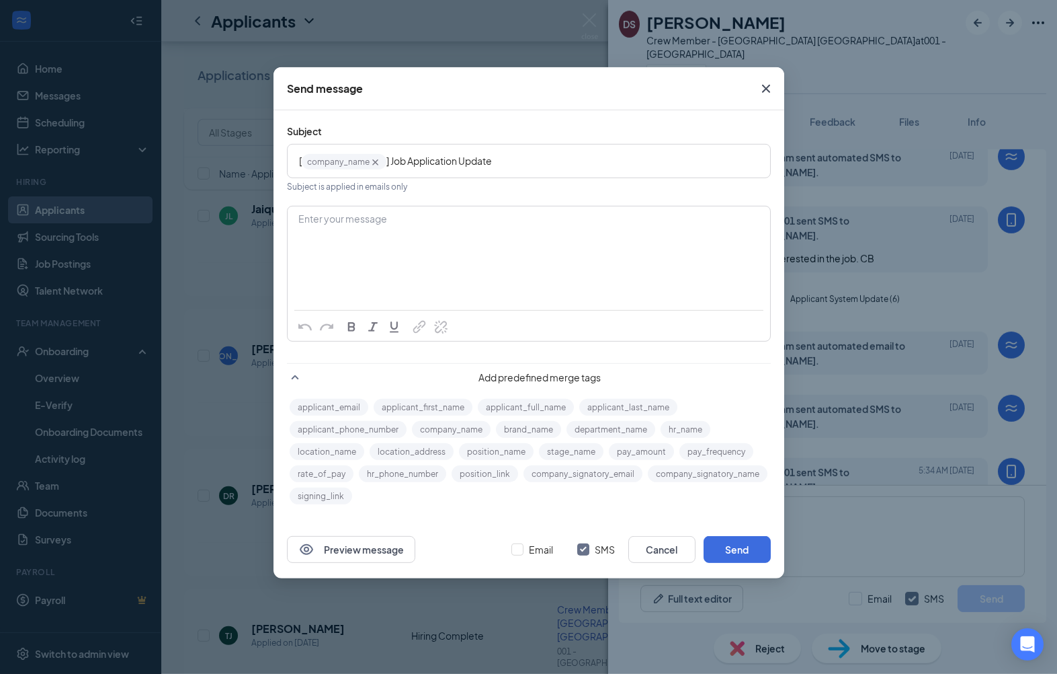
click at [773, 95] on icon "Cross" at bounding box center [766, 89] width 16 height 16
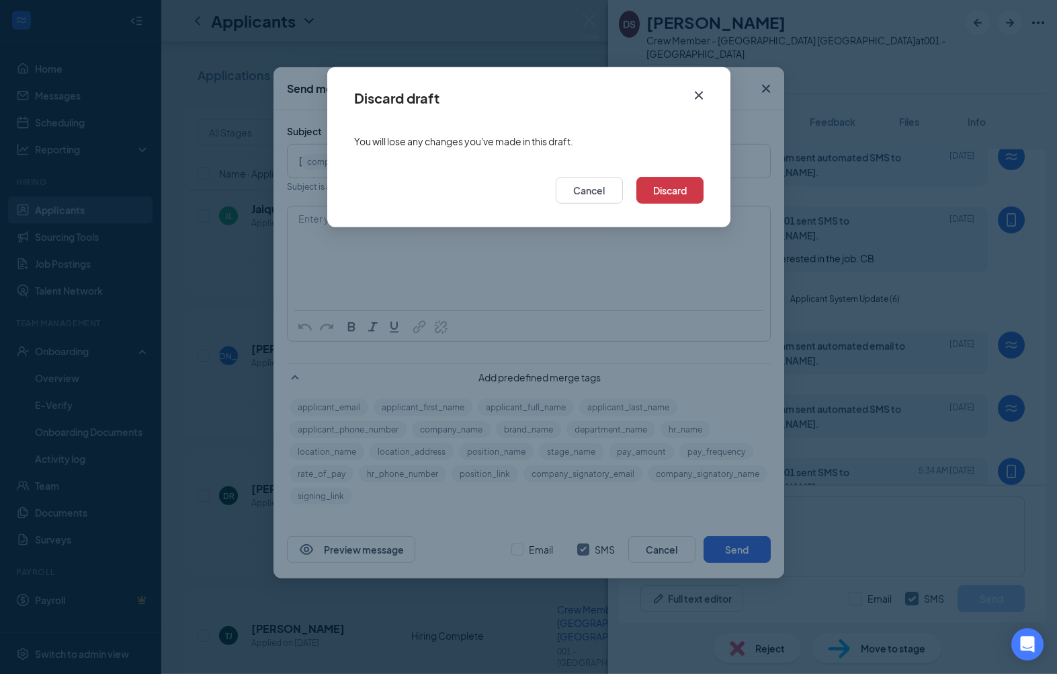
click at [674, 180] on button "Discard" at bounding box center [670, 190] width 67 height 27
